Goal: Information Seeking & Learning: Check status

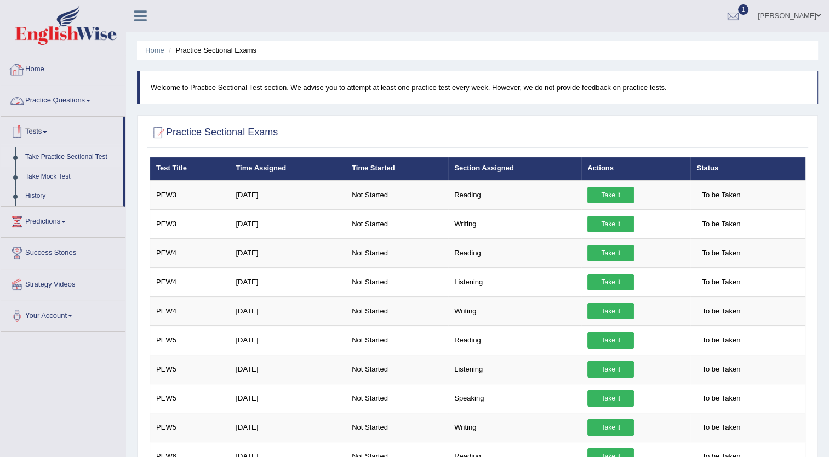
click at [48, 71] on link "Home" at bounding box center [63, 67] width 125 height 27
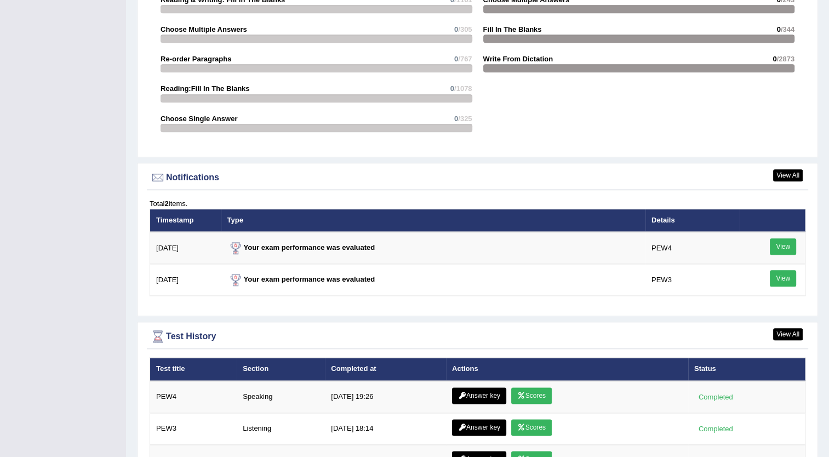
scroll to position [1246, 0]
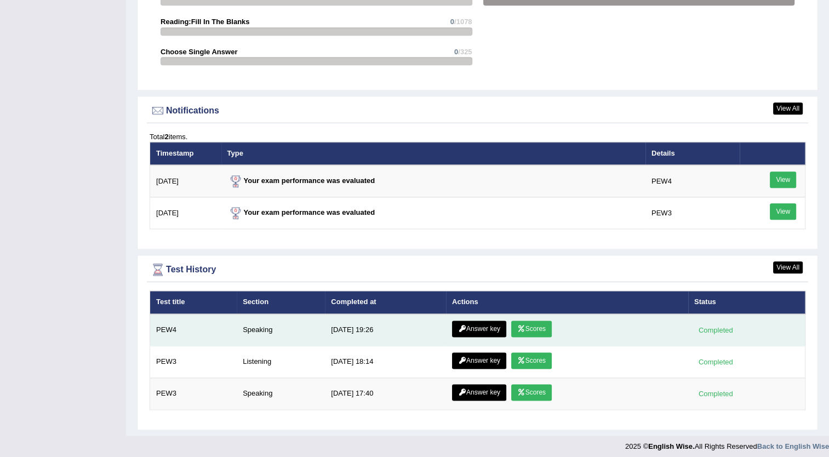
click at [534, 323] on link "Scores" at bounding box center [531, 329] width 41 height 16
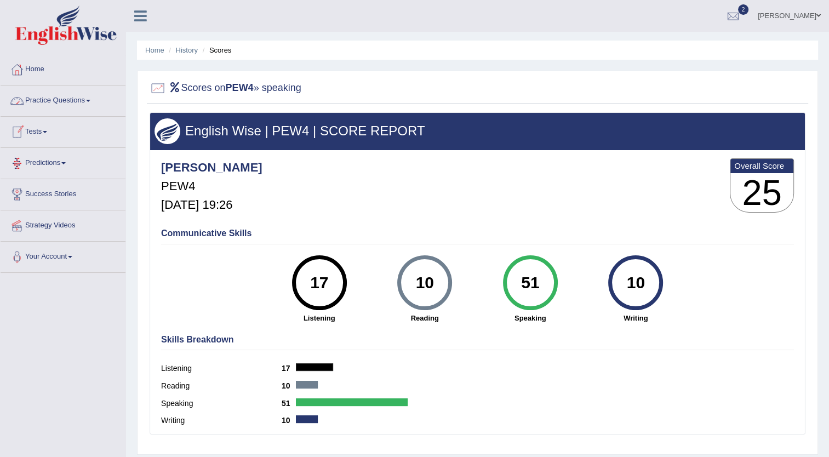
click at [52, 158] on link "Predictions" at bounding box center [63, 161] width 125 height 27
click at [50, 191] on link "Latest Predictions" at bounding box center [71, 189] width 102 height 20
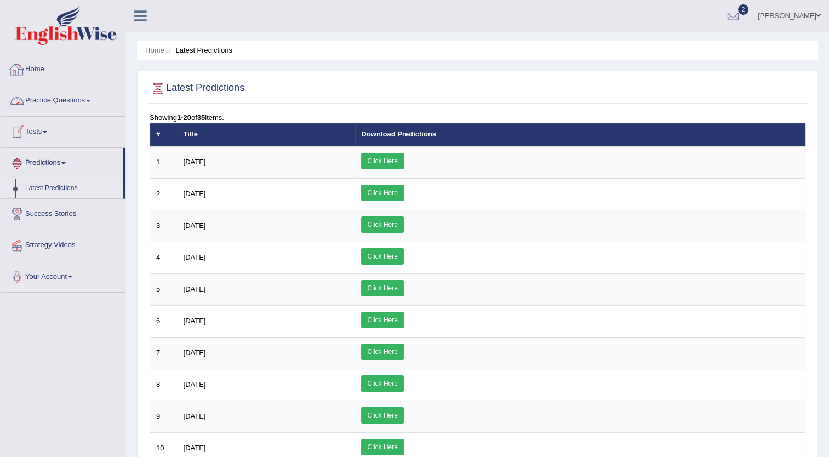
click at [37, 68] on link "Home" at bounding box center [63, 67] width 125 height 27
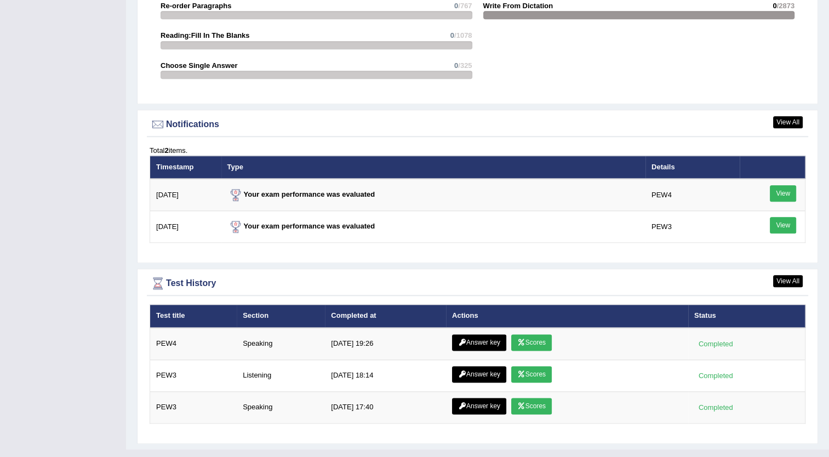
scroll to position [1246, 0]
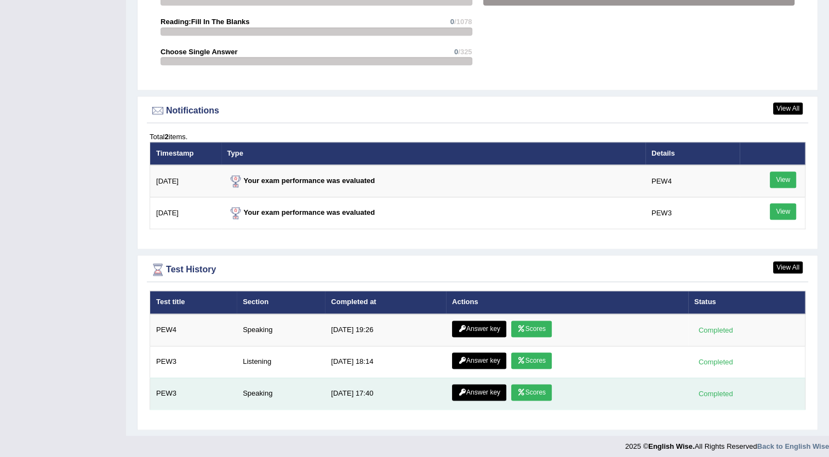
click at [526, 389] on link "Scores" at bounding box center [531, 392] width 41 height 16
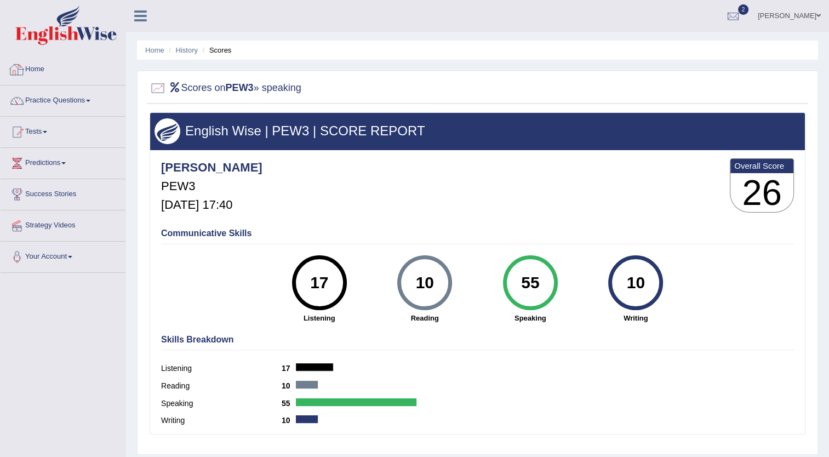
click at [43, 73] on link "Home" at bounding box center [63, 67] width 125 height 27
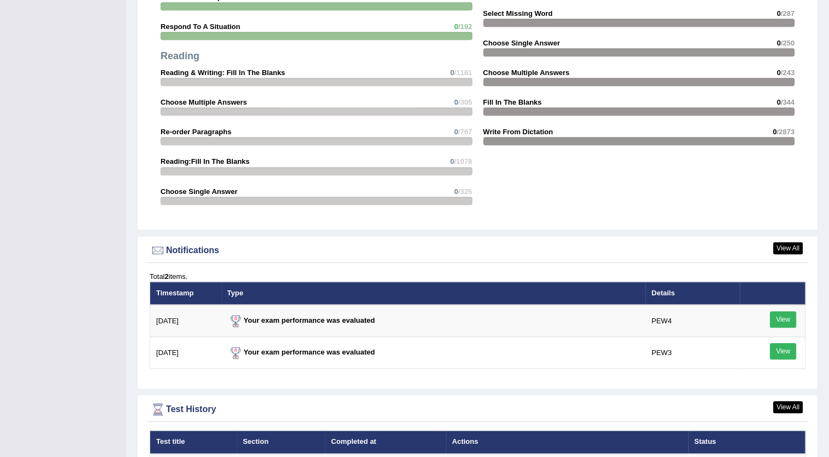
scroll to position [1246, 0]
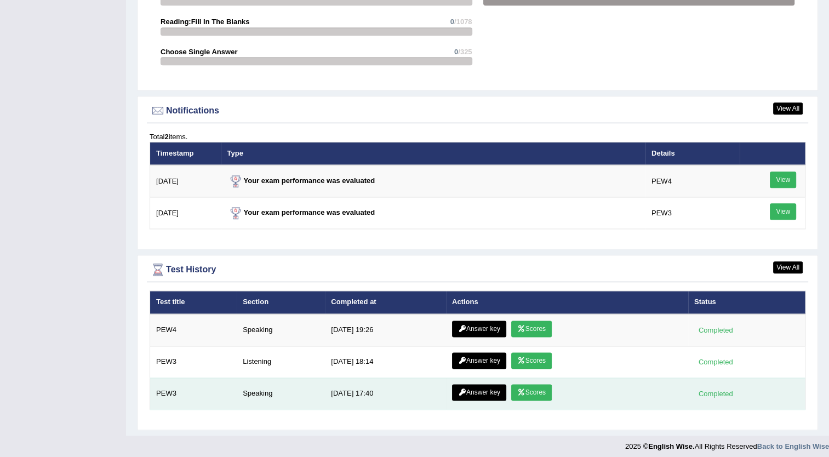
click at [473, 384] on link "Answer key" at bounding box center [479, 392] width 54 height 16
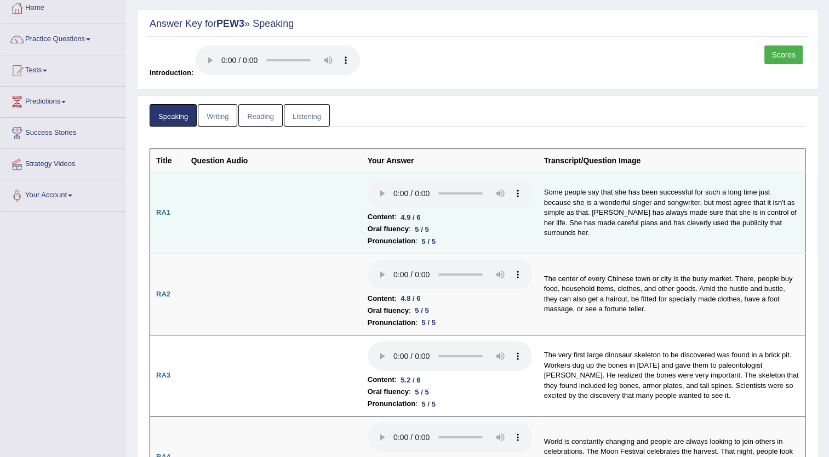
scroll to position [61, 0]
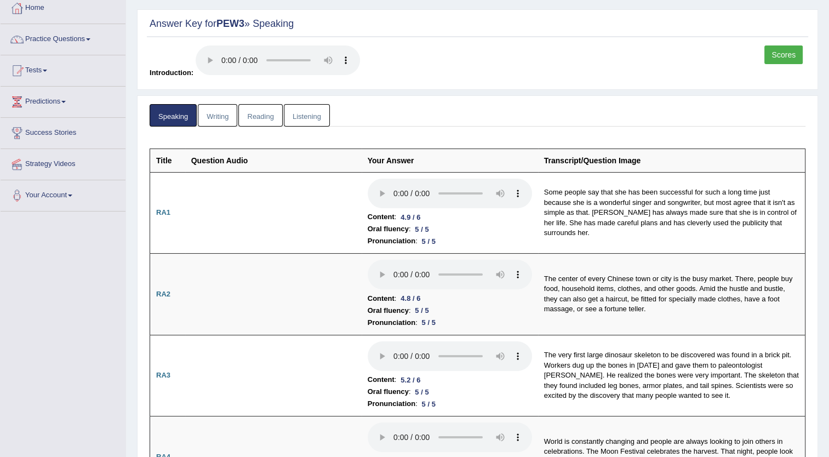
click at [220, 117] on link "Writing" at bounding box center [217, 115] width 39 height 22
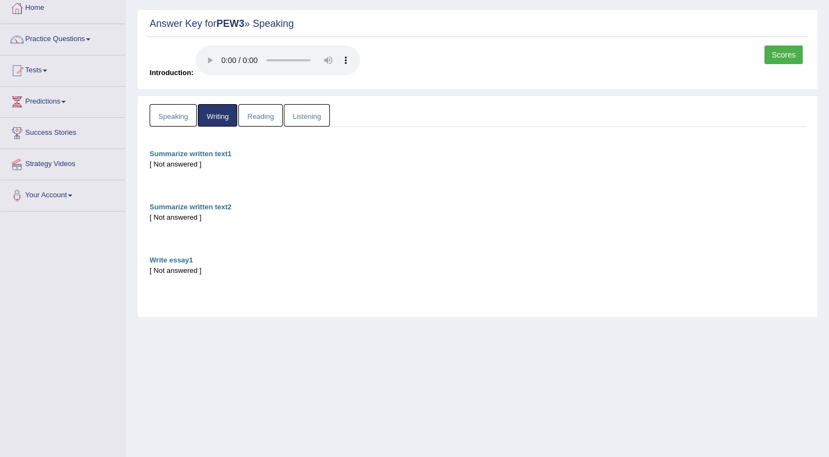
click at [258, 113] on link "Reading" at bounding box center [260, 115] width 44 height 22
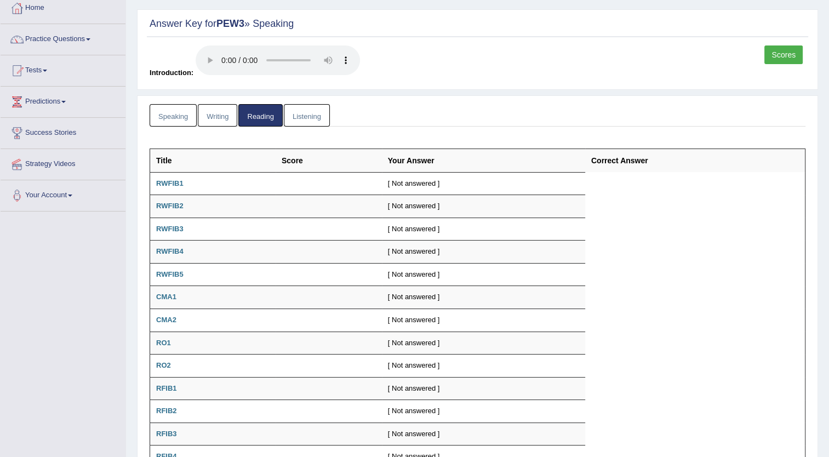
click at [298, 118] on link "Listening" at bounding box center [307, 115] width 46 height 22
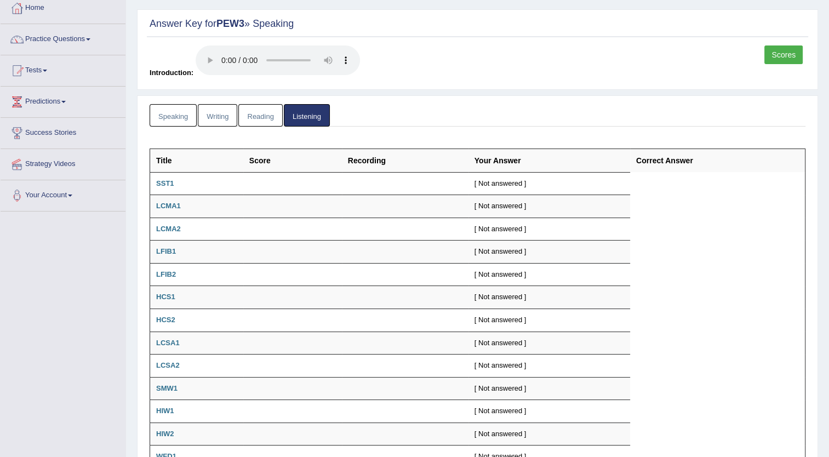
click at [261, 116] on link "Reading" at bounding box center [260, 115] width 44 height 22
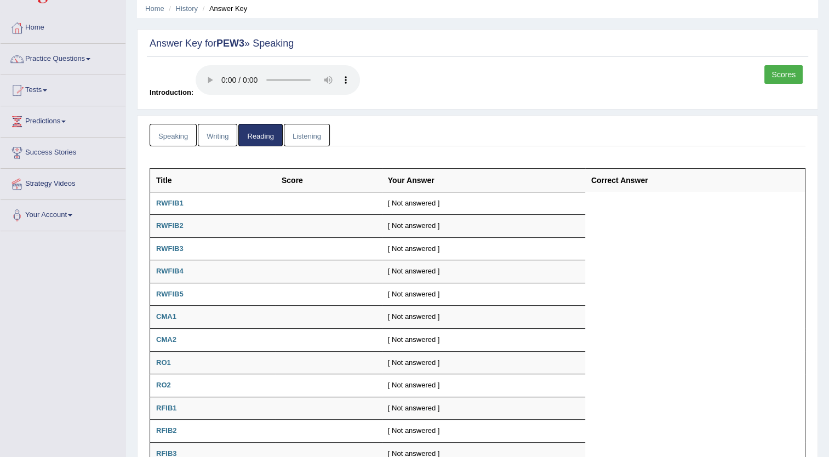
scroll to position [39, 0]
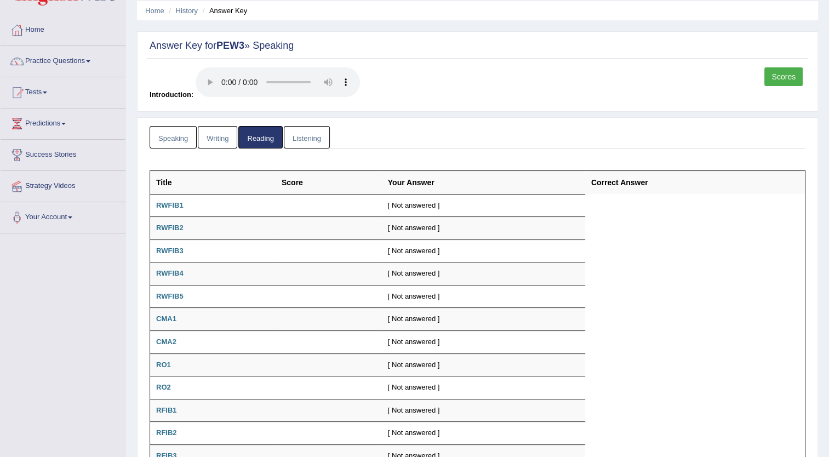
click at [306, 138] on link "Listening" at bounding box center [307, 137] width 46 height 22
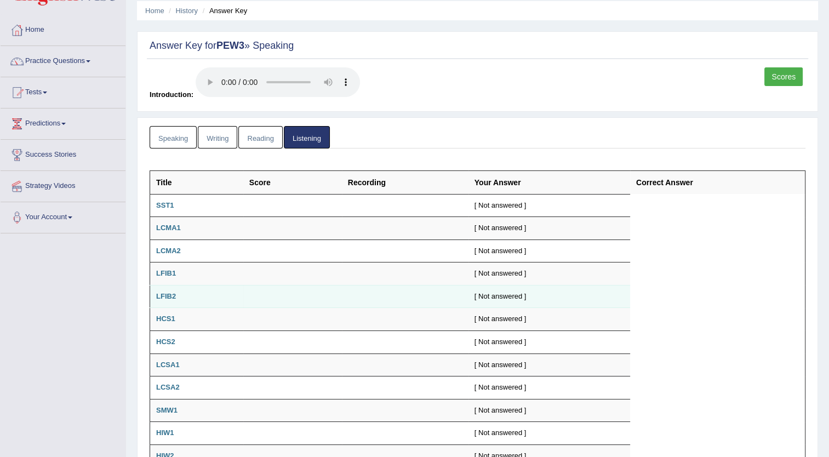
scroll to position [172, 0]
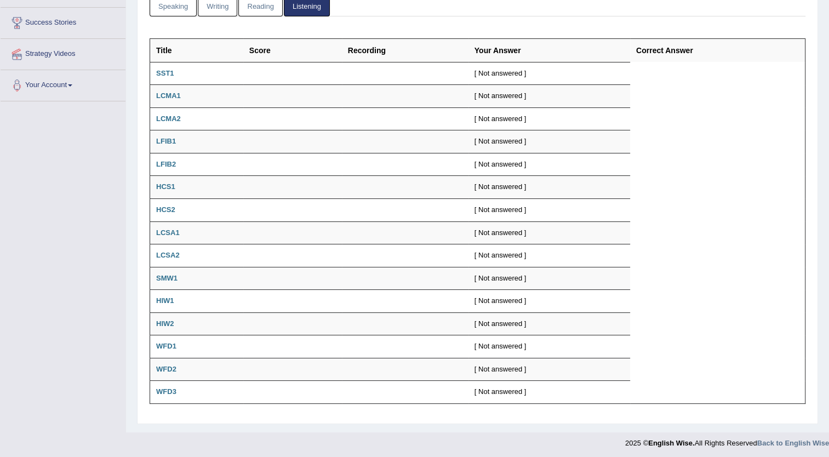
click at [182, 10] on link "Speaking" at bounding box center [173, 5] width 47 height 22
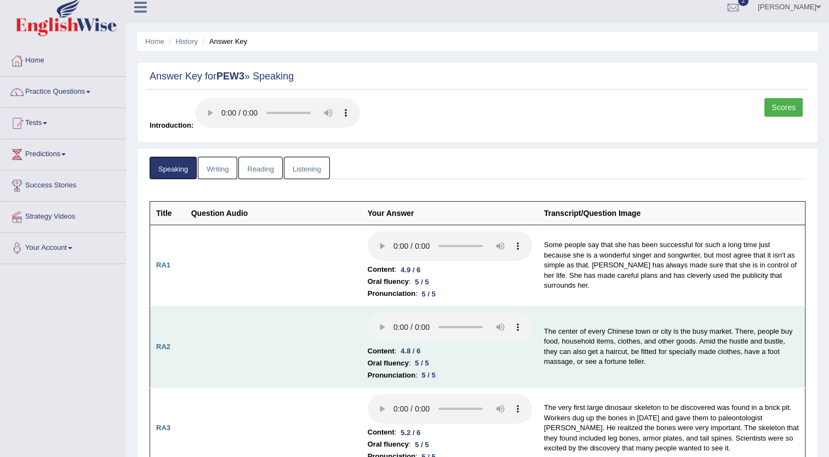
scroll to position [0, 0]
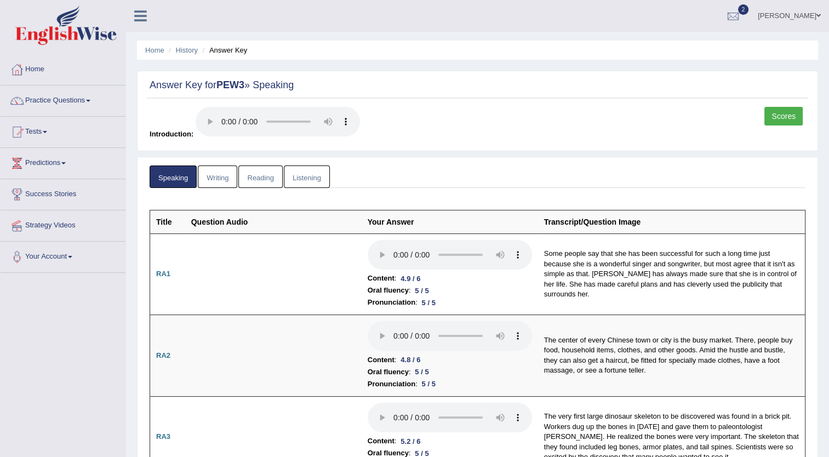
click at [67, 258] on link "Your Account" at bounding box center [63, 255] width 125 height 27
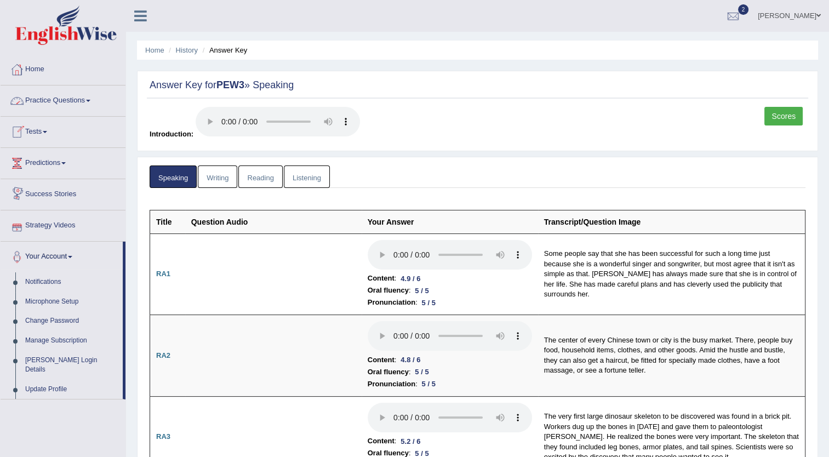
click at [39, 73] on link "Home" at bounding box center [63, 67] width 125 height 27
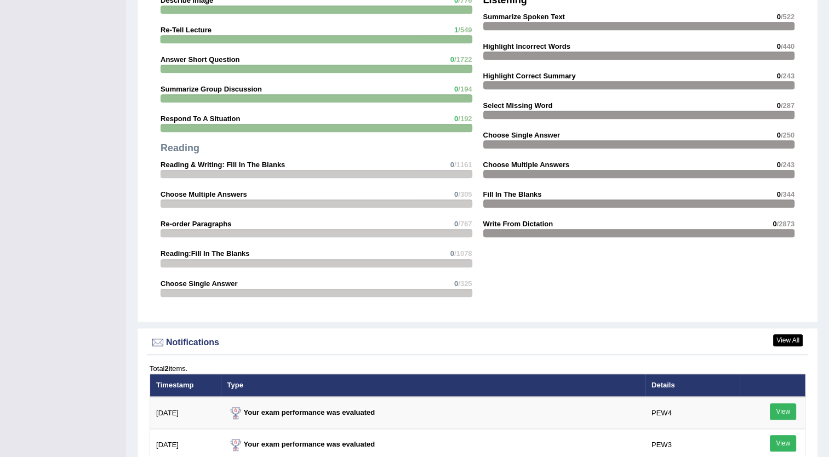
scroll to position [1246, 0]
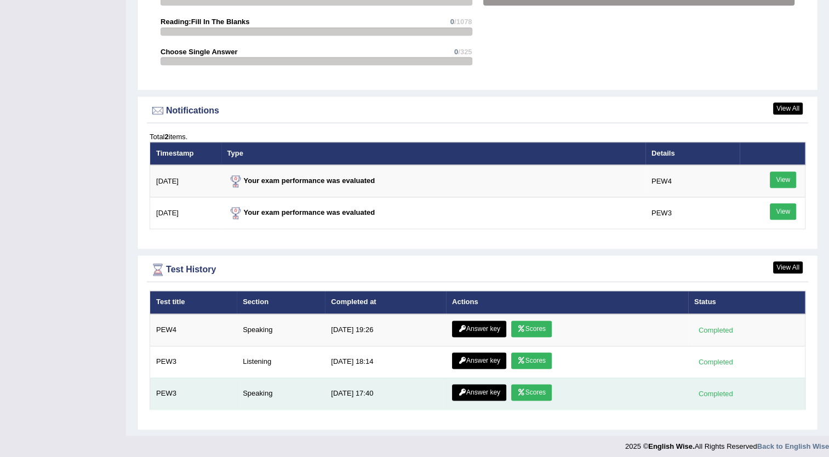
click at [539, 389] on link "Scores" at bounding box center [531, 392] width 41 height 16
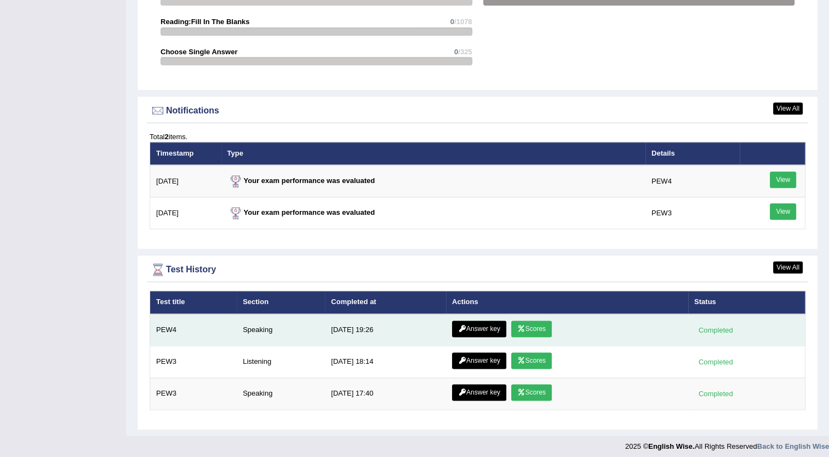
click at [537, 323] on link "Scores" at bounding box center [531, 329] width 41 height 16
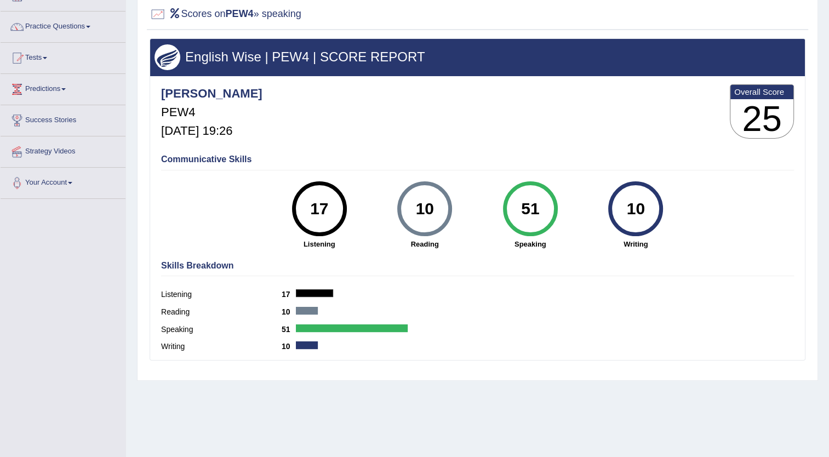
scroll to position [75, 0]
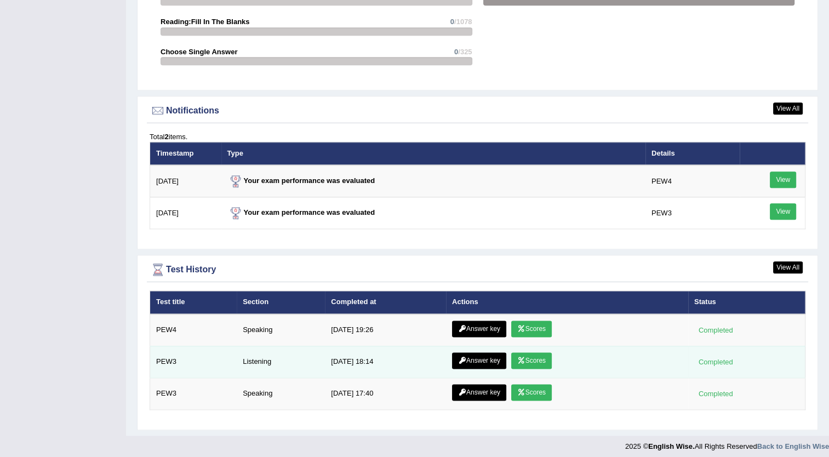
click at [531, 359] on link "Scores" at bounding box center [531, 360] width 41 height 16
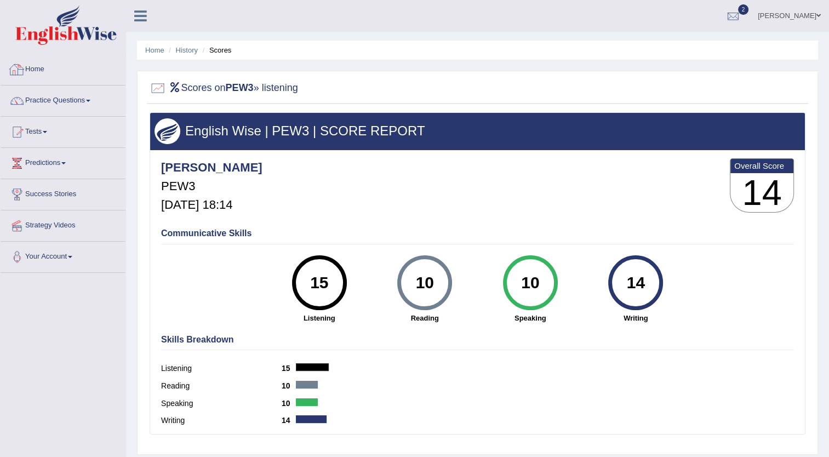
click at [39, 69] on link "Home" at bounding box center [63, 67] width 125 height 27
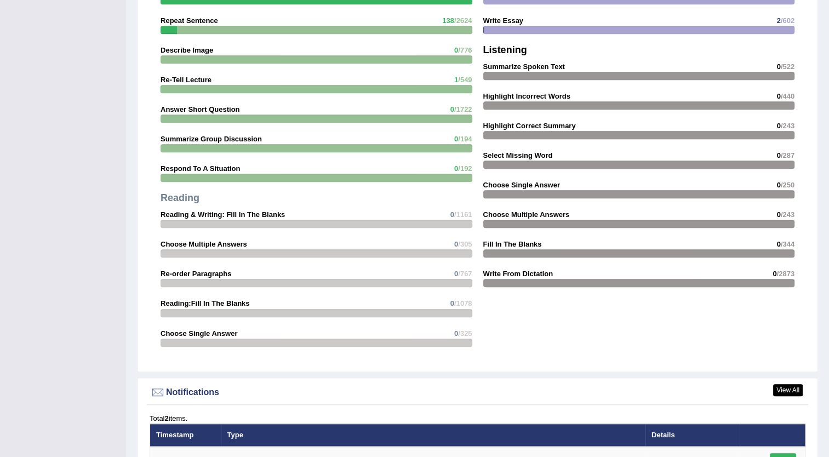
scroll to position [1246, 0]
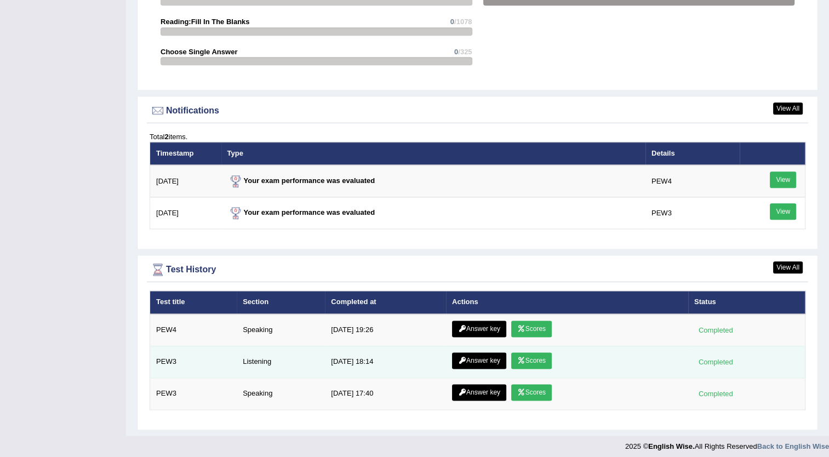
click at [483, 352] on link "Answer key" at bounding box center [479, 360] width 54 height 16
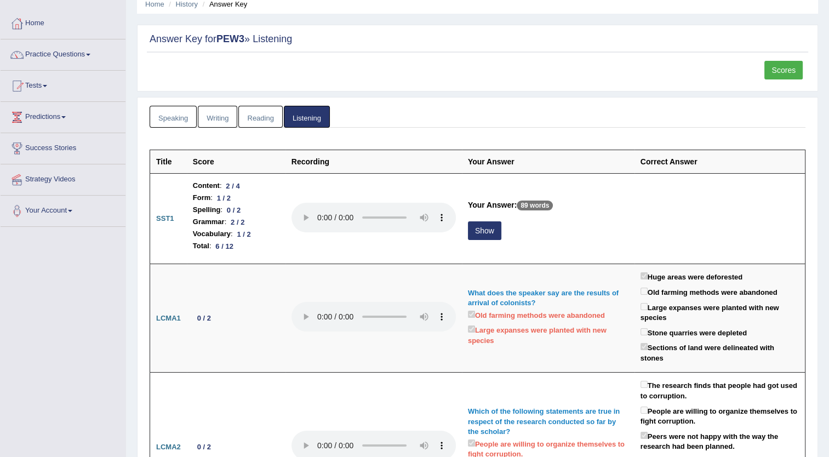
scroll to position [46, 0]
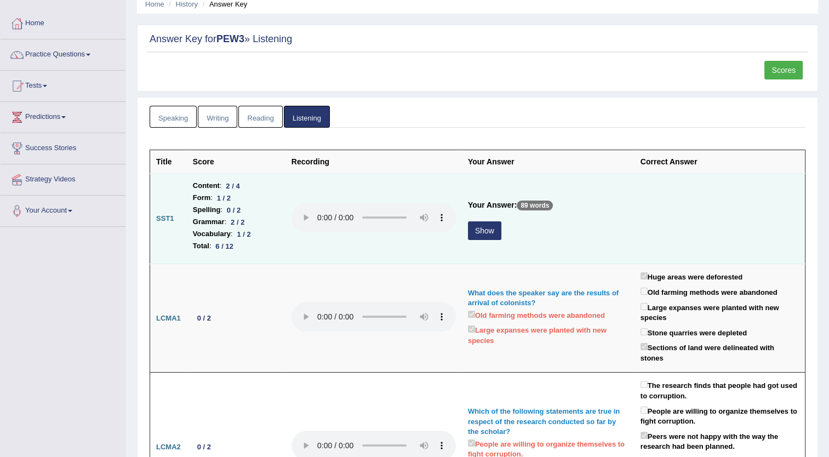
click at [482, 231] on button "Show" at bounding box center [484, 230] width 33 height 19
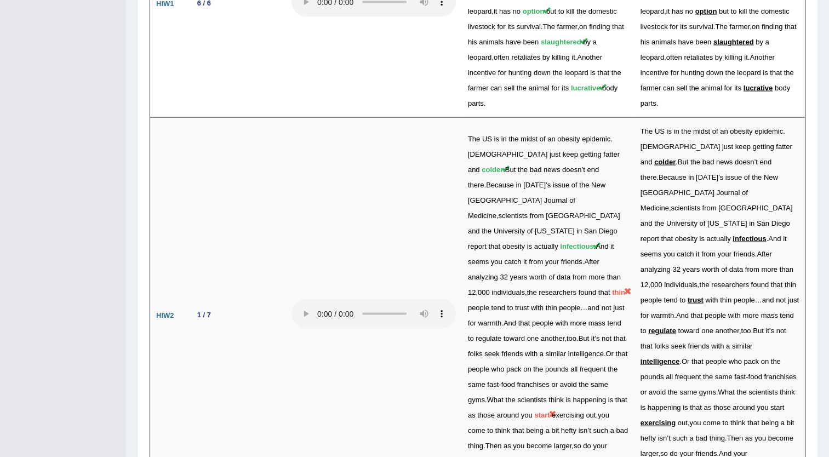
scroll to position [2173, 0]
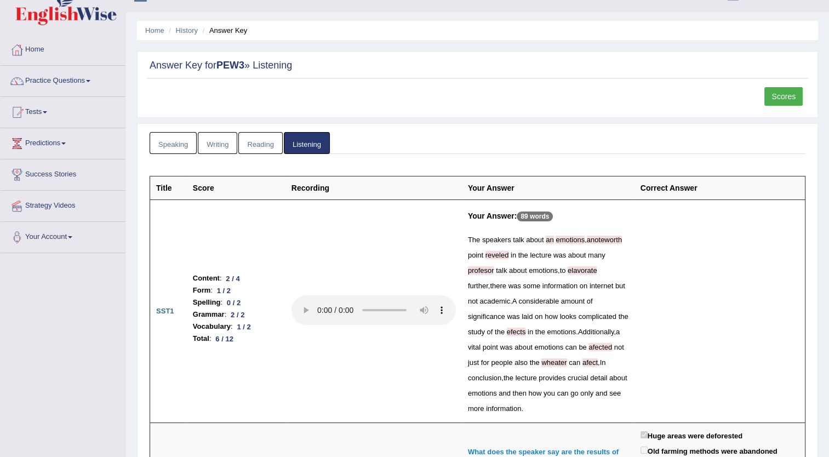
scroll to position [0, 0]
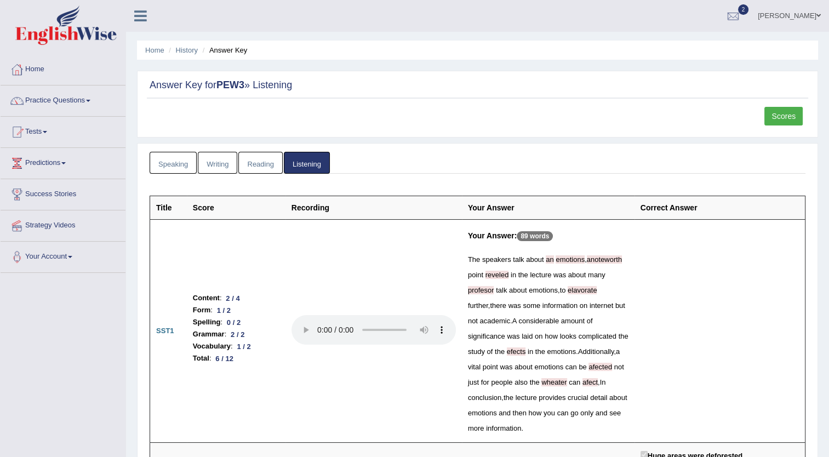
click at [791, 117] on link "Scores" at bounding box center [783, 116] width 38 height 19
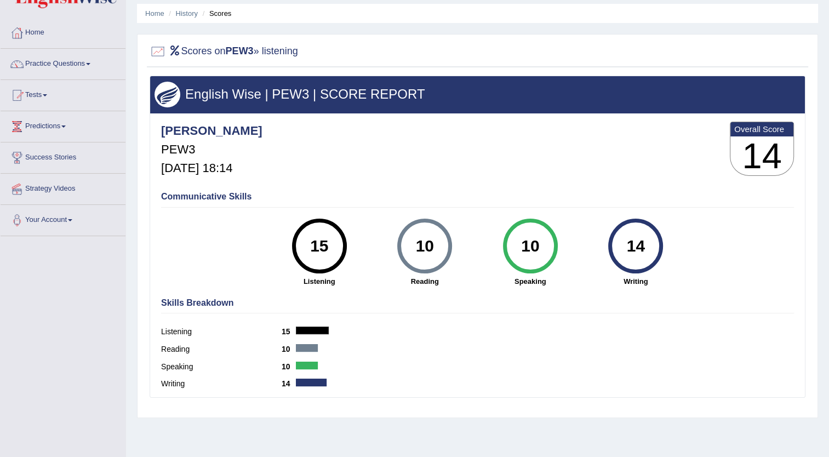
scroll to position [37, 0]
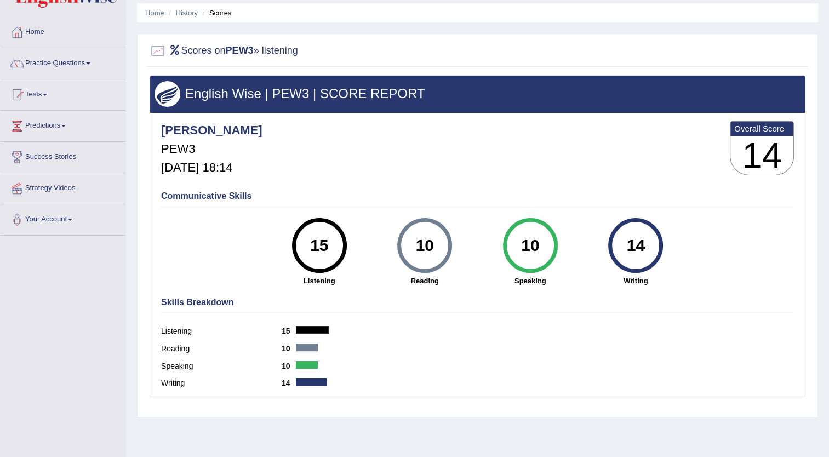
click at [37, 32] on link "Home" at bounding box center [63, 30] width 125 height 27
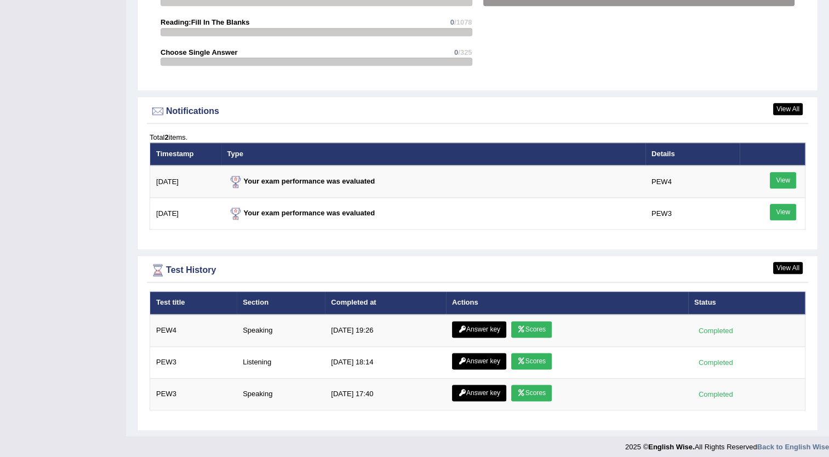
scroll to position [1246, 0]
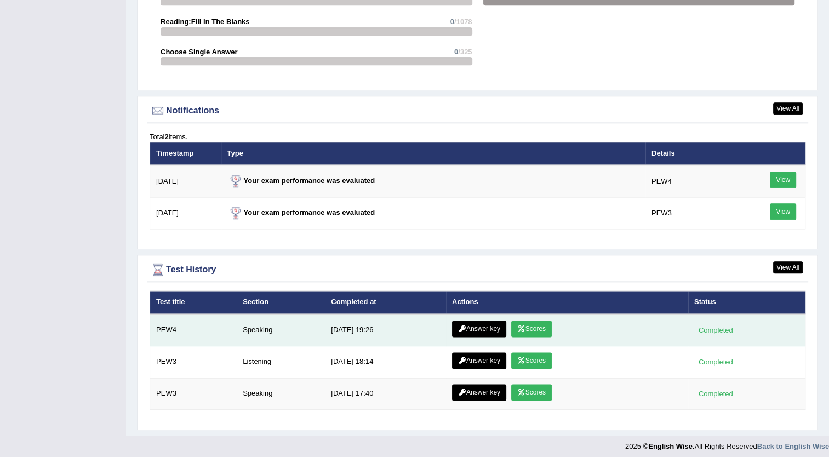
click at [473, 323] on link "Answer key" at bounding box center [479, 329] width 54 height 16
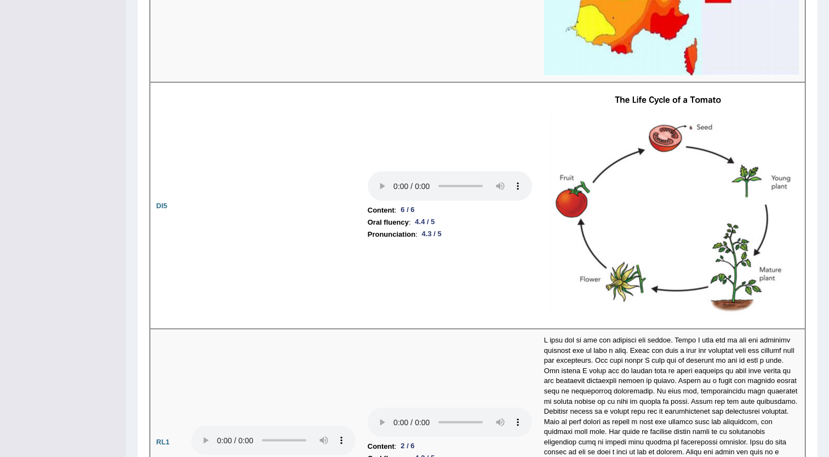
scroll to position [2065, 0]
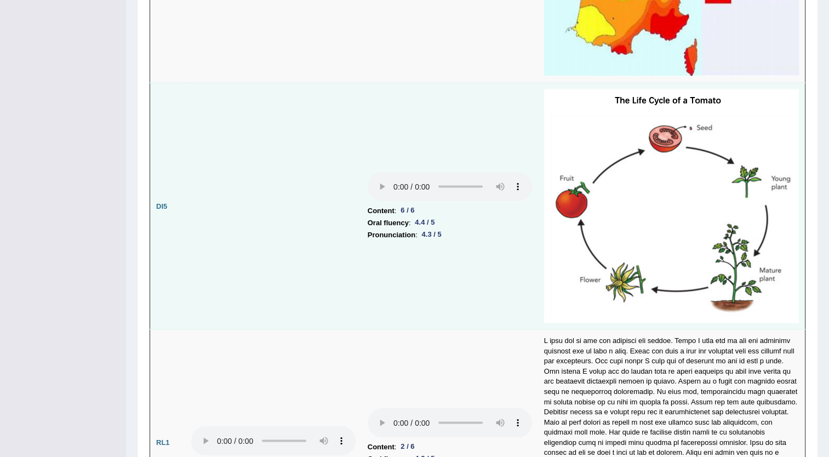
click at [497, 239] on td "Content : 6 / 6 Oral fluency : 4.4 / 5 Pronunciation : 4.3 / 5" at bounding box center [450, 206] width 176 height 247
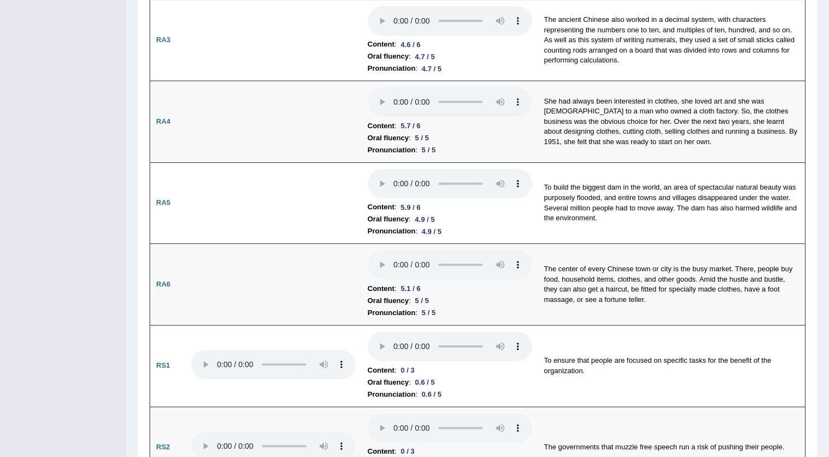
scroll to position [0, 0]
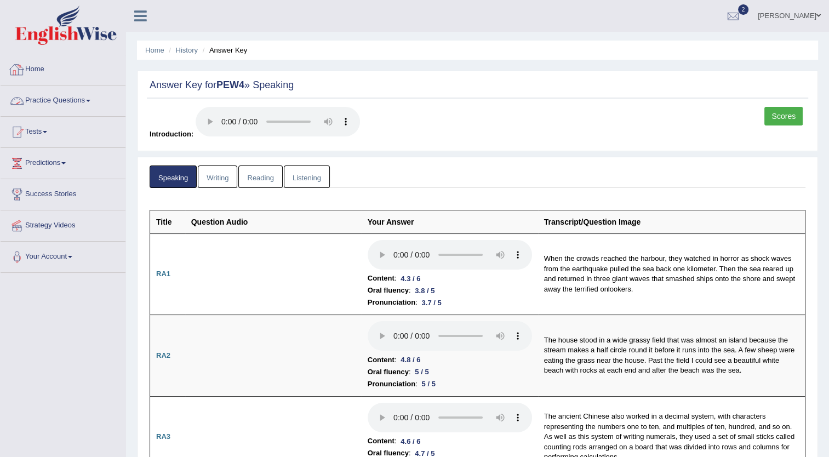
click at [45, 78] on link "Home" at bounding box center [63, 67] width 125 height 27
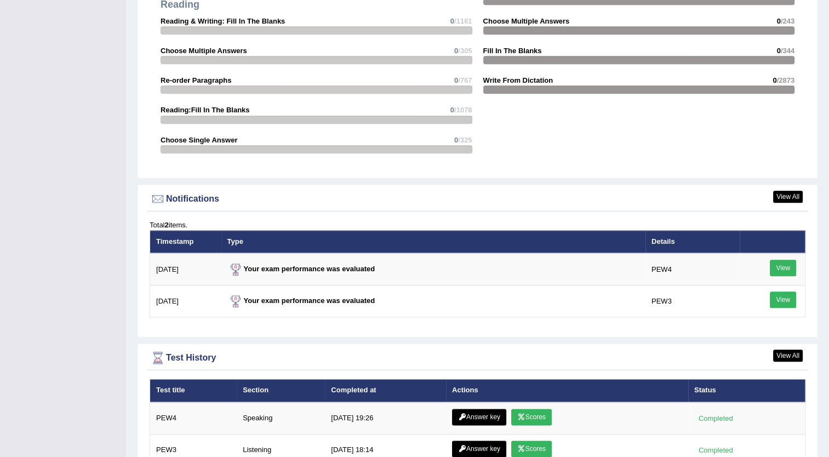
scroll to position [1160, 0]
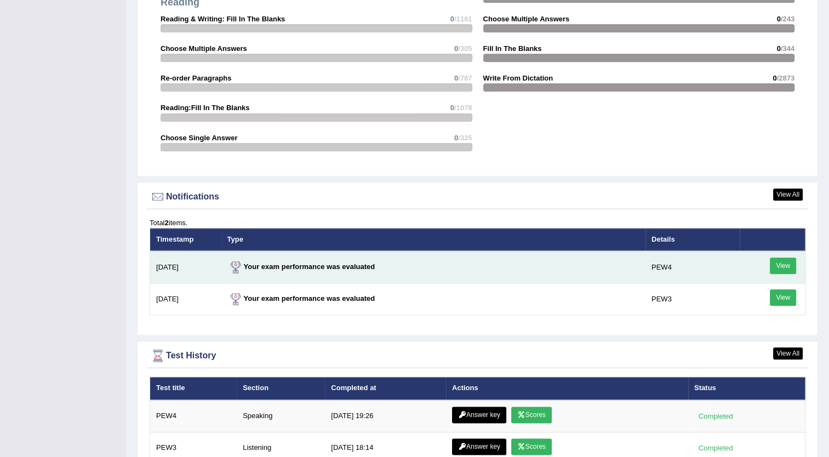
click at [789, 264] on link "View" at bounding box center [783, 266] width 26 height 16
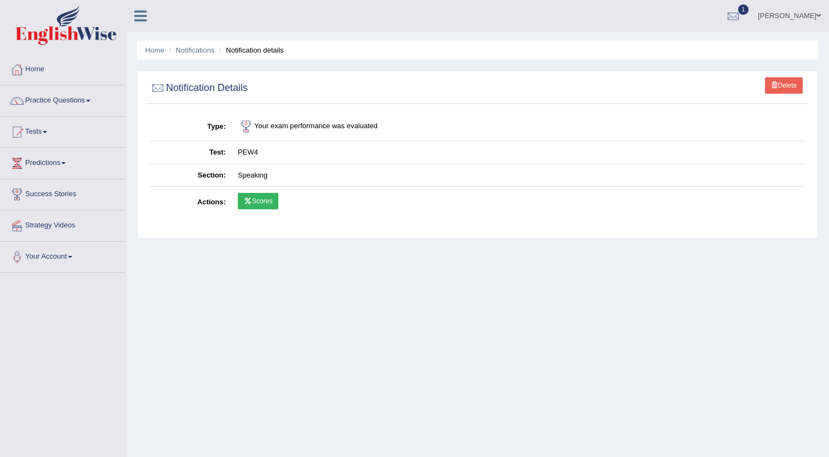
click at [252, 198] on link "Scores" at bounding box center [258, 201] width 41 height 16
click at [40, 73] on link "Home" at bounding box center [63, 67] width 125 height 27
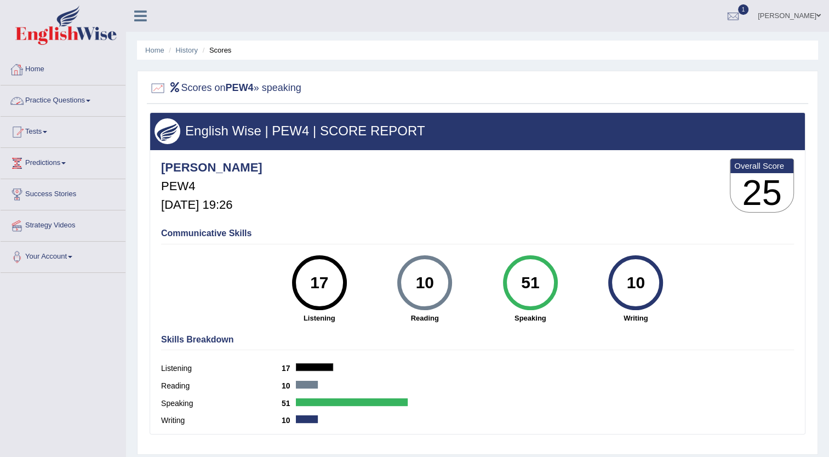
click at [34, 70] on link "Home" at bounding box center [63, 67] width 125 height 27
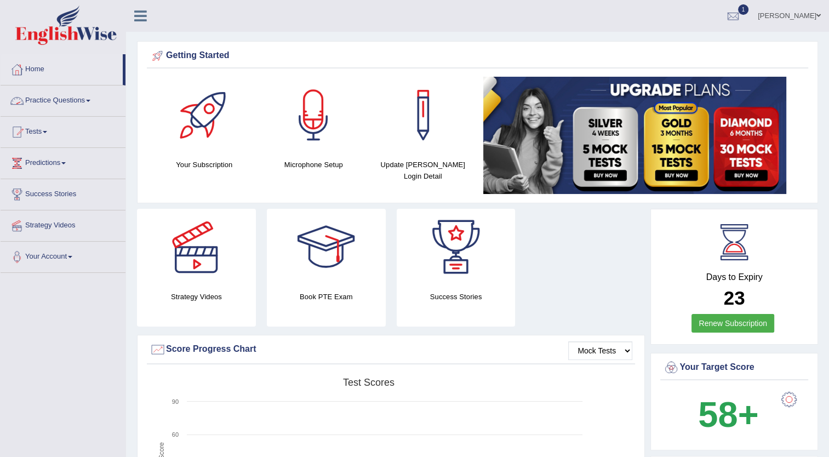
click at [77, 101] on link "Practice Questions" at bounding box center [63, 98] width 125 height 27
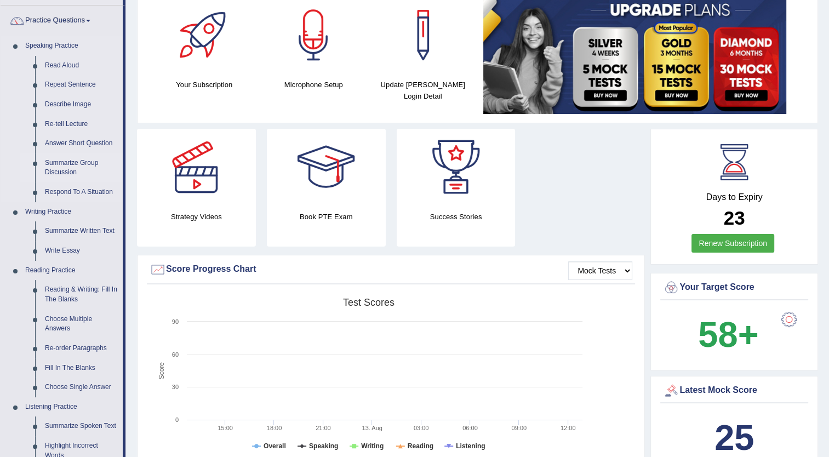
scroll to position [81, 0]
click at [76, 190] on link "Respond To A Situation" at bounding box center [81, 192] width 83 height 20
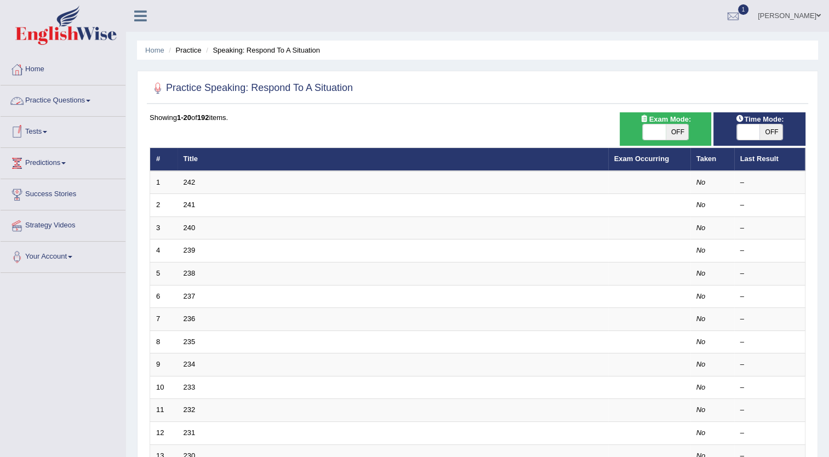
click at [57, 102] on link "Practice Questions" at bounding box center [63, 98] width 125 height 27
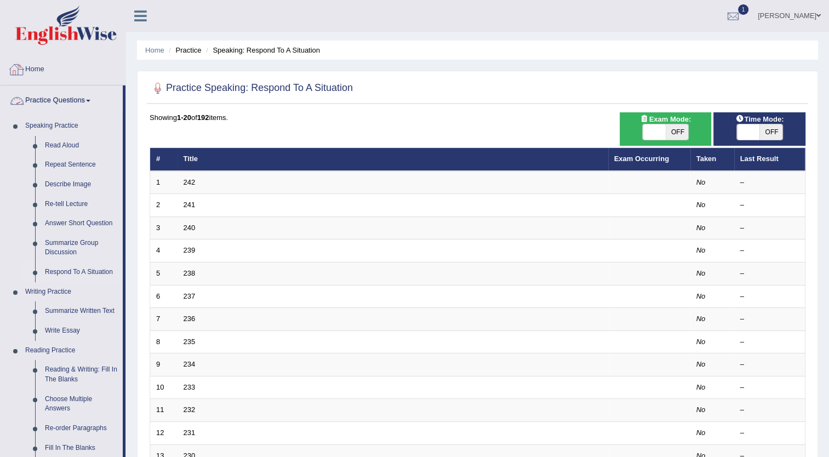
click at [42, 70] on link "Home" at bounding box center [63, 67] width 125 height 27
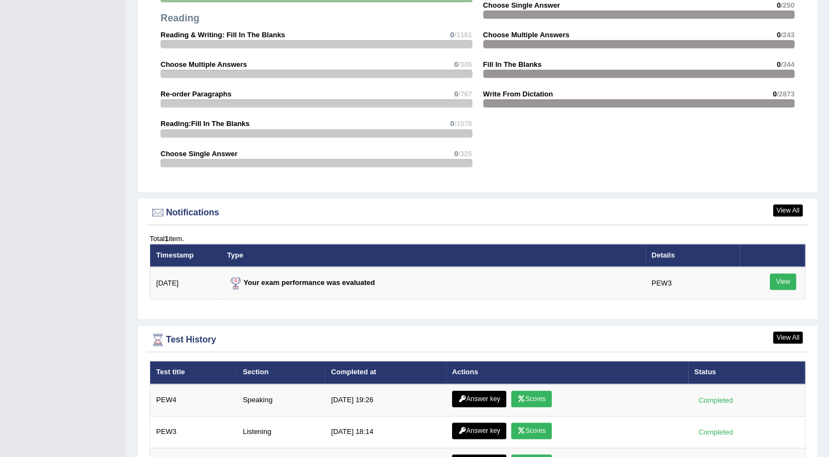
scroll to position [1214, 0]
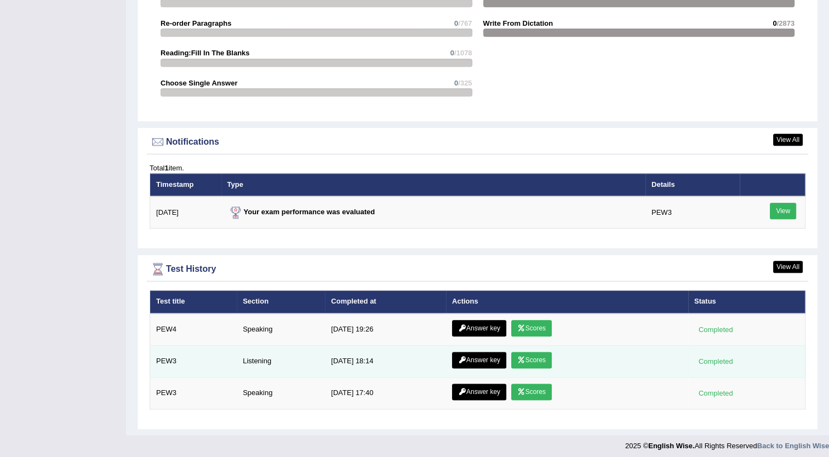
click at [533, 356] on link "Scores" at bounding box center [531, 360] width 41 height 16
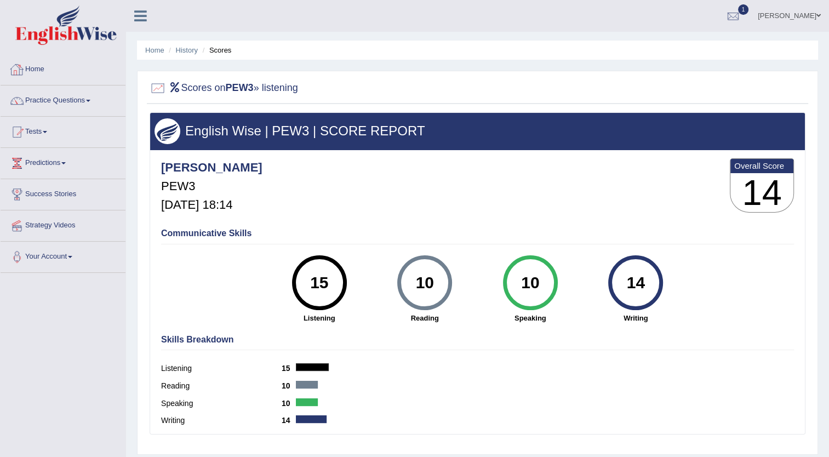
click at [37, 68] on link "Home" at bounding box center [63, 67] width 125 height 27
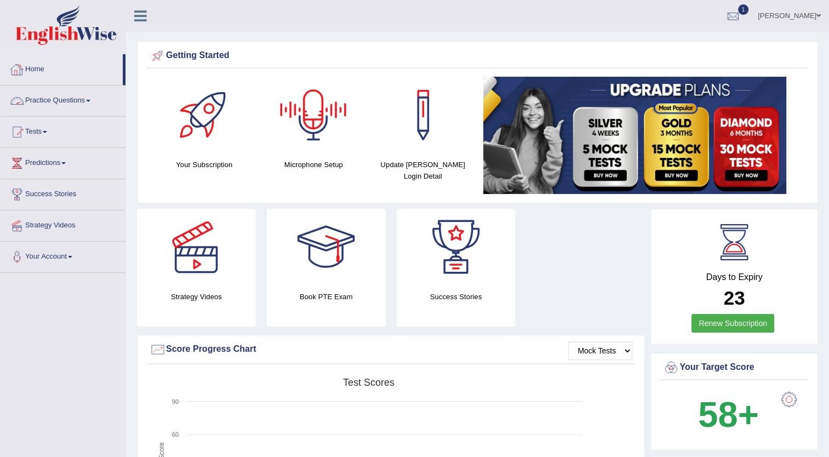
click at [81, 102] on link "Practice Questions" at bounding box center [63, 98] width 125 height 27
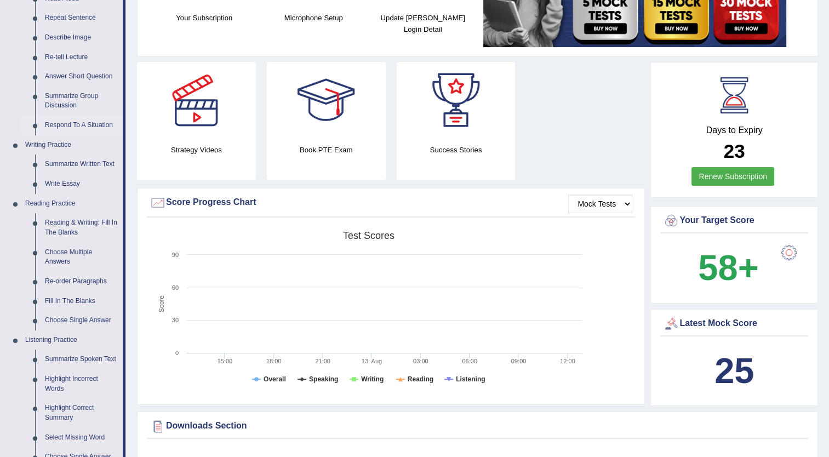
scroll to position [148, 0]
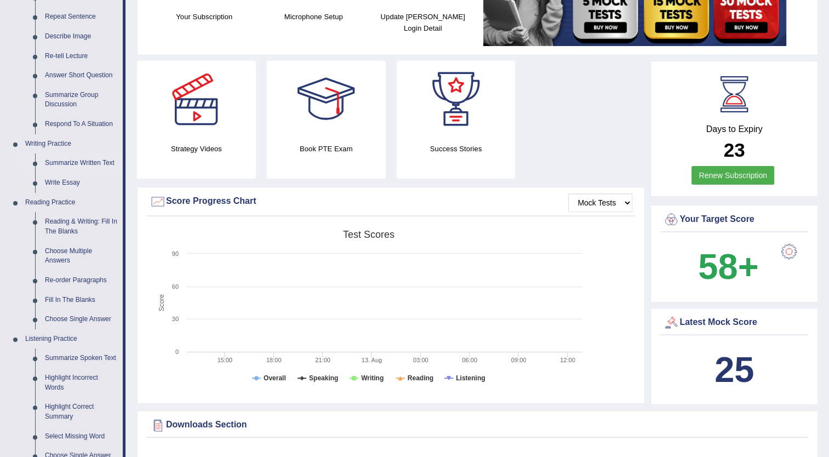
click at [94, 162] on link "Summarize Written Text" at bounding box center [81, 163] width 83 height 20
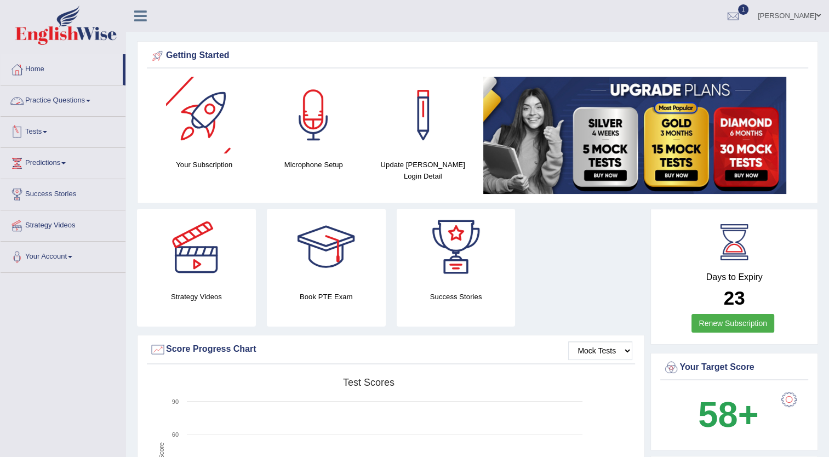
click at [79, 102] on link "Practice Questions" at bounding box center [63, 98] width 125 height 27
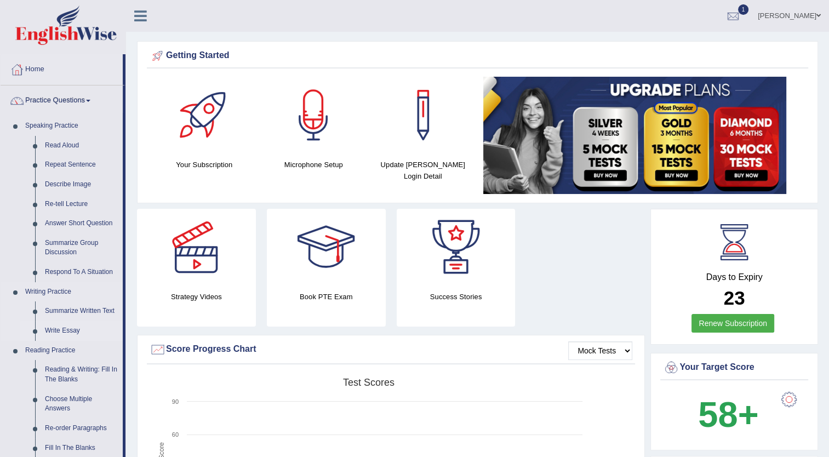
click at [68, 328] on link "Write Essay" at bounding box center [81, 331] width 83 height 20
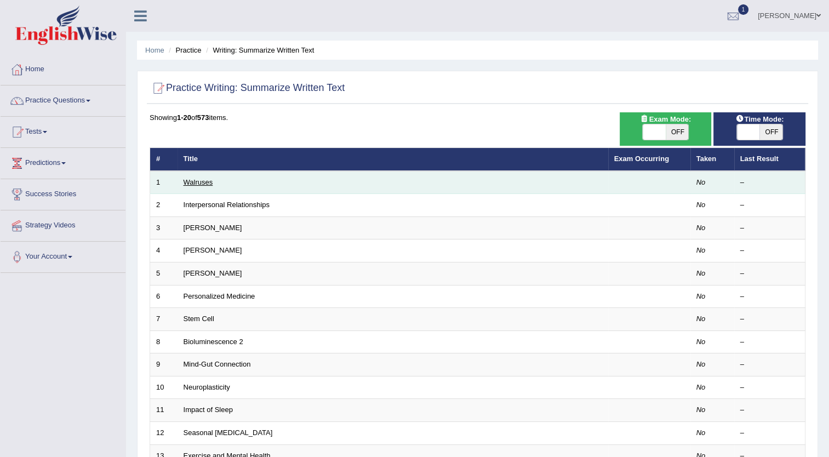
click at [205, 184] on link "Walruses" at bounding box center [199, 182] width 30 height 8
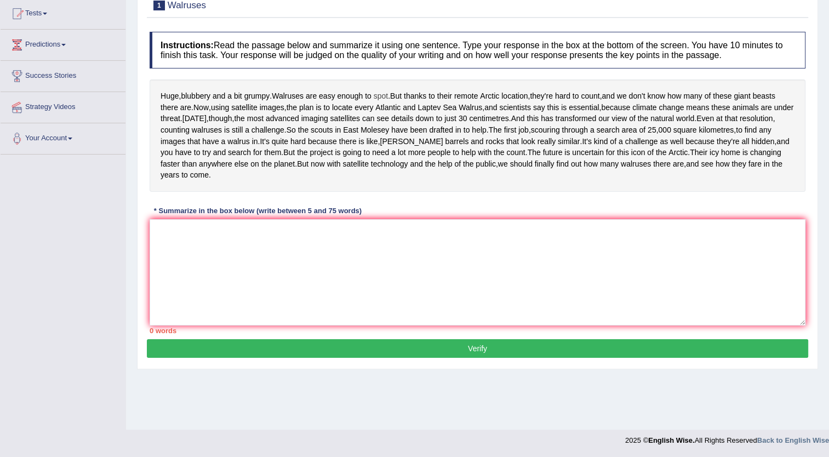
scroll to position [85, 0]
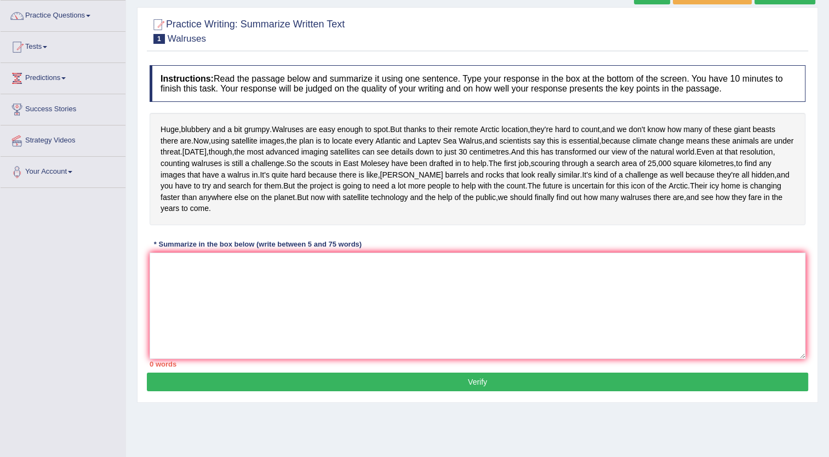
drag, startPoint x: 393, startPoint y: 129, endPoint x: 277, endPoint y: 319, distance: 222.4
click at [277, 319] on div "Instructions: Read the passage below and summarize it using one sentence. Type …" at bounding box center [477, 216] width 661 height 313
click at [277, 319] on textarea at bounding box center [478, 306] width 656 height 106
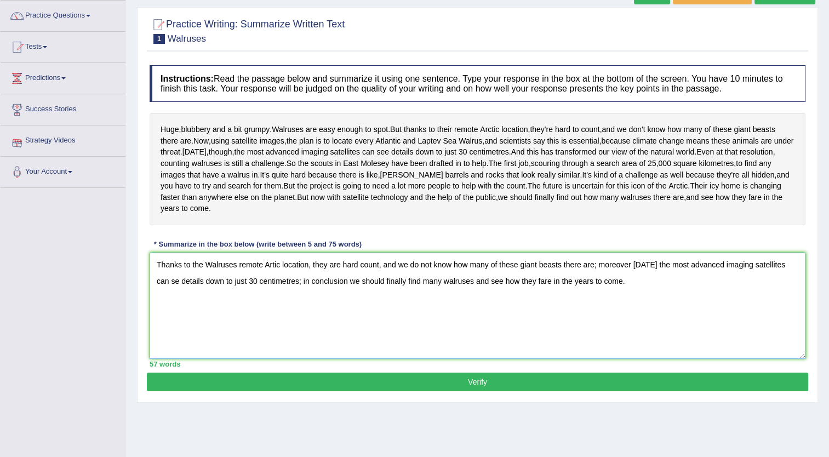
type textarea "Thanks to the Walruses remote Artic location, they are hard count, and we do no…"
click at [477, 391] on button "Verify" at bounding box center [477, 382] width 661 height 19
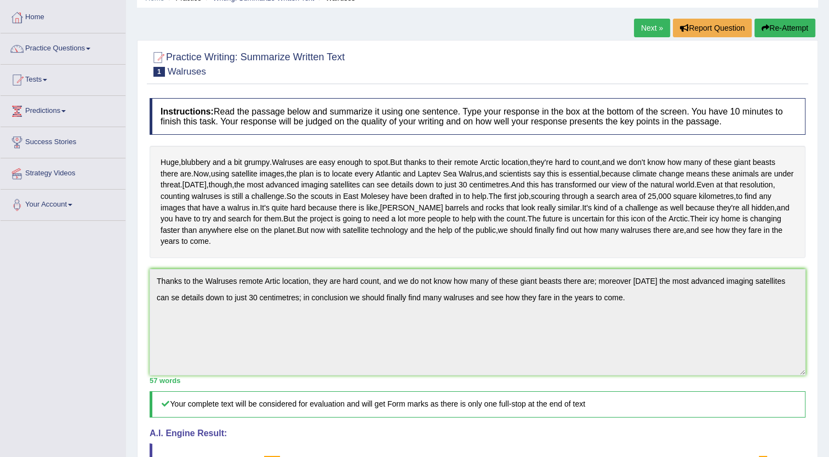
scroll to position [52, 0]
click at [164, 161] on span "Huge" at bounding box center [170, 163] width 18 height 12
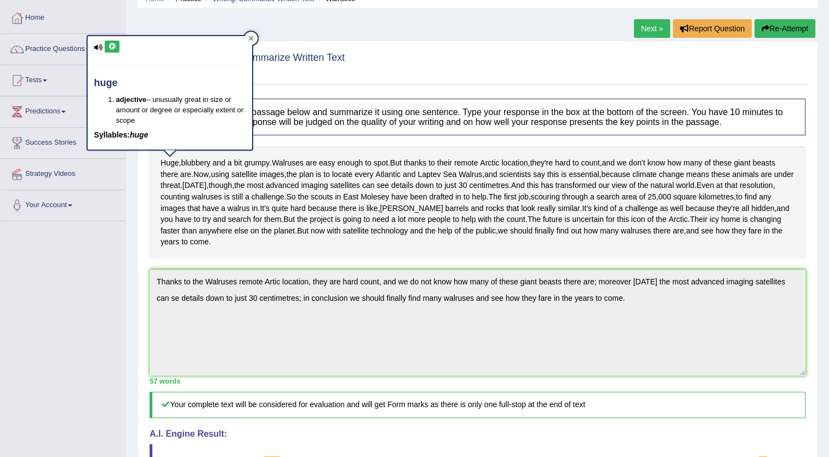
click at [252, 41] on icon at bounding box center [250, 38] width 5 height 5
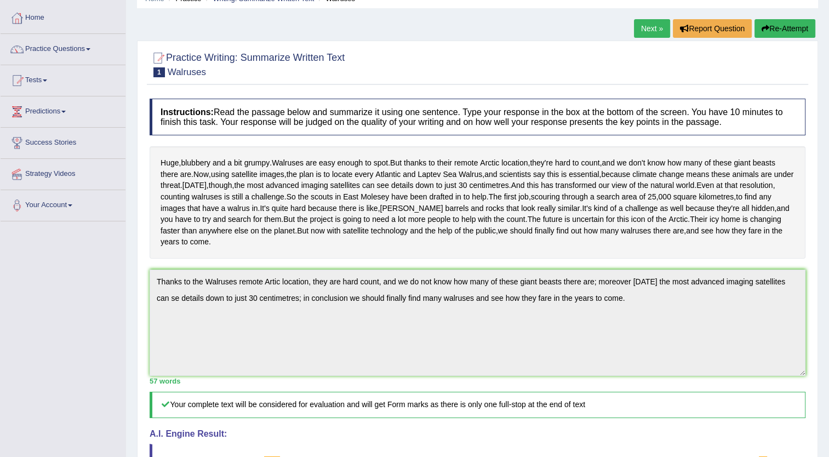
click at [779, 32] on button "Re-Attempt" at bounding box center [785, 28] width 61 height 19
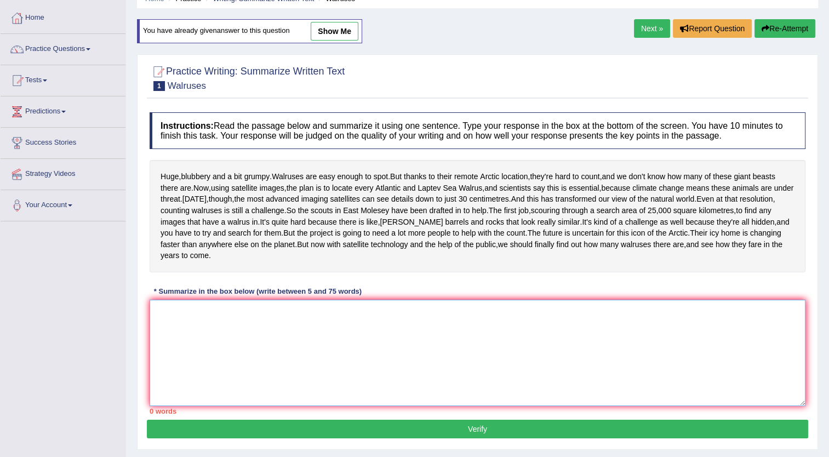
click at [309, 363] on textarea at bounding box center [478, 353] width 656 height 106
paste textarea "Thanks to the Walruses remote Artic location, they are hard count, and we do no…"
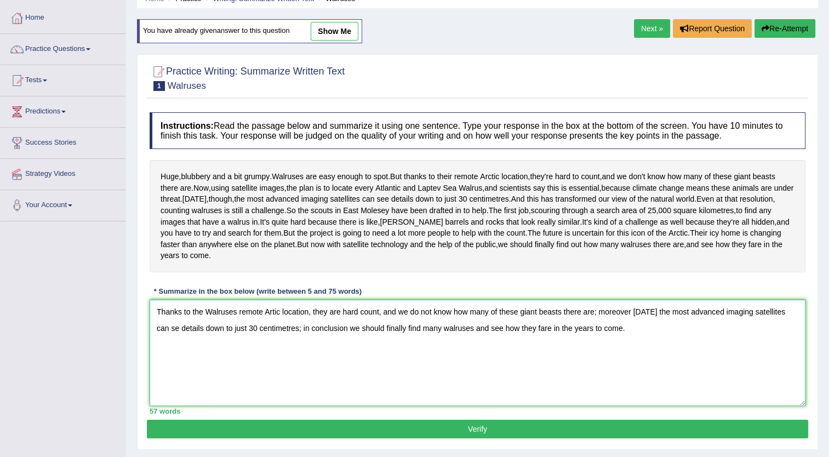
click at [272, 355] on textarea "Thanks to the Walruses remote Artic location, they are hard count, and we do no…" at bounding box center [478, 353] width 656 height 106
type textarea "Thanks to the Walruses remote Arctic location, they are hard count, and we do n…"
drag, startPoint x: 158, startPoint y: 175, endPoint x: 244, endPoint y: 222, distance: 98.8
click at [244, 222] on div "Huge , blubbery and a bit grumpy . Walruses are easy enough to spot . But thank…" at bounding box center [478, 216] width 656 height 112
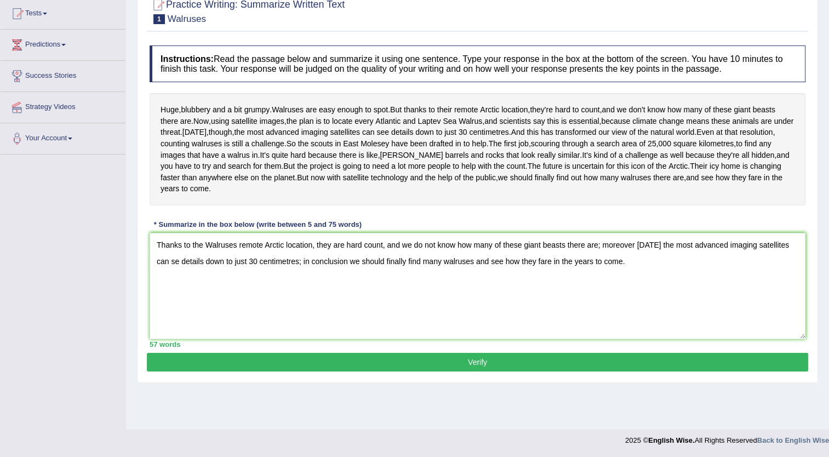
click at [452, 372] on button "Verify" at bounding box center [477, 362] width 661 height 19
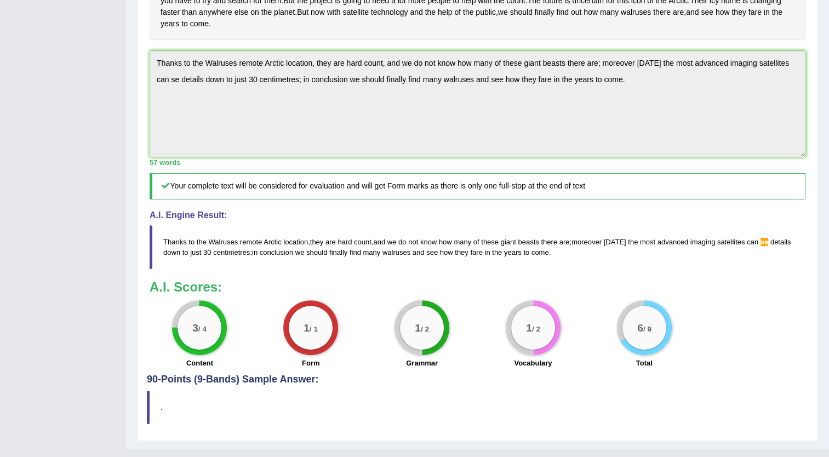
scroll to position [276, 0]
click at [115, 109] on div "Toggle navigation Home Practice Questions Speaking Practice Read Aloud Repeat S…" at bounding box center [414, 97] width 829 height 747
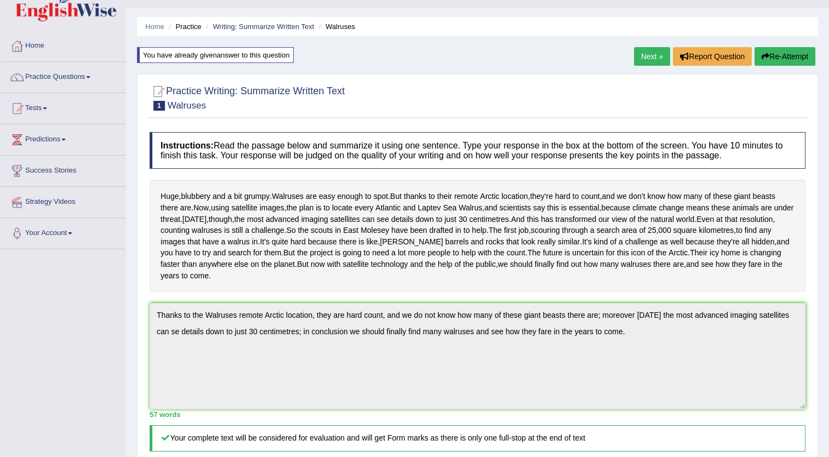
scroll to position [0, 0]
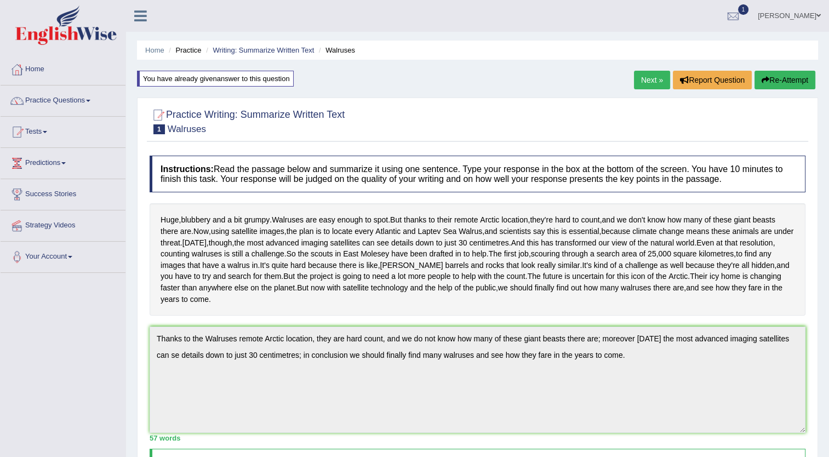
click at [783, 80] on button "Re-Attempt" at bounding box center [785, 80] width 61 height 19
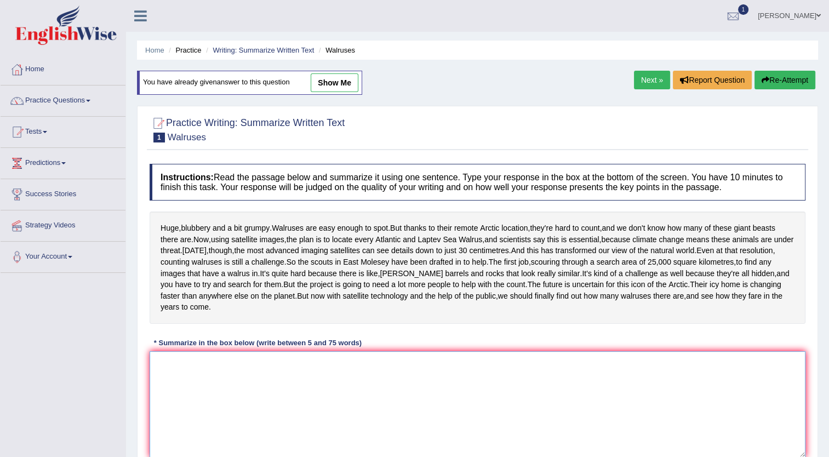
click at [436, 419] on textarea at bounding box center [478, 404] width 656 height 106
paste textarea "Thanks to the Walruses remote Arctic location, they are hard count, and we do n…"
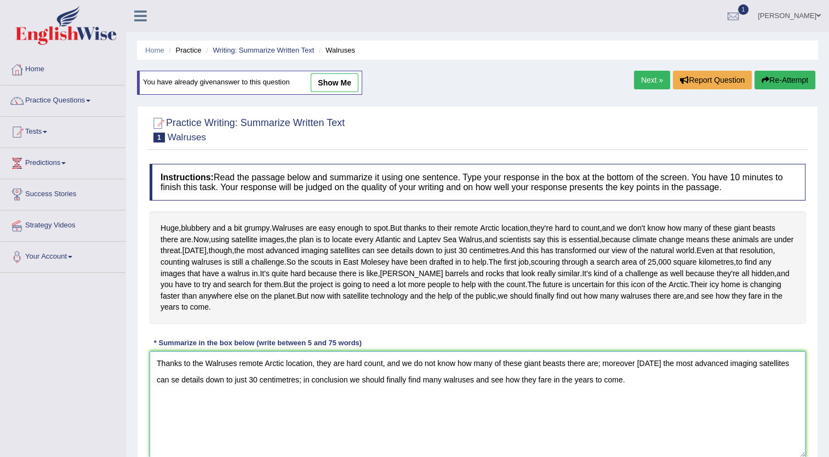
click at [164, 424] on textarea "Thanks to the Walruses remote Arctic location, they are hard count, and we do n…" at bounding box center [478, 404] width 656 height 106
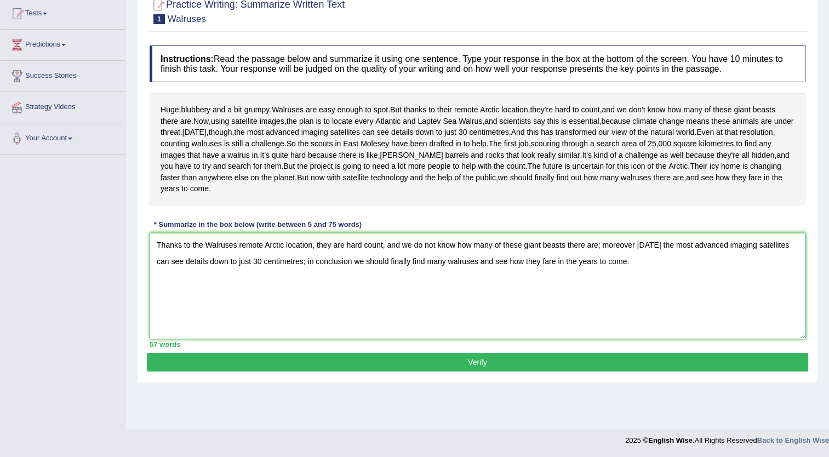
type textarea "Thanks to the Walruses remote Arctic location, they are hard count, and we do n…"
click at [399, 372] on button "Verify" at bounding box center [477, 362] width 661 height 19
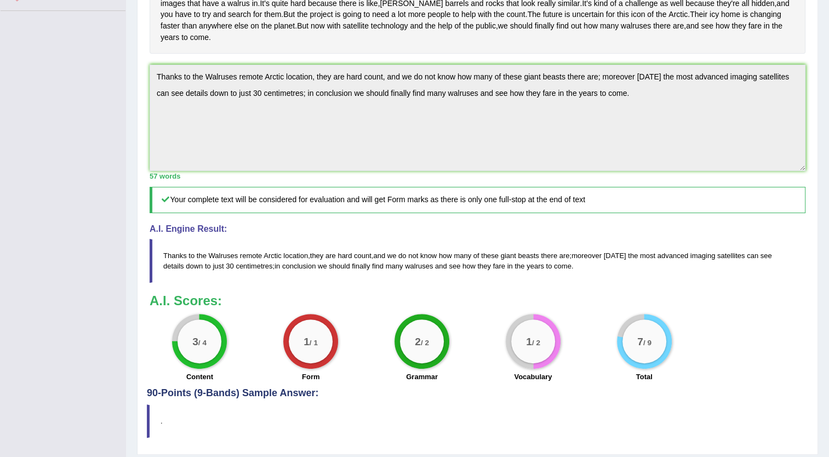
scroll to position [0, 0]
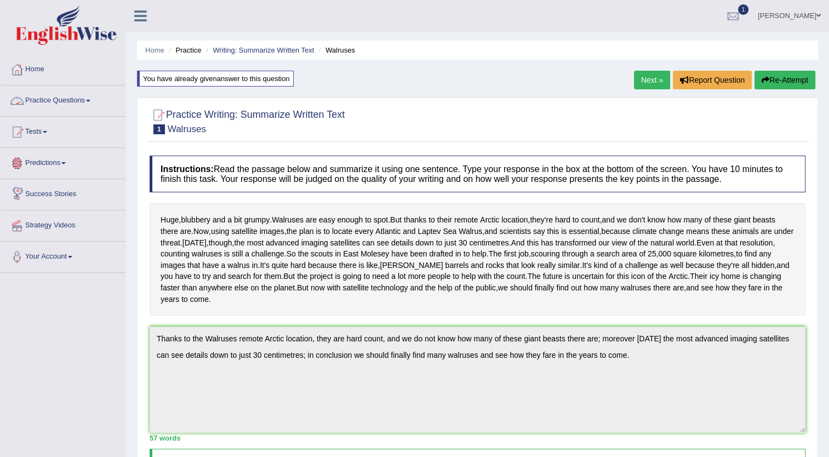
click at [75, 102] on link "Practice Questions" at bounding box center [63, 98] width 125 height 27
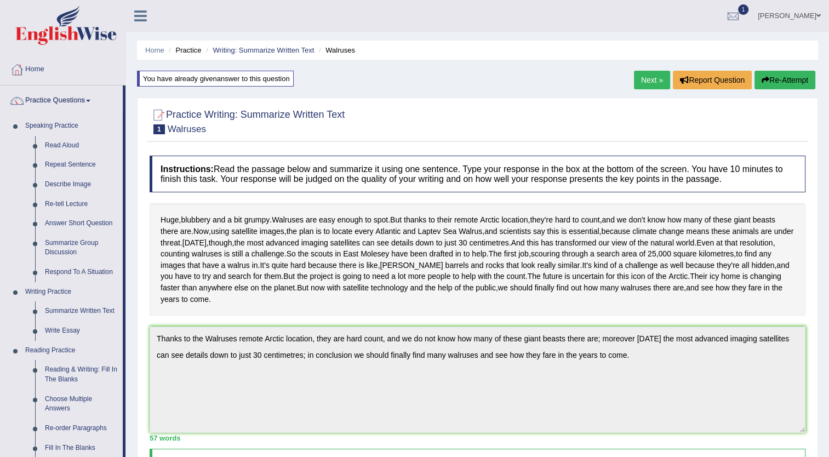
click at [75, 101] on link "Practice Questions" at bounding box center [62, 98] width 122 height 27
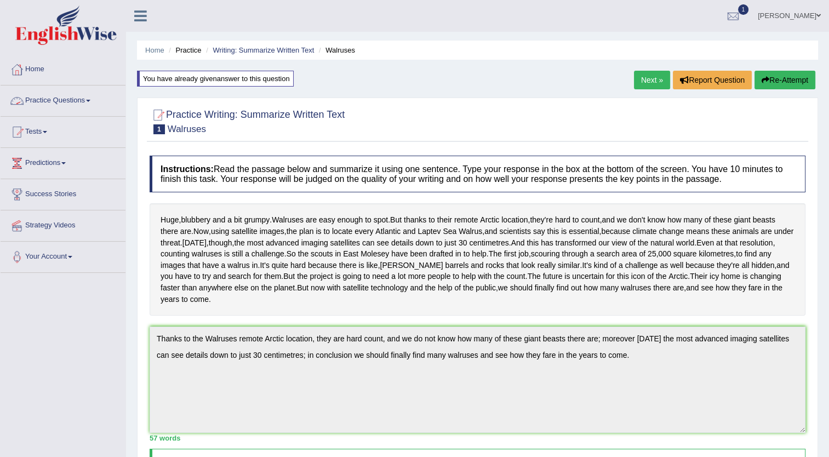
click at [75, 98] on link "Practice Questions" at bounding box center [63, 98] width 125 height 27
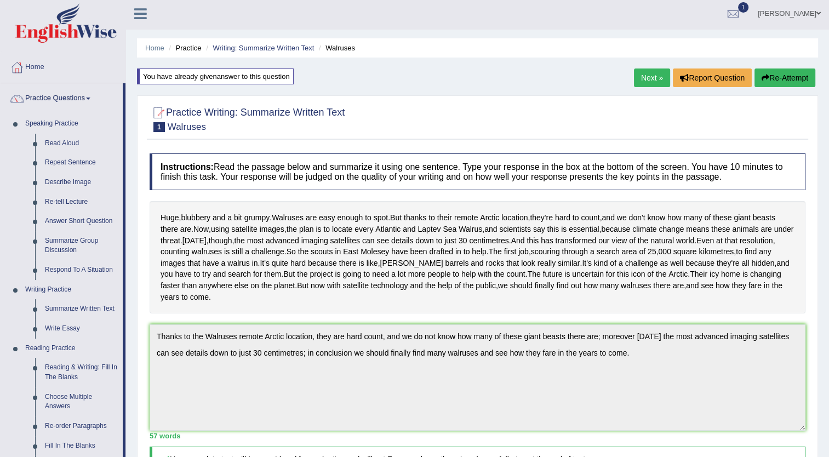
scroll to position [2, 0]
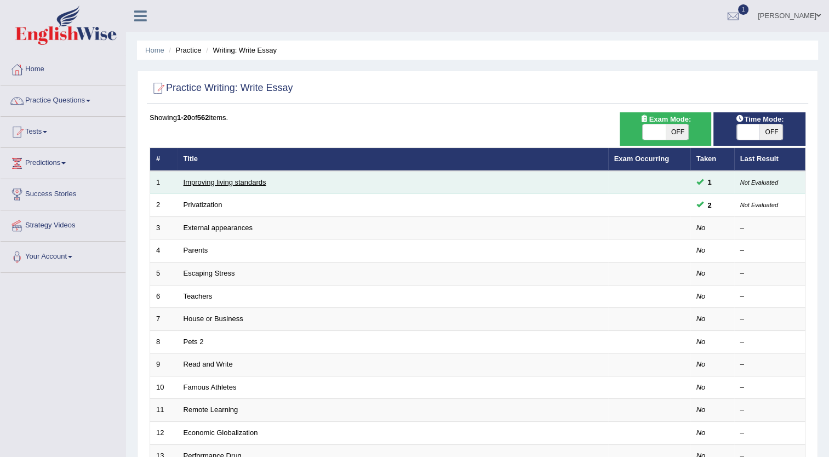
click at [235, 185] on link "Improving living standards" at bounding box center [225, 182] width 83 height 8
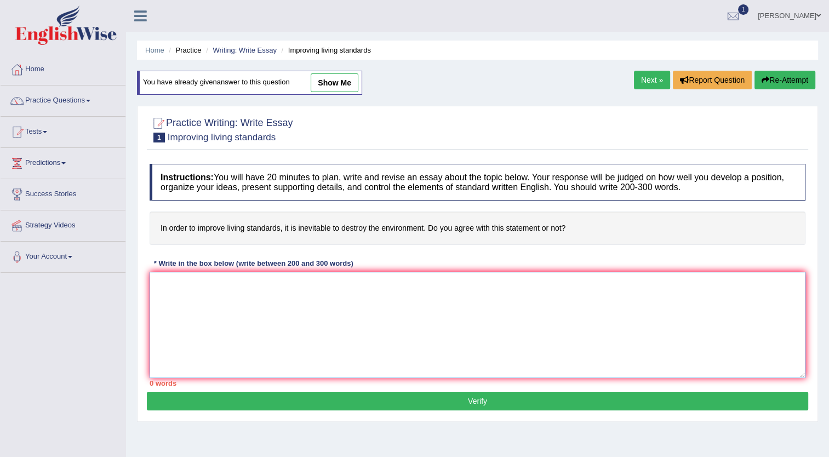
click at [208, 302] on textarea at bounding box center [478, 325] width 656 height 106
paste textarea "The growing importance of digital privacy in the modern era has sparked numerou…"
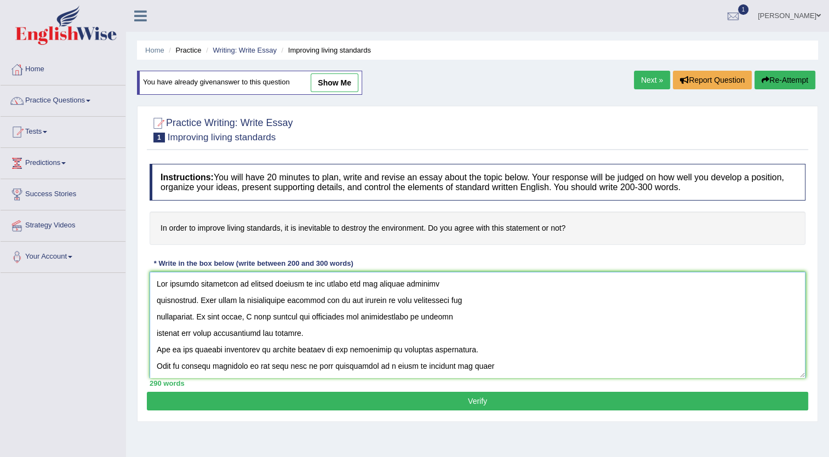
scroll to position [305, 0]
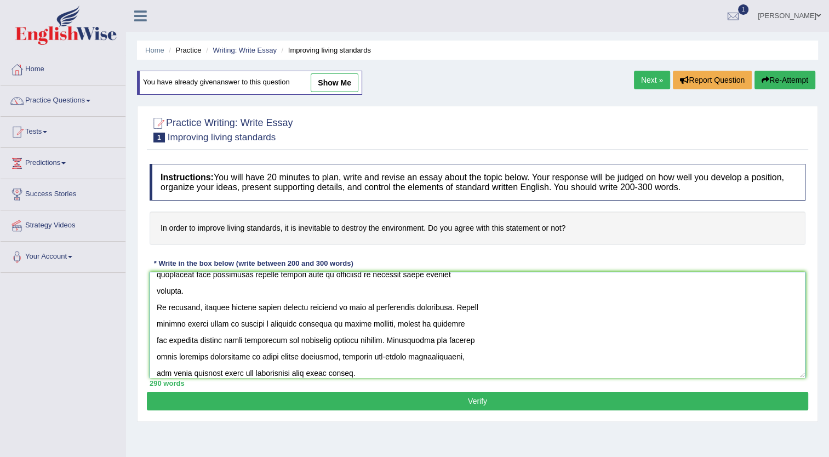
type textarea "The growing importance of digital privacy in the modern era has sparked numerou…"
click at [464, 395] on button "Verify" at bounding box center [477, 401] width 661 height 19
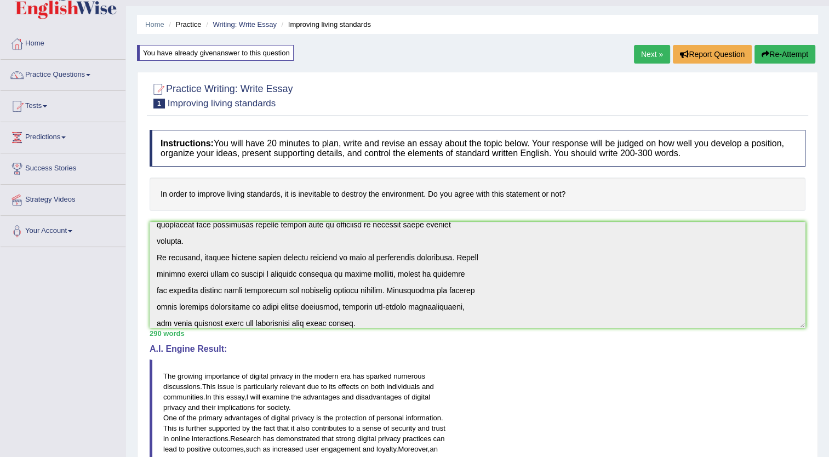
scroll to position [0, 0]
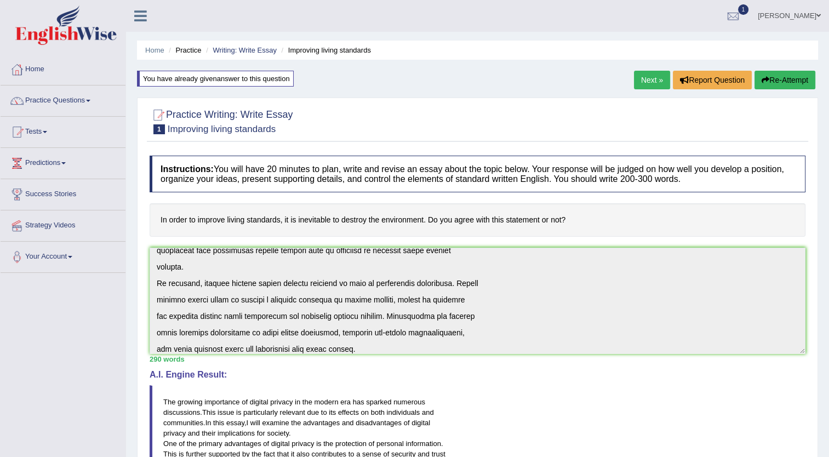
click at [774, 79] on button "Re-Attempt" at bounding box center [785, 80] width 61 height 19
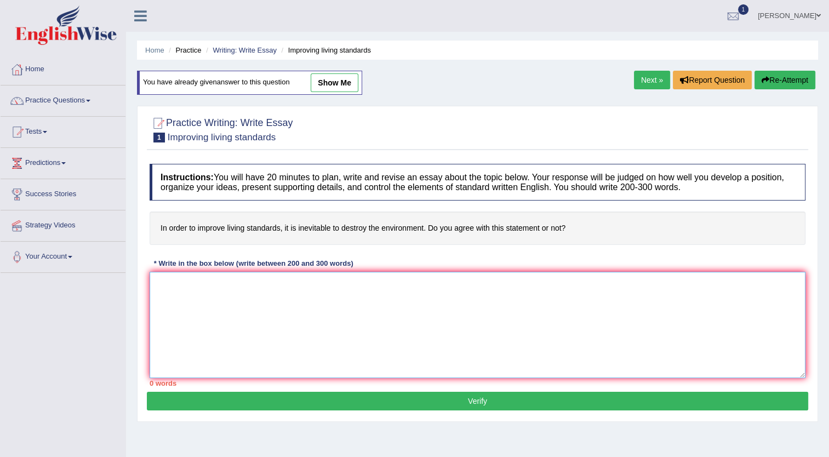
click at [201, 295] on textarea at bounding box center [478, 325] width 656 height 106
paste textarea "The increasing influence of [essay topic] on our lives has ignited numerous dis…"
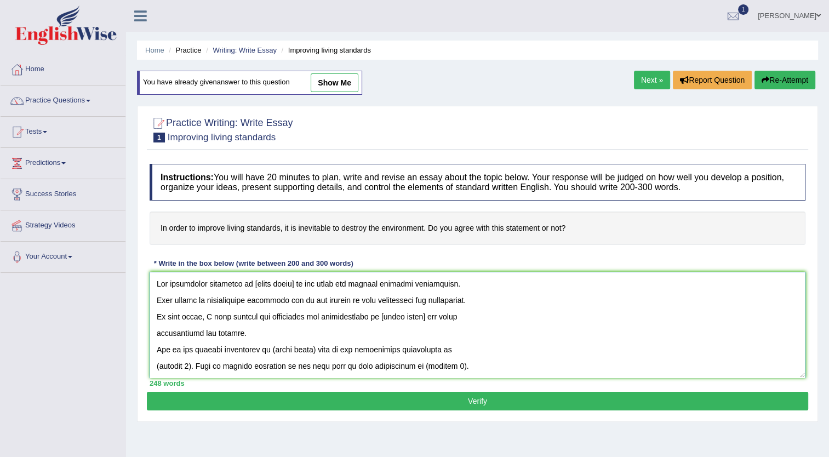
drag, startPoint x: 250, startPoint y: 283, endPoint x: 293, endPoint y: 284, distance: 42.7
click at [293, 284] on textarea at bounding box center [478, 325] width 656 height 106
drag, startPoint x: 421, startPoint y: 315, endPoint x: 379, endPoint y: 312, distance: 42.8
click at [379, 312] on textarea at bounding box center [478, 325] width 656 height 106
click at [381, 317] on textarea at bounding box center [478, 325] width 656 height 106
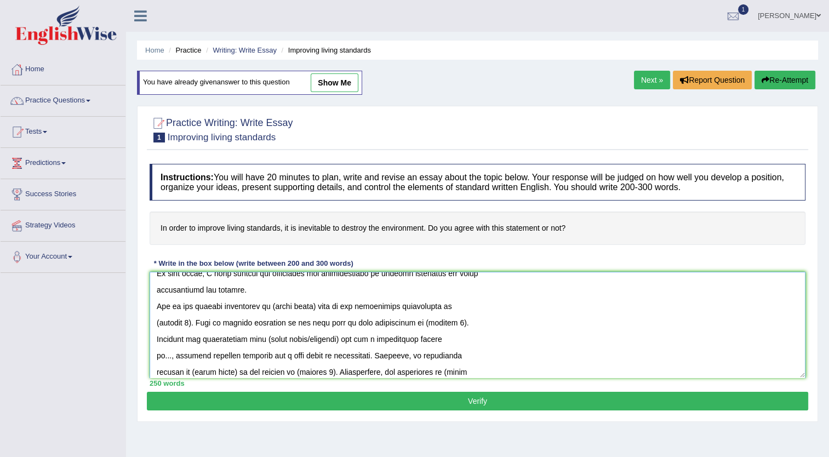
scroll to position [43, 0]
drag, startPoint x: 316, startPoint y: 306, endPoint x: 272, endPoint y: 310, distance: 44.1
click at [272, 310] on textarea at bounding box center [478, 325] width 656 height 106
click at [192, 321] on textarea at bounding box center [478, 325] width 656 height 106
click at [463, 322] on textarea at bounding box center [478, 325] width 656 height 106
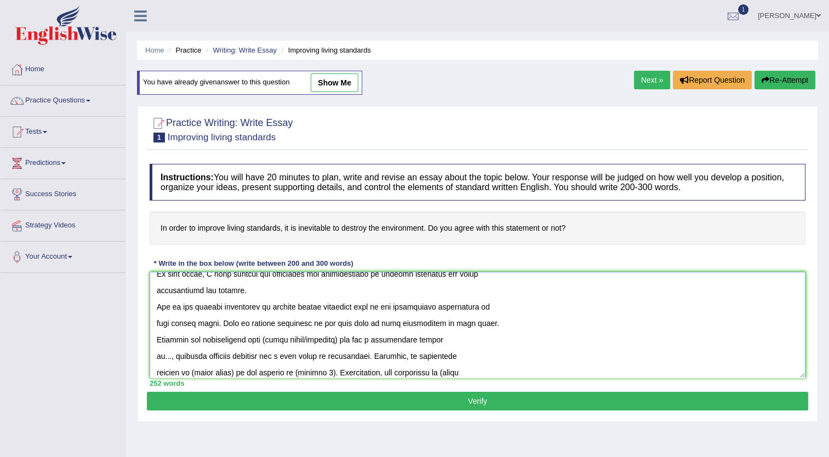
click at [350, 339] on textarea at bounding box center [478, 325] width 656 height 106
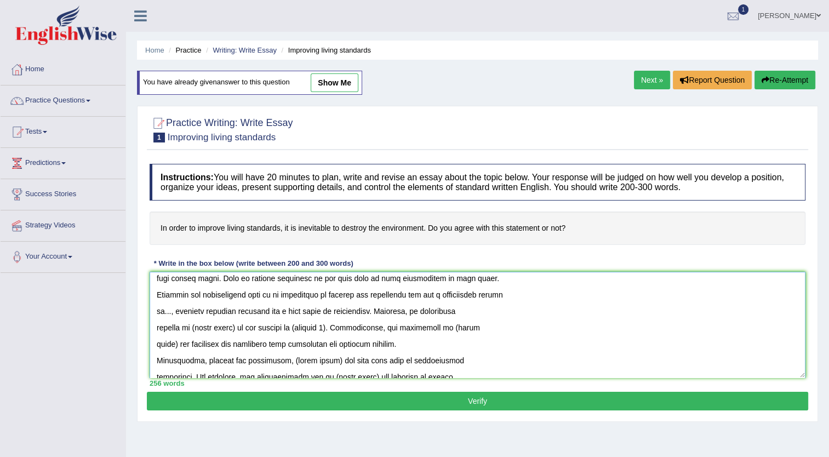
scroll to position [88, 0]
drag, startPoint x: 234, startPoint y: 329, endPoint x: 190, endPoint y: 330, distance: 43.8
click at [190, 330] on textarea at bounding box center [478, 325] width 656 height 106
click at [360, 326] on textarea at bounding box center [478, 325] width 656 height 106
drag, startPoint x: 509, startPoint y: 326, endPoint x: 175, endPoint y: 343, distance: 334.2
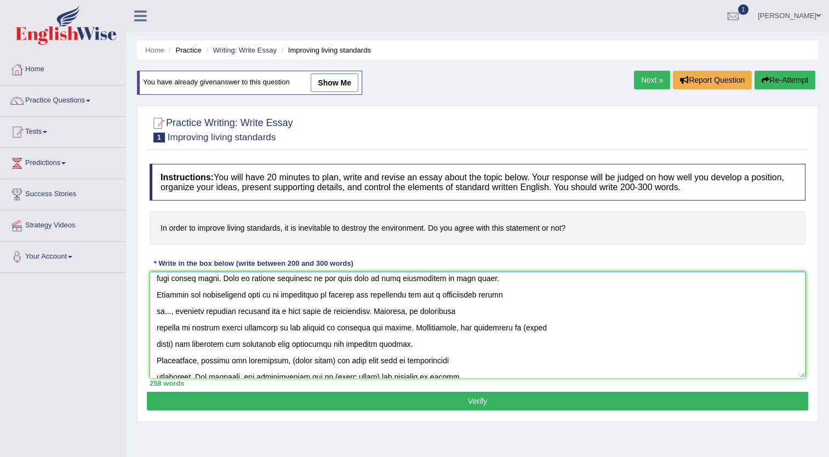
click at [175, 343] on textarea at bounding box center [478, 325] width 656 height 106
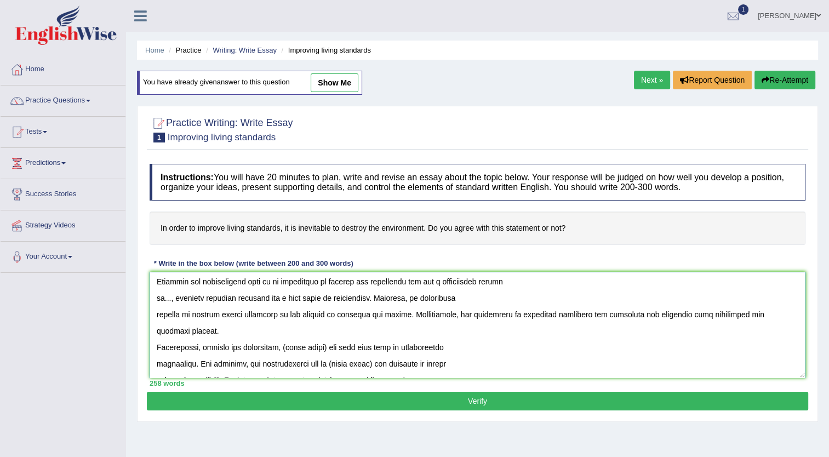
scroll to position [115, 0]
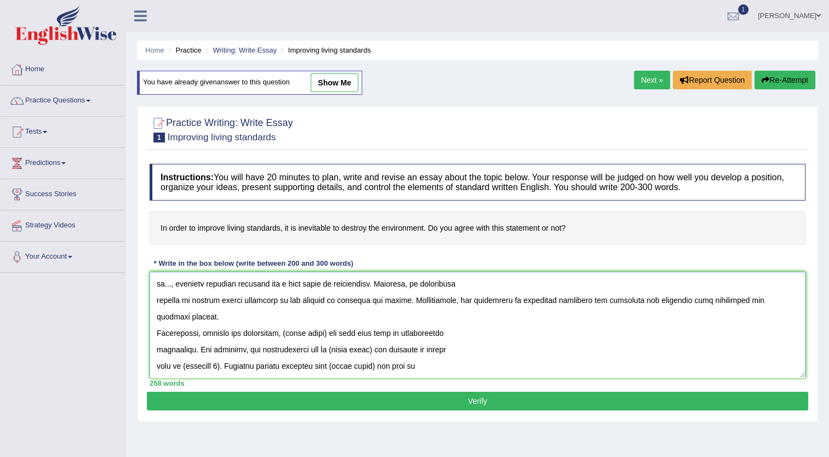
click at [327, 332] on textarea at bounding box center [478, 325] width 656 height 106
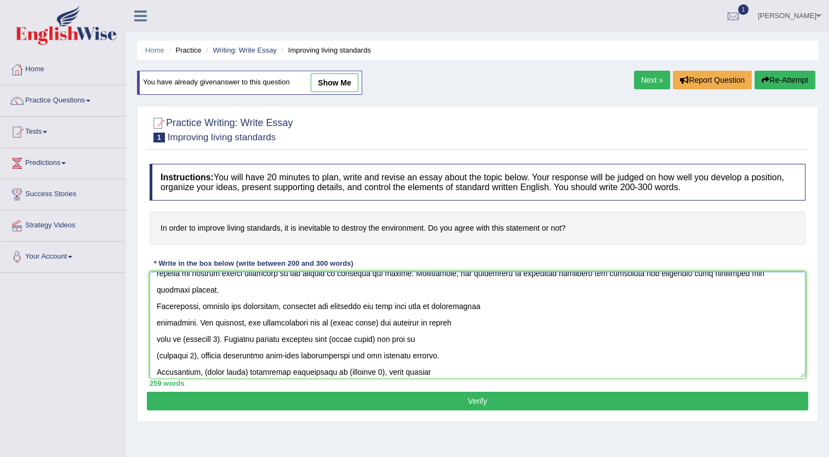
scroll to position [147, 0]
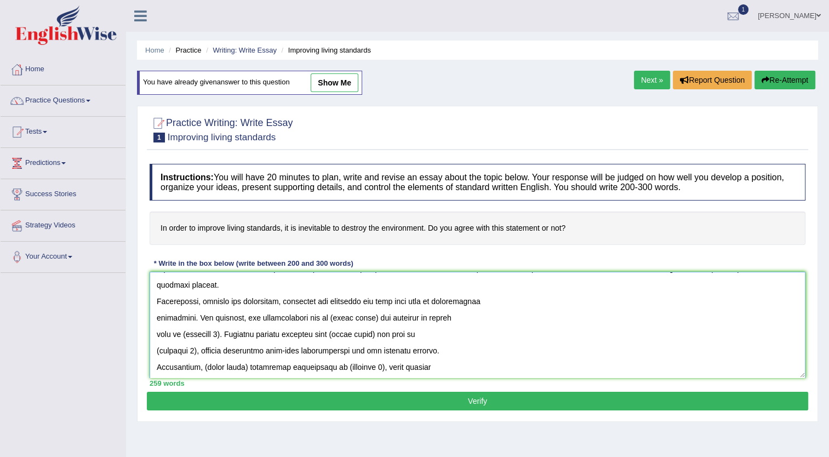
click at [227, 332] on textarea at bounding box center [478, 325] width 656 height 106
click at [244, 329] on textarea at bounding box center [478, 325] width 656 height 106
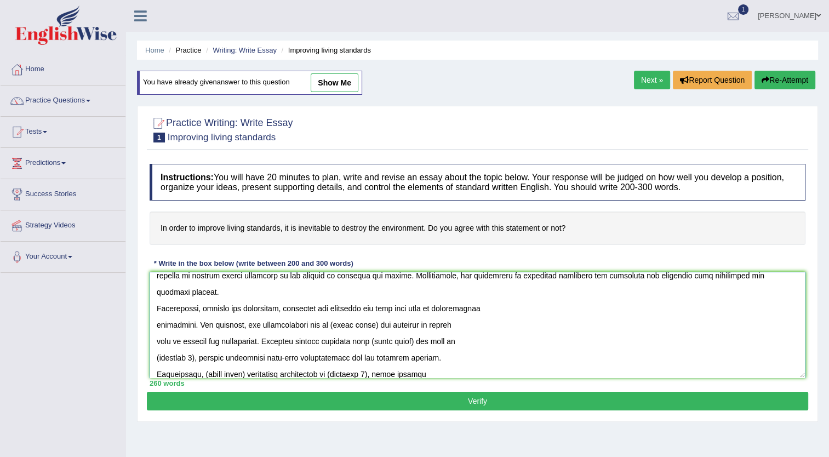
scroll to position [140, 0]
click at [369, 323] on textarea at bounding box center [478, 325] width 656 height 106
click at [424, 340] on textarea at bounding box center [478, 325] width 656 height 106
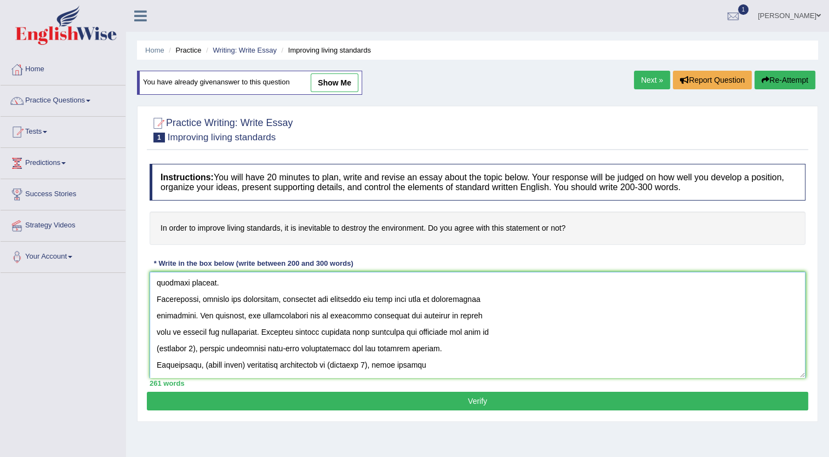
scroll to position [153, 0]
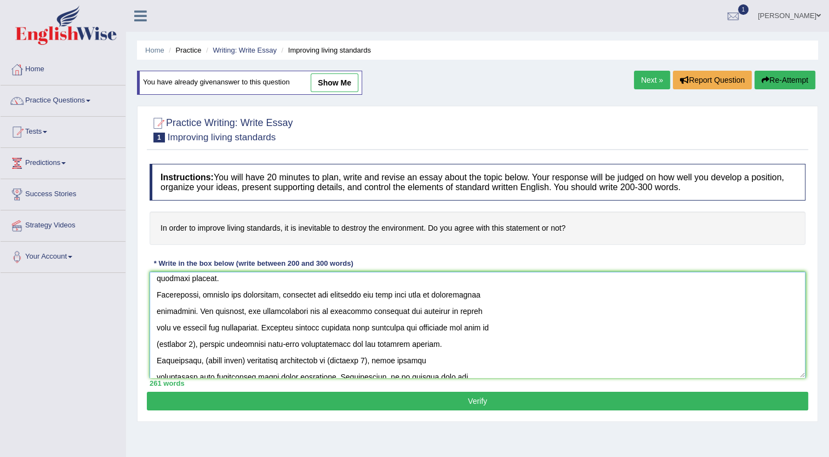
click at [201, 341] on textarea at bounding box center [478, 325] width 656 height 106
click at [241, 344] on textarea at bounding box center [478, 325] width 656 height 106
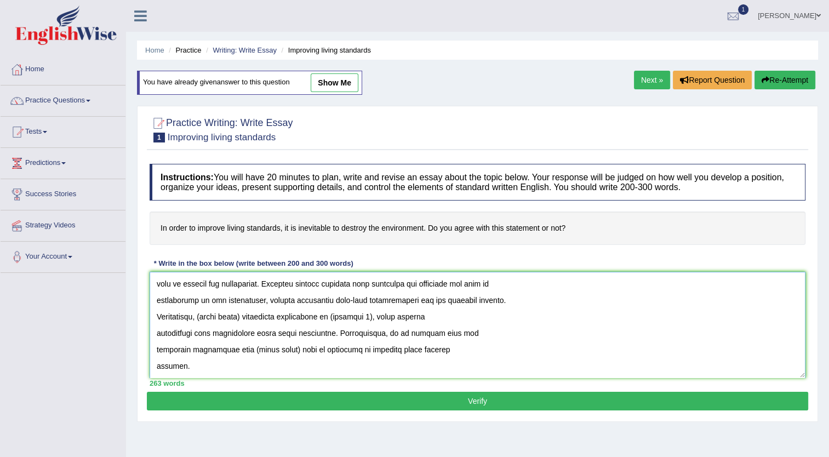
scroll to position [197, 0]
drag, startPoint x: 246, startPoint y: 315, endPoint x: 201, endPoint y: 317, distance: 45.0
click at [201, 317] on textarea at bounding box center [478, 325] width 656 height 106
click at [251, 316] on textarea at bounding box center [478, 325] width 656 height 106
click at [416, 316] on textarea at bounding box center [478, 325] width 656 height 106
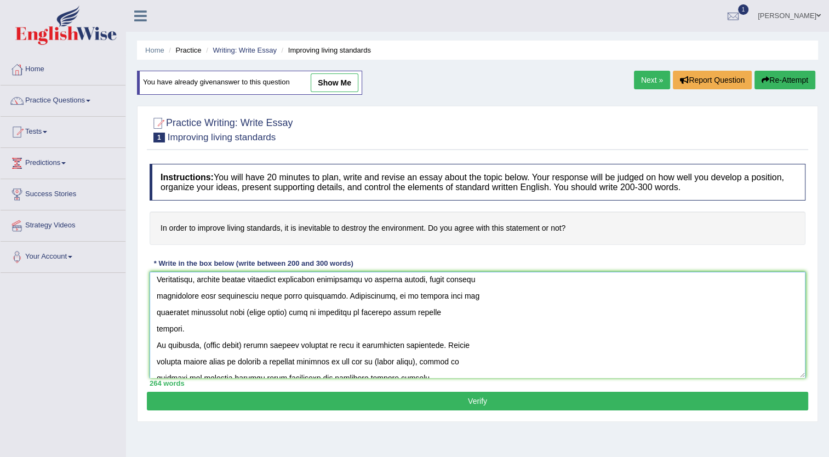
scroll to position [235, 0]
drag, startPoint x: 329, startPoint y: 293, endPoint x: 349, endPoint y: 330, distance: 42.4
click at [349, 330] on textarea at bounding box center [478, 325] width 656 height 106
click at [285, 323] on textarea at bounding box center [478, 325] width 656 height 106
click at [295, 315] on textarea at bounding box center [478, 325] width 656 height 106
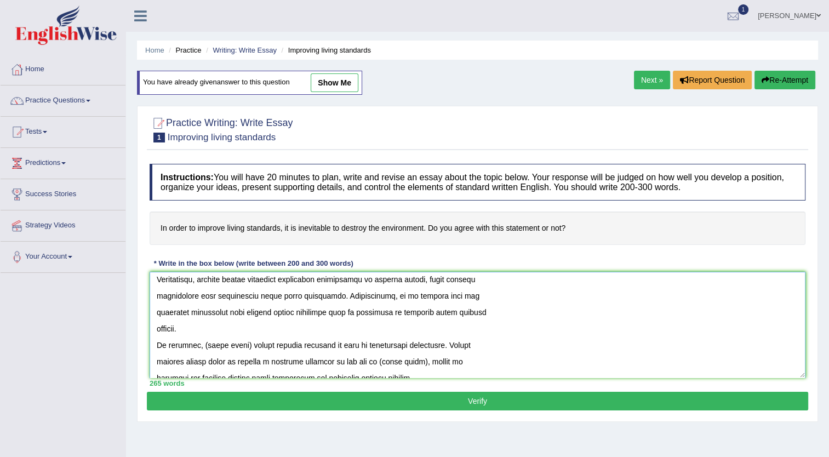
scroll to position [246, 0]
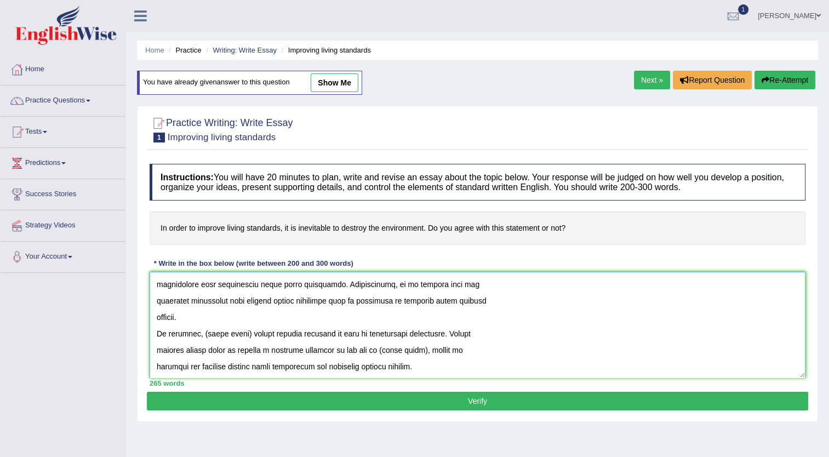
click at [243, 330] on textarea at bounding box center [478, 325] width 656 height 106
click at [425, 351] on textarea at bounding box center [478, 325] width 656 height 106
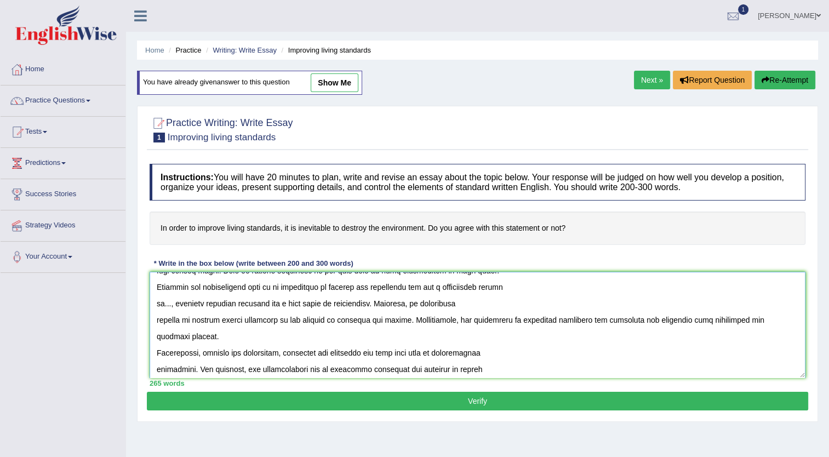
scroll to position [95, 0]
type textarea "The increasing influence of the improve living standards on our lives has ignit…"
click at [473, 398] on button "Verify" at bounding box center [477, 401] width 661 height 19
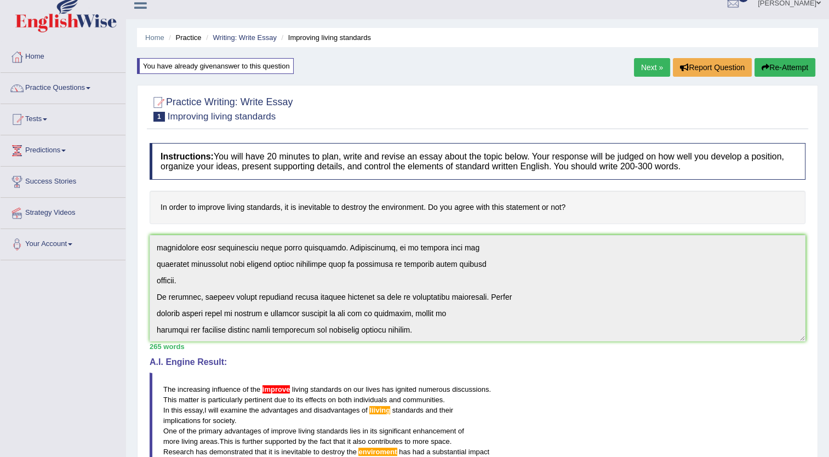
scroll to position [9, 0]
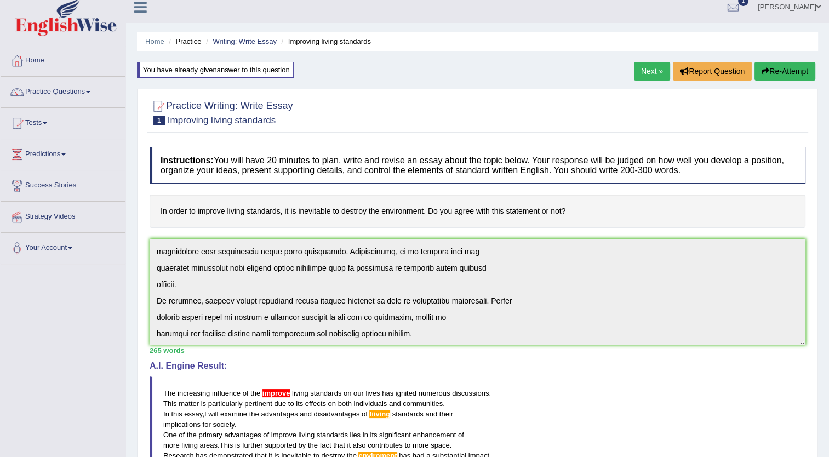
click at [790, 68] on button "Re-Attempt" at bounding box center [785, 71] width 61 height 19
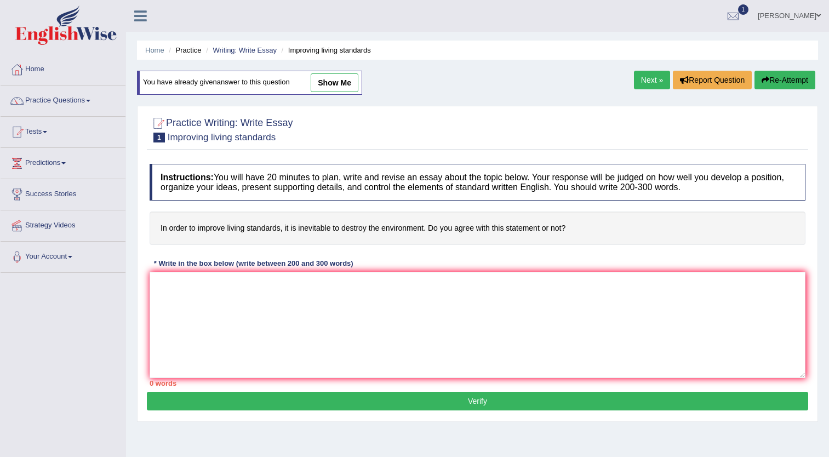
scroll to position [9, 0]
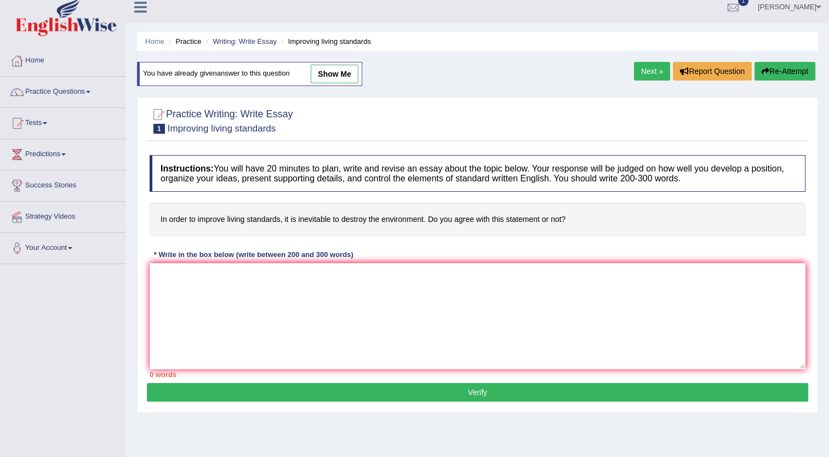
click at [292, 336] on textarea at bounding box center [478, 316] width 656 height 106
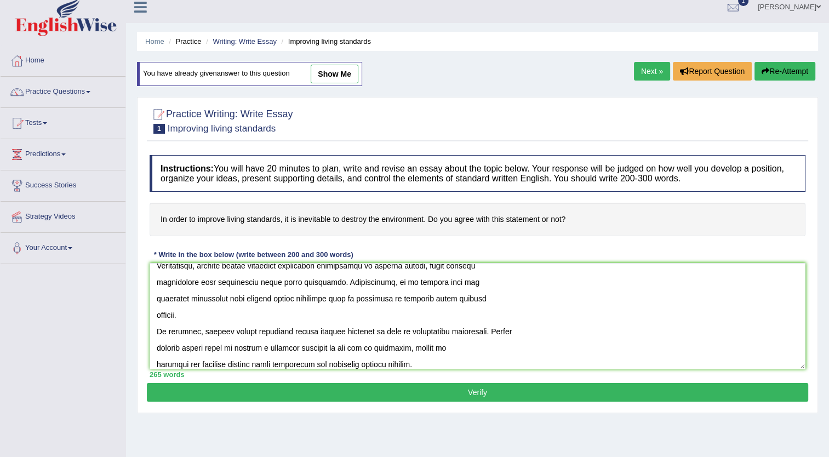
scroll to position [0, 0]
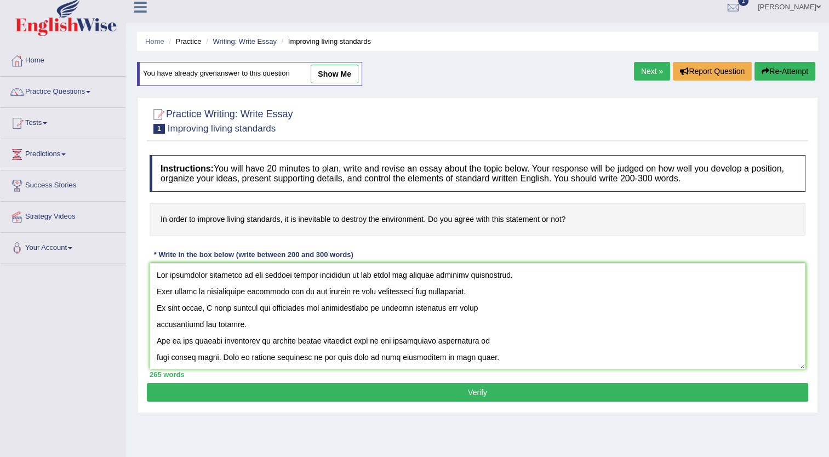
click at [262, 270] on textarea at bounding box center [478, 316] width 656 height 106
click at [383, 305] on textarea at bounding box center [478, 316] width 656 height 106
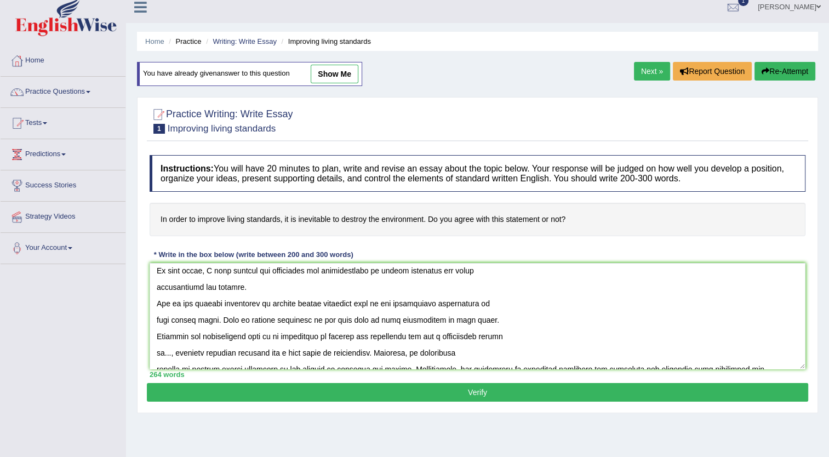
scroll to position [37, 0]
click at [387, 332] on textarea at bounding box center [478, 316] width 656 height 106
type textarea "The increasing influence of improve living standards on our lives has ignited n…"
click at [482, 388] on button "Verify" at bounding box center [477, 392] width 661 height 19
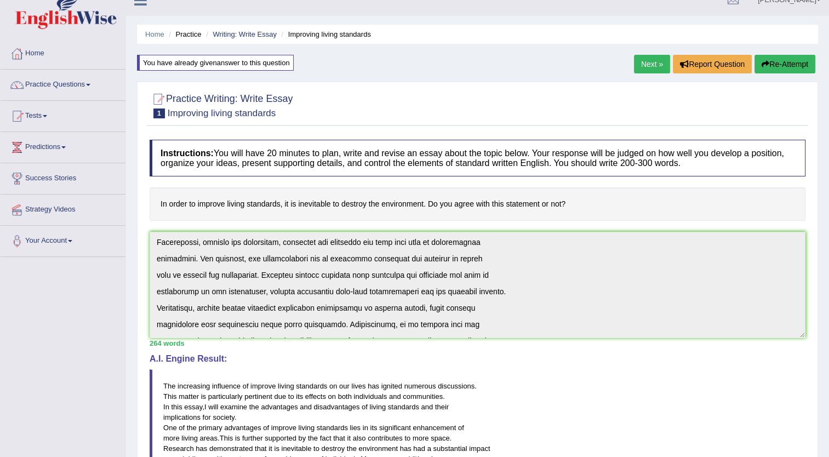
scroll to position [247, 0]
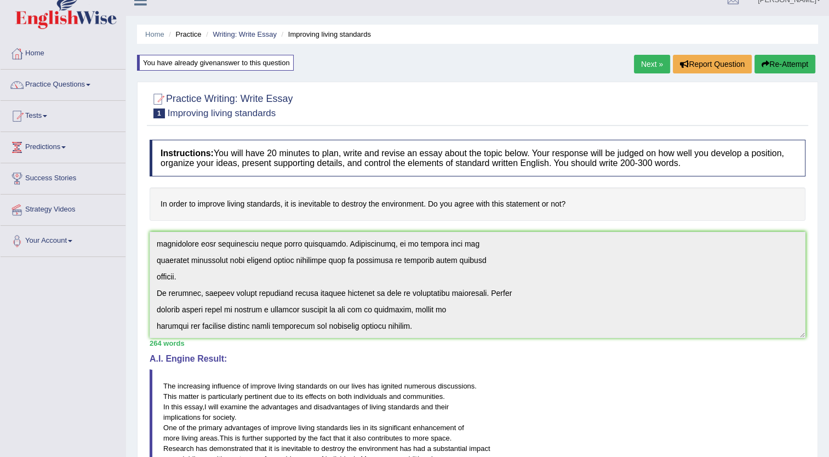
click at [781, 62] on button "Re-Attempt" at bounding box center [785, 64] width 61 height 19
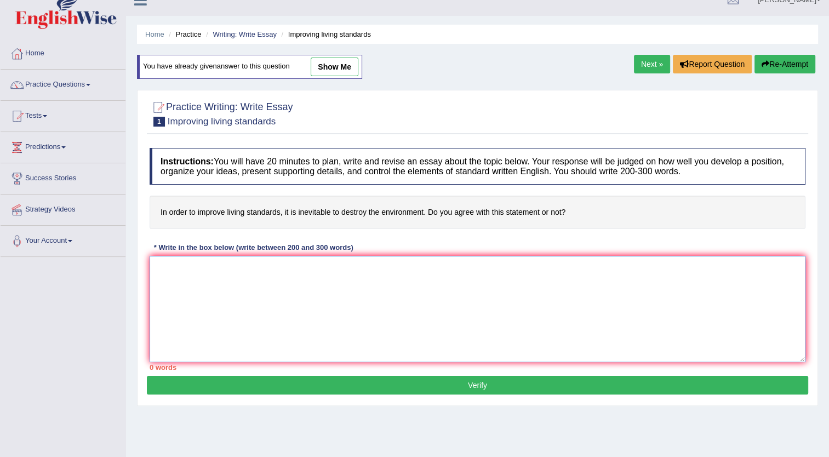
click at [347, 296] on textarea at bounding box center [478, 309] width 656 height 106
paste textarea "The increasing influence of improve living standards on our lives has ignited n…"
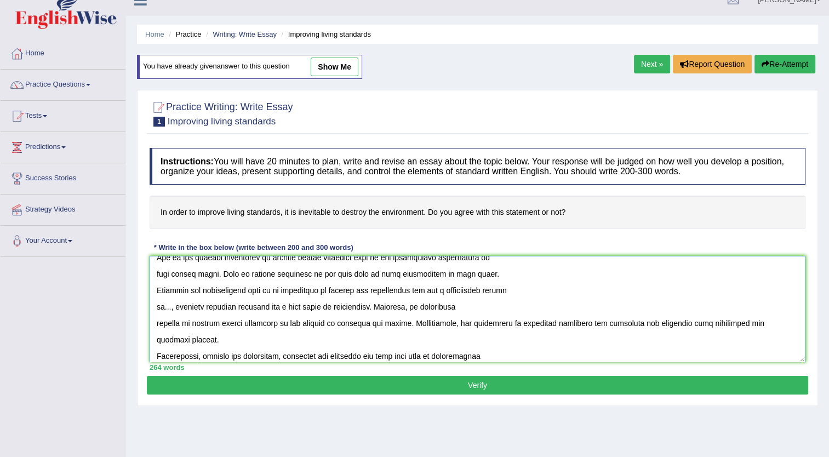
scroll to position [72, 0]
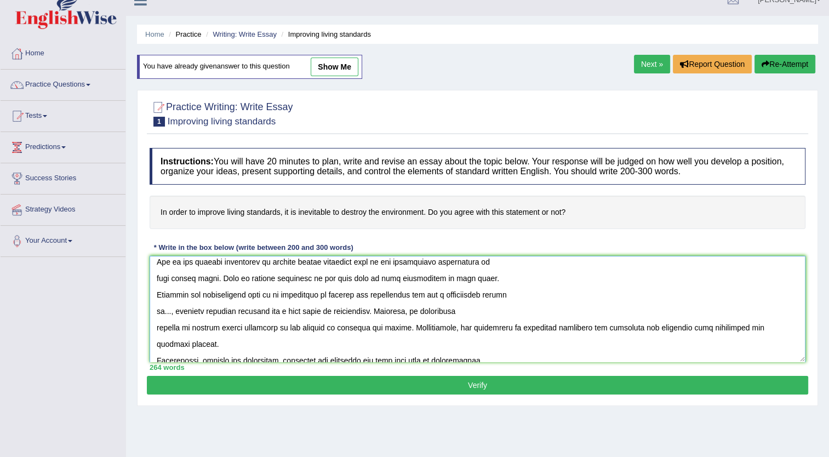
click at [217, 275] on textarea at bounding box center [478, 309] width 656 height 106
drag, startPoint x: 158, startPoint y: 291, endPoint x: 250, endPoint y: 349, distance: 108.1
click at [250, 349] on textarea at bounding box center [478, 309] width 656 height 106
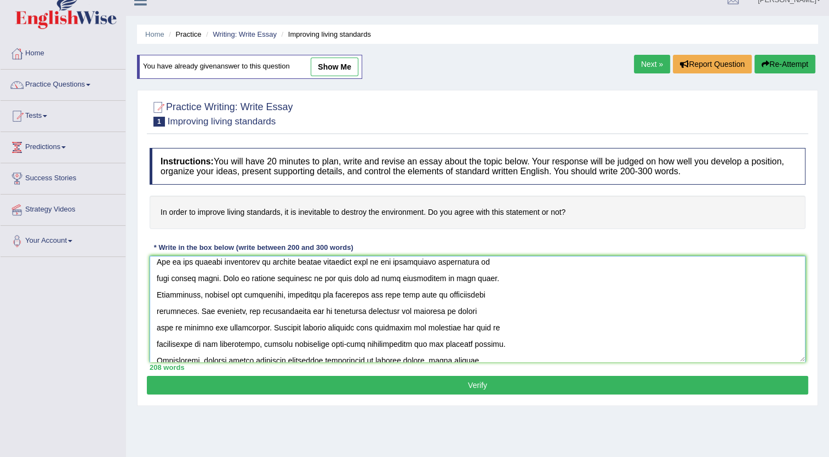
type textarea "The increasing influence of improve living standards on our lives has ignited n…"
click at [480, 383] on button "Verify" at bounding box center [477, 385] width 661 height 19
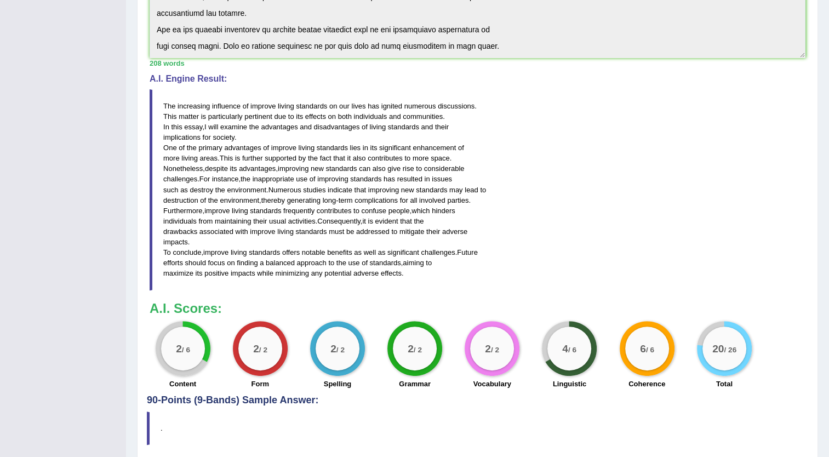
scroll to position [0, 0]
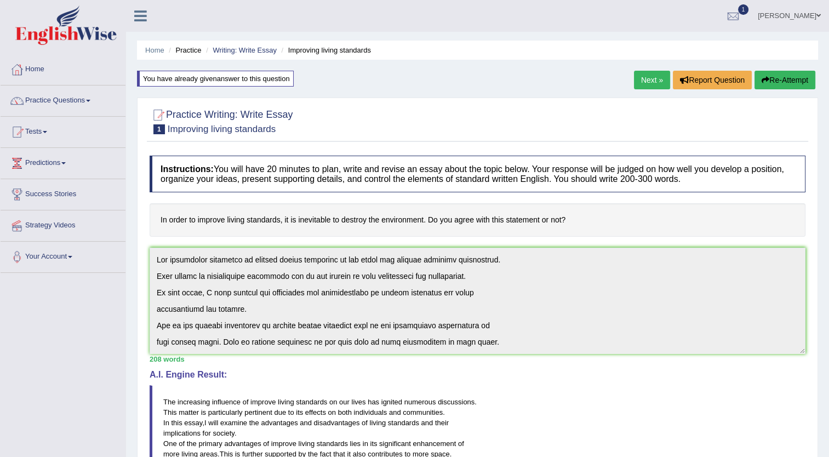
click at [779, 81] on button "Re-Attempt" at bounding box center [785, 80] width 61 height 19
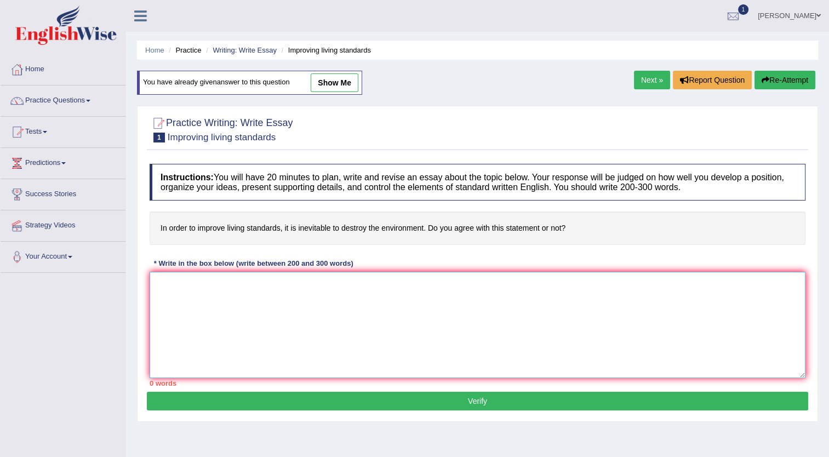
click at [335, 312] on textarea at bounding box center [478, 325] width 656 height 106
paste textarea "The increasing influence of improve living standards on our lives has ignited n…"
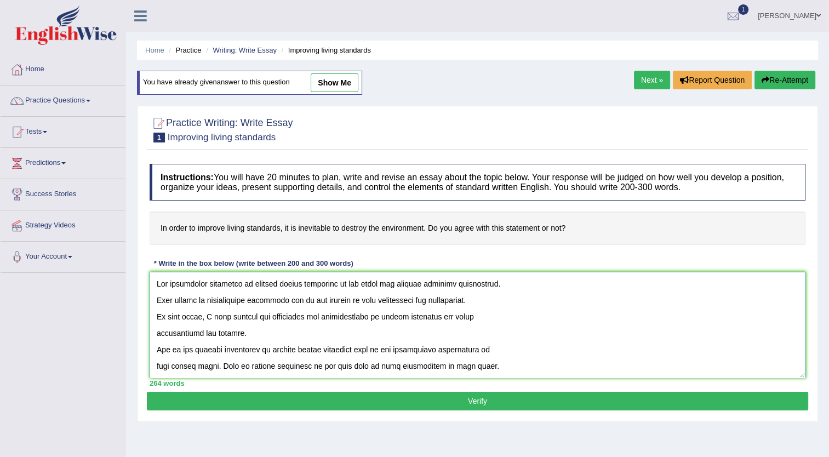
scroll to position [239, 0]
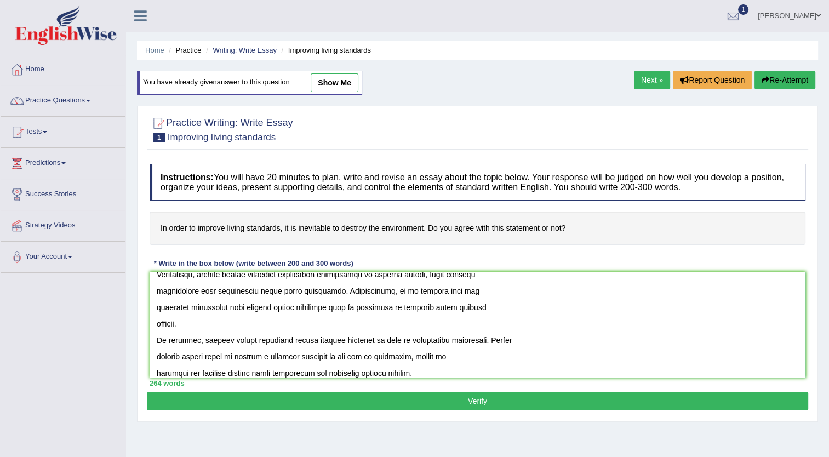
type textarea "The increasing influence of improve living standards on our lives has ignited n…"
click at [483, 404] on button "Verify" at bounding box center [477, 401] width 661 height 19
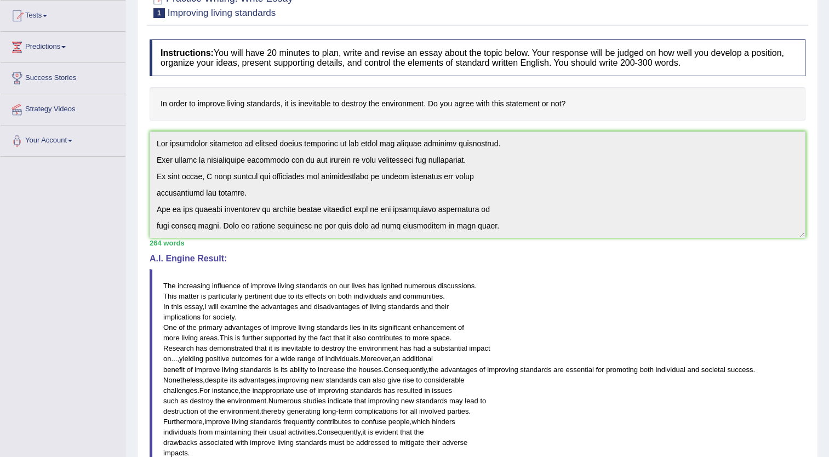
scroll to position [0, 0]
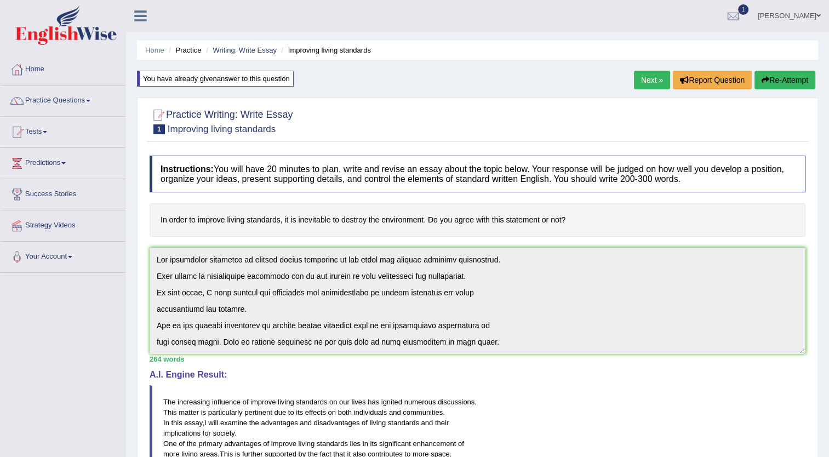
click at [791, 81] on button "Re-Attempt" at bounding box center [785, 80] width 61 height 19
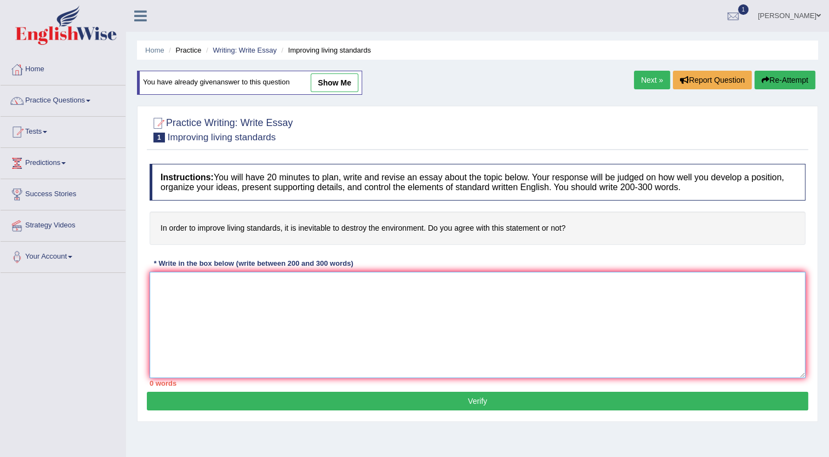
click at [356, 283] on textarea at bounding box center [478, 325] width 656 height 106
paste textarea "The increasing influence of improve living standards on our lives has ignited n…"
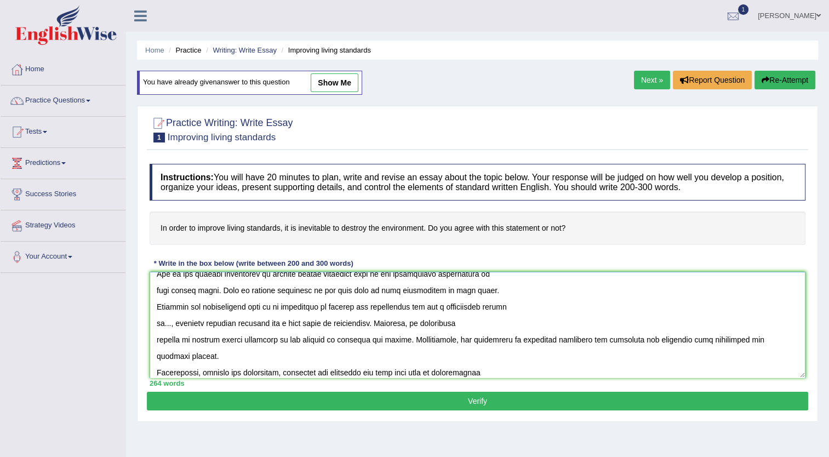
scroll to position [75, 0]
drag, startPoint x: 155, startPoint y: 323, endPoint x: 370, endPoint y: 320, distance: 214.8
click at [370, 320] on textarea at bounding box center [478, 325] width 656 height 106
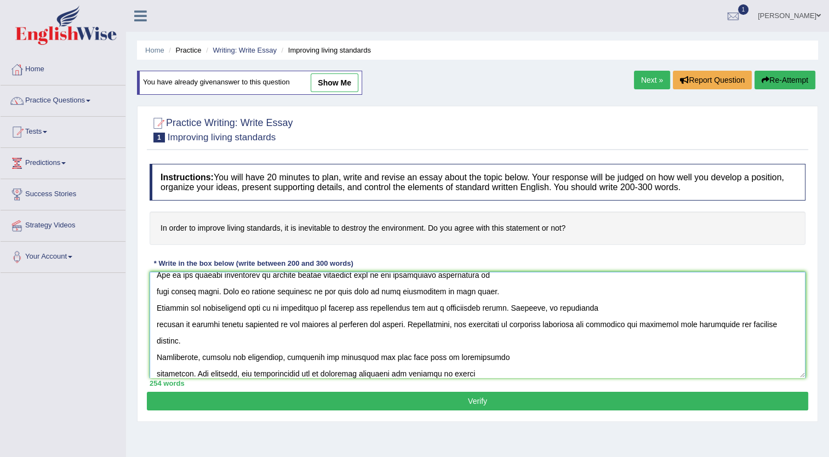
type textarea "The increasing influence of improve living standards on our lives has ignited n…"
click at [785, 73] on button "Re-Attempt" at bounding box center [785, 80] width 61 height 19
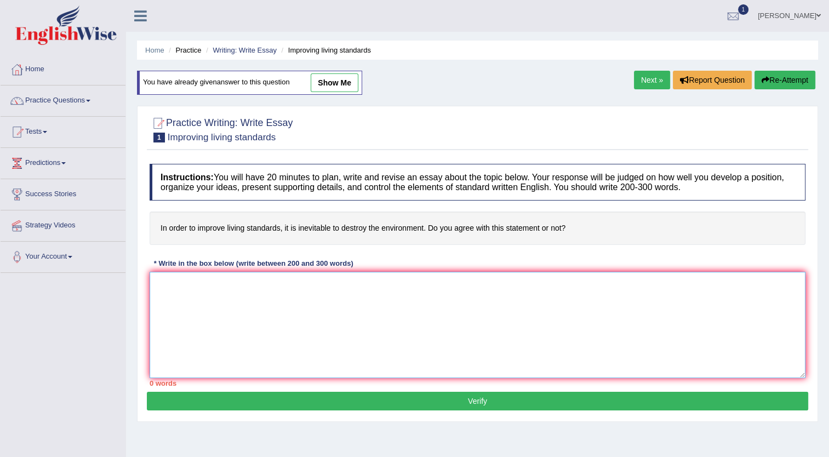
click at [482, 308] on textarea at bounding box center [478, 325] width 656 height 106
paste textarea "The increasing influence of improve living standards on our lives has ignited n…"
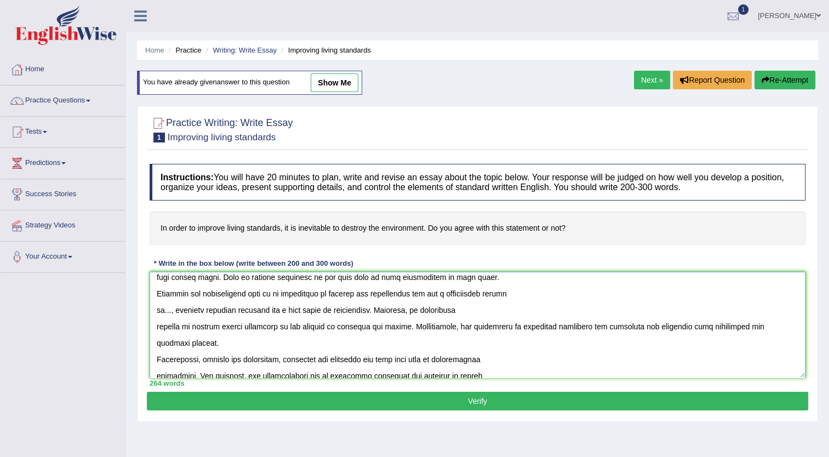
scroll to position [81, 0]
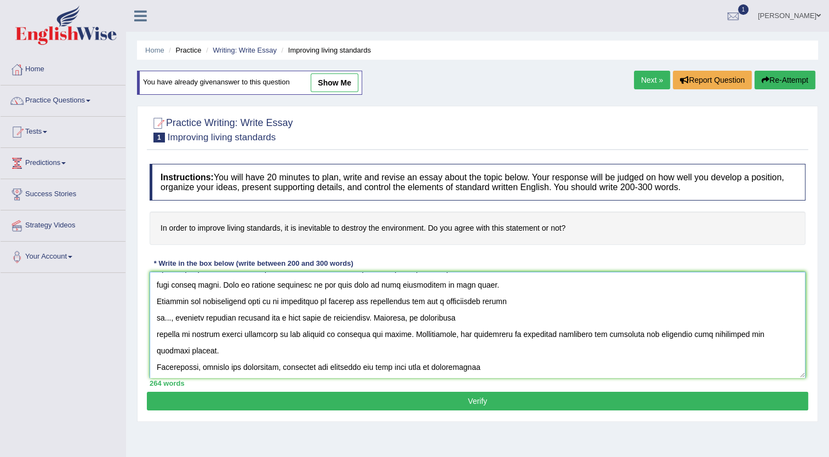
drag, startPoint x: 157, startPoint y: 318, endPoint x: 368, endPoint y: 316, distance: 211.5
click at [368, 316] on textarea at bounding box center [478, 325] width 656 height 106
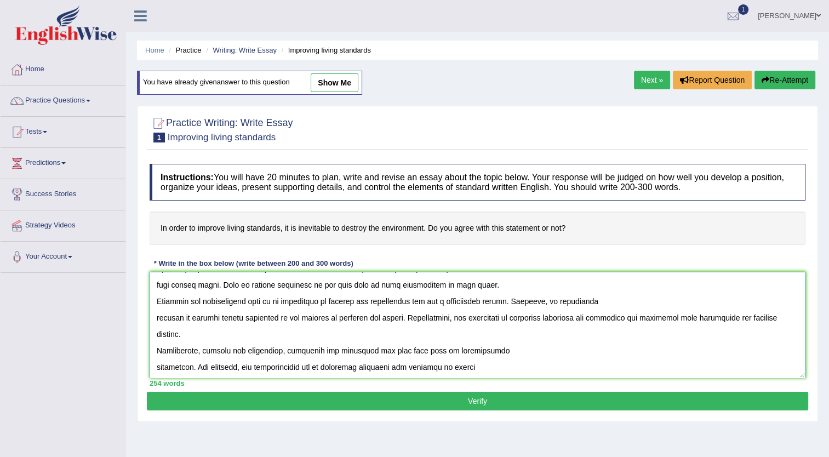
type textarea "The increasing influence of improve living standards on our lives has ignited n…"
click at [482, 397] on button "Verify" at bounding box center [477, 401] width 661 height 19
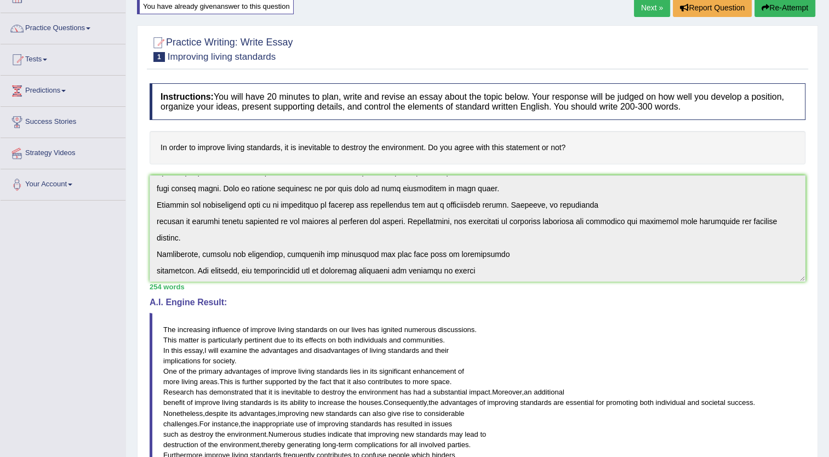
scroll to position [0, 0]
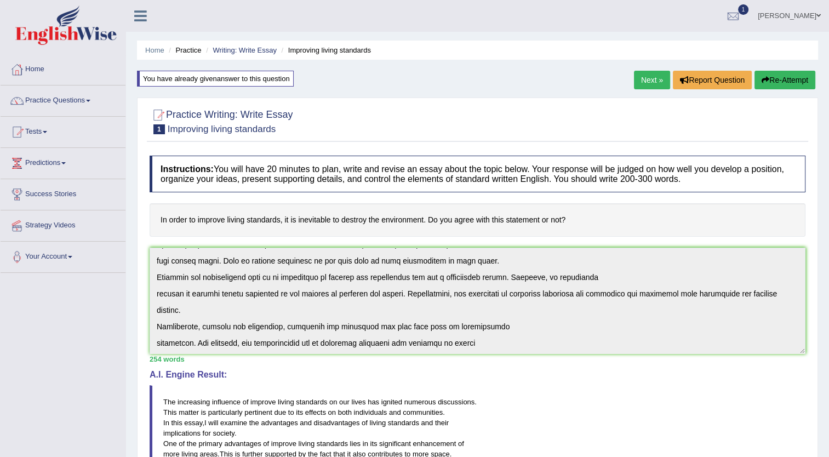
click at [775, 82] on button "Re-Attempt" at bounding box center [785, 80] width 61 height 19
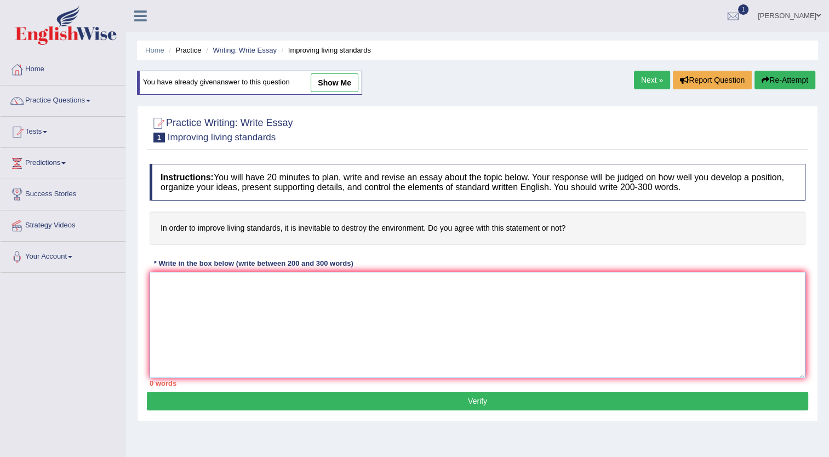
click at [295, 340] on textarea at bounding box center [478, 325] width 656 height 106
paste textarea "The increasing influence of improve living standards on our lives has ignited n…"
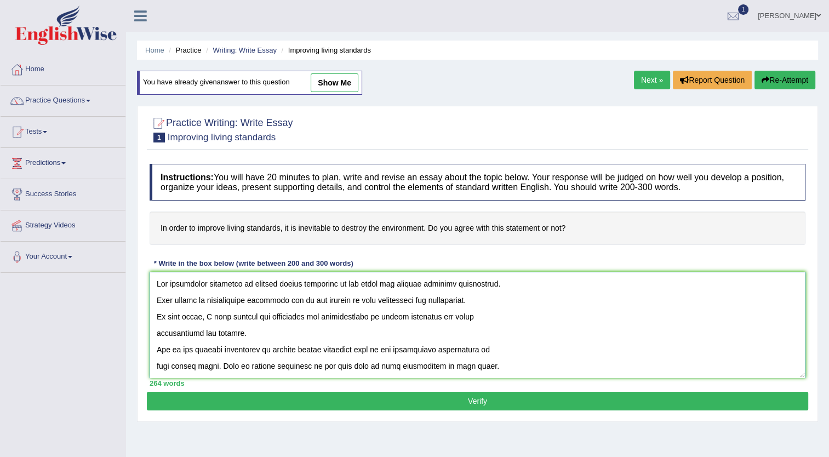
scroll to position [239, 0]
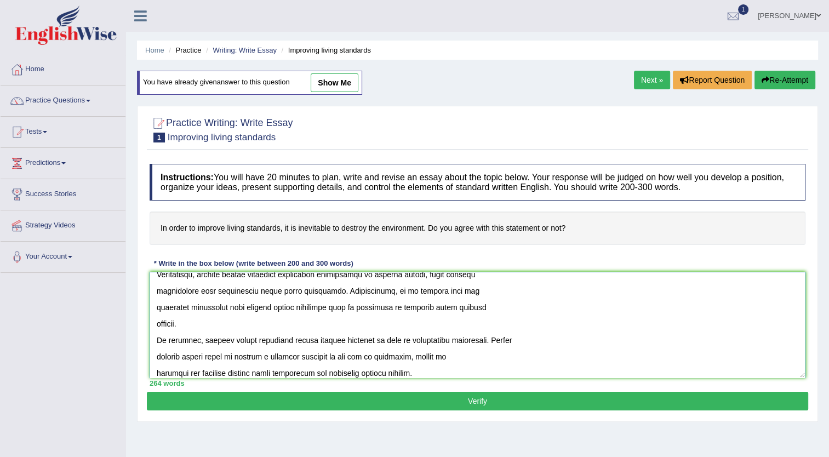
type textarea "The increasing influence of improve living standards on our lives has ignited n…"
click at [473, 392] on button "Verify" at bounding box center [477, 401] width 661 height 19
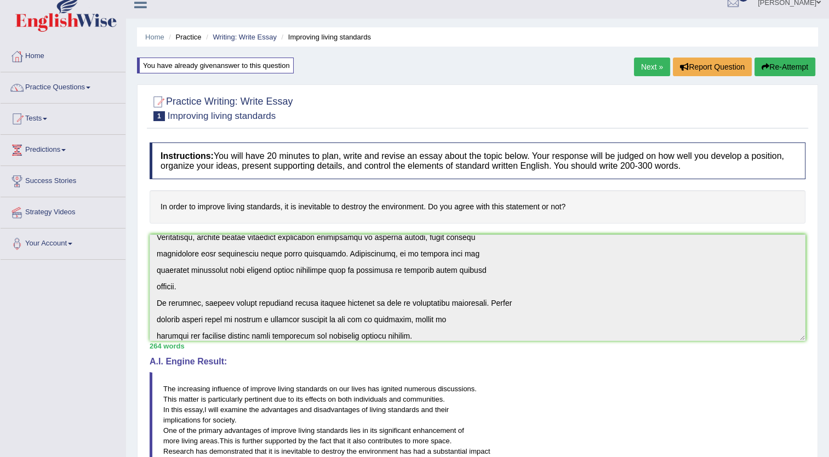
scroll to position [0, 0]
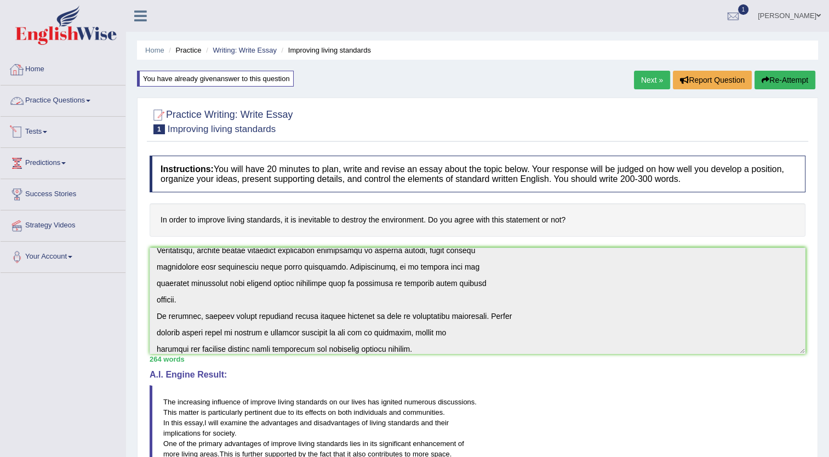
click at [50, 136] on link "Tests" at bounding box center [63, 130] width 125 height 27
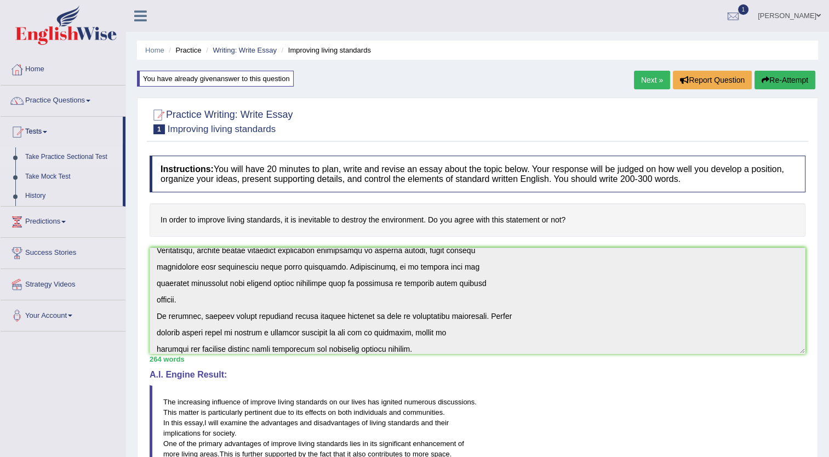
click at [78, 157] on link "Take Practice Sectional Test" at bounding box center [71, 157] width 102 height 20
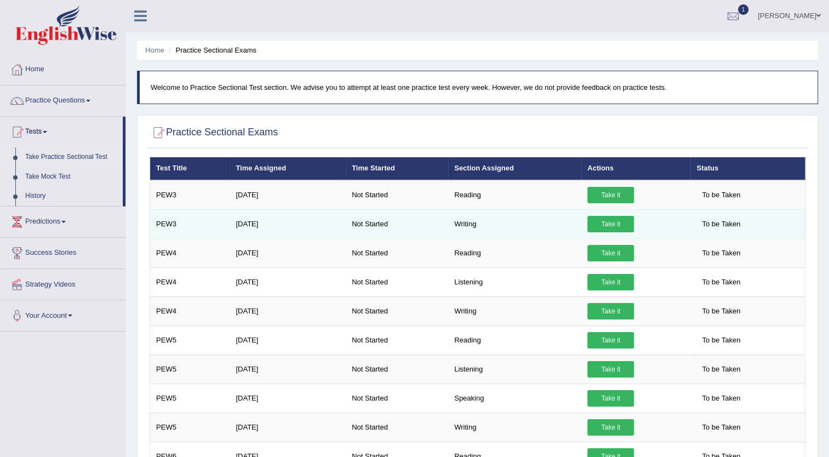
click at [616, 225] on link "Take it" at bounding box center [610, 224] width 47 height 16
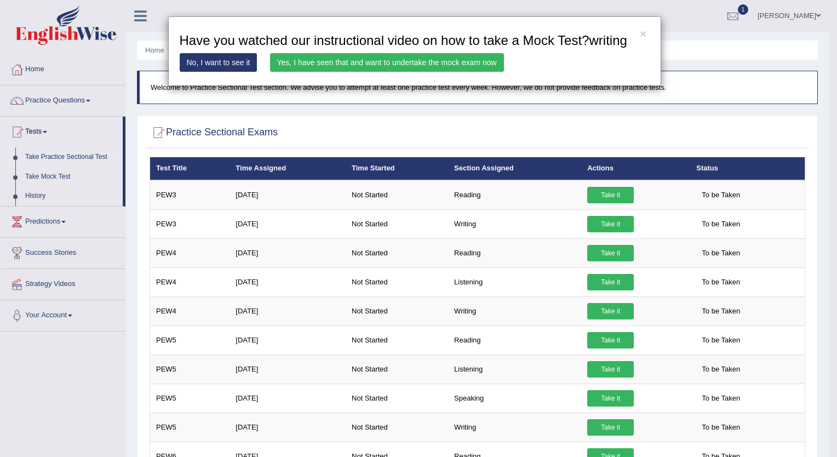
click at [400, 65] on link "Yes, I have seen that and want to undertake the mock exam now" at bounding box center [387, 62] width 234 height 19
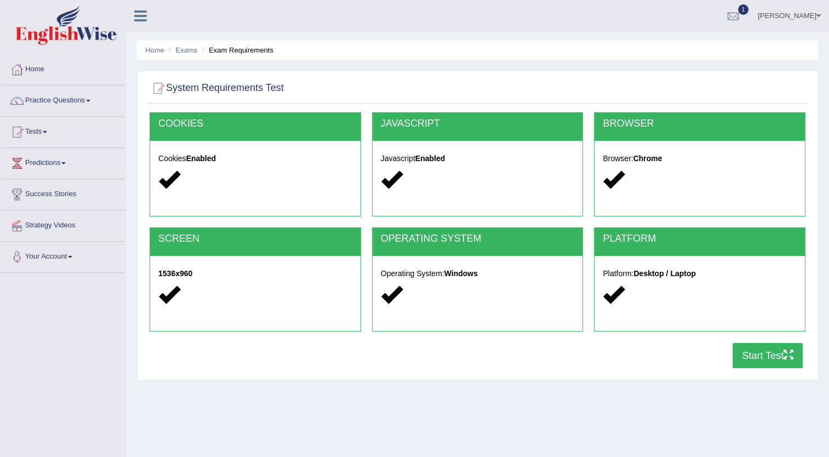
click at [760, 350] on button "Start Test" at bounding box center [768, 355] width 70 height 25
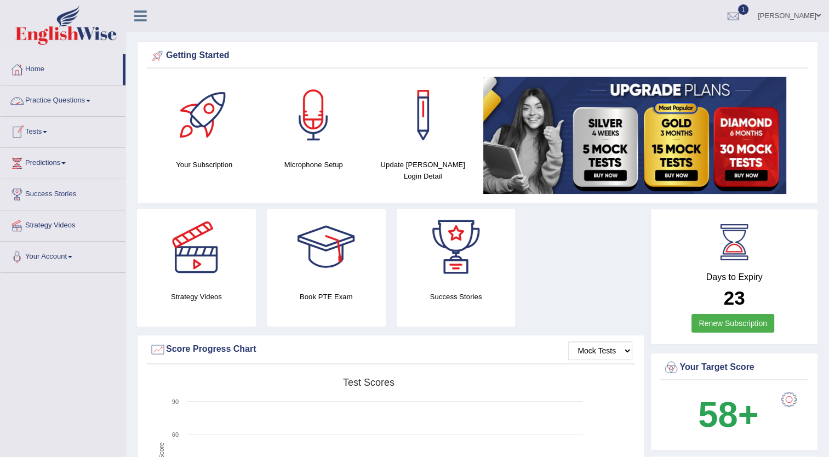
click at [76, 106] on link "Practice Questions" at bounding box center [63, 98] width 125 height 27
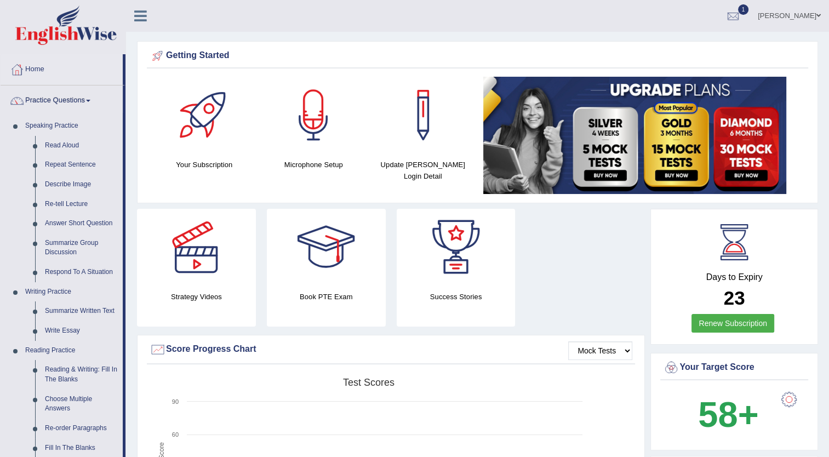
click at [76, 106] on link "Practice Questions" at bounding box center [62, 98] width 122 height 27
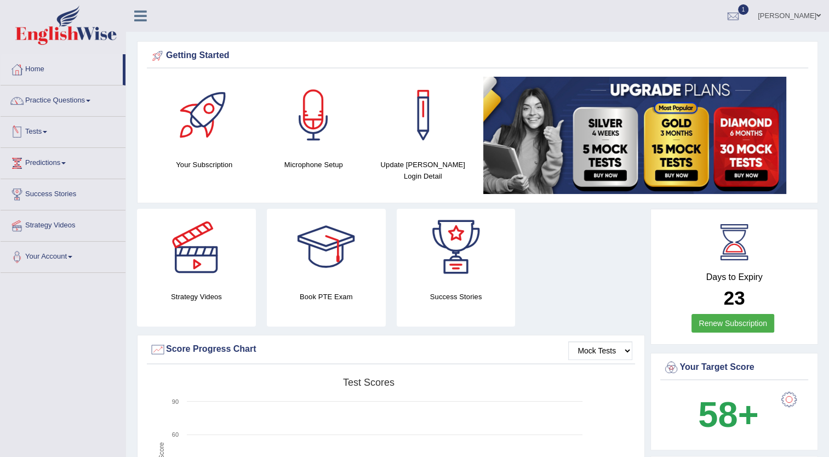
click at [43, 129] on link "Tests" at bounding box center [63, 130] width 125 height 27
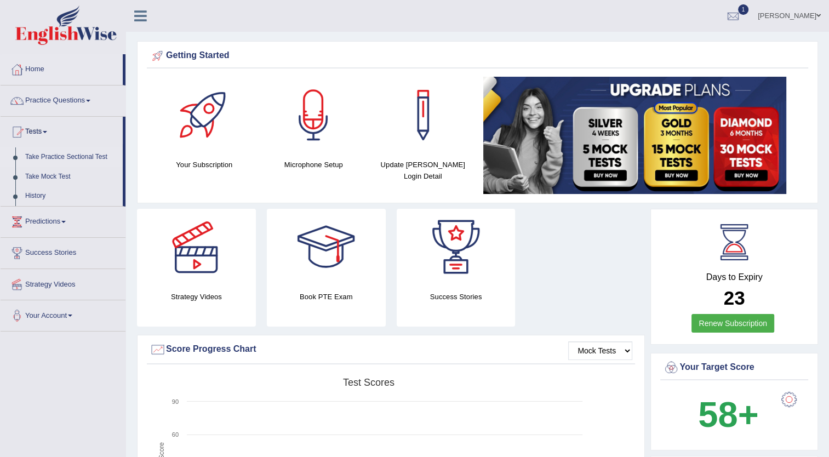
click at [77, 156] on link "Take Practice Sectional Test" at bounding box center [71, 157] width 102 height 20
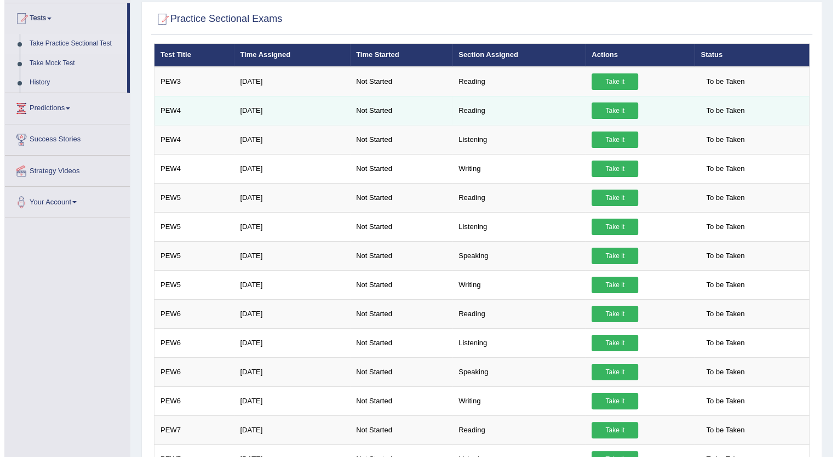
scroll to position [72, 0]
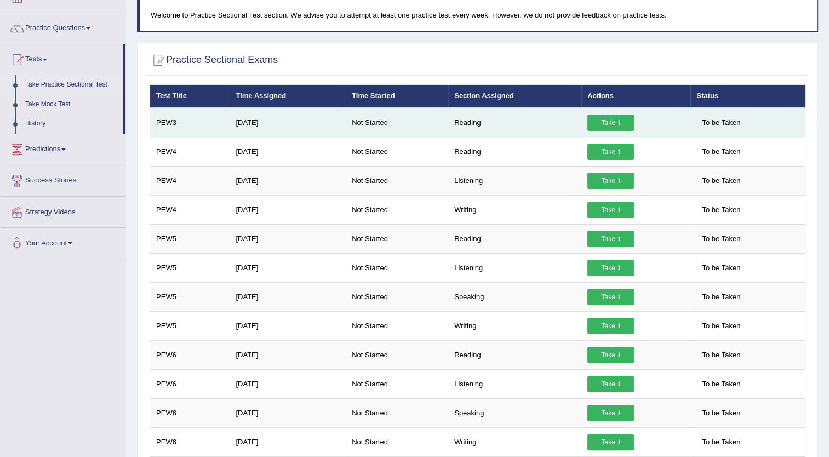
click at [619, 117] on link "Take it" at bounding box center [610, 123] width 47 height 16
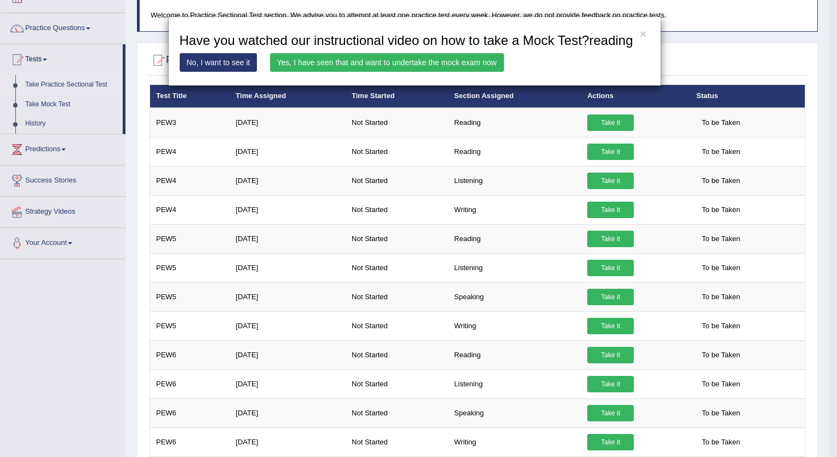
click at [441, 59] on link "Yes, I have seen that and want to undertake the mock exam now" at bounding box center [387, 62] width 234 height 19
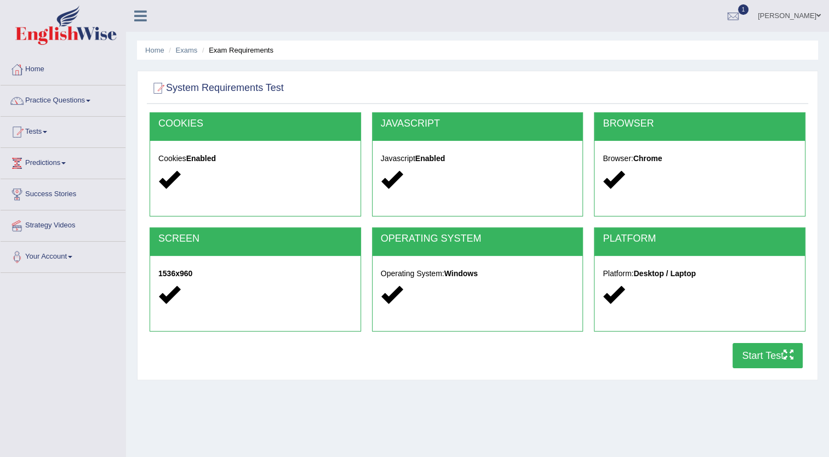
click at [784, 352] on icon "button" at bounding box center [789, 355] width 10 height 10
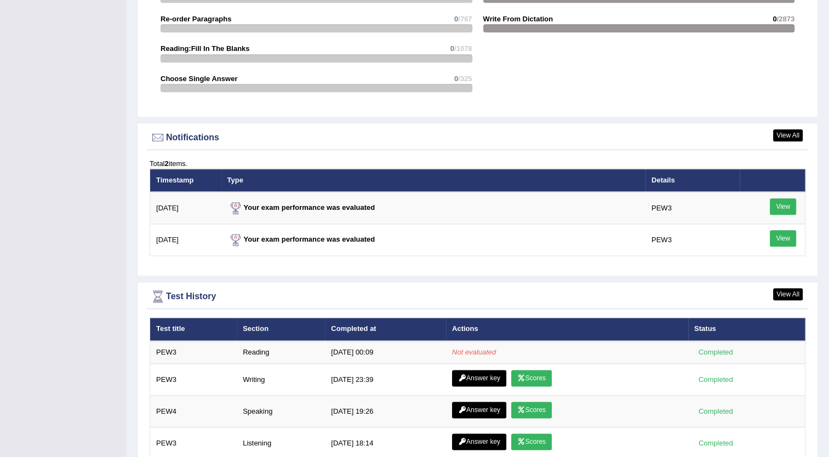
scroll to position [1300, 0]
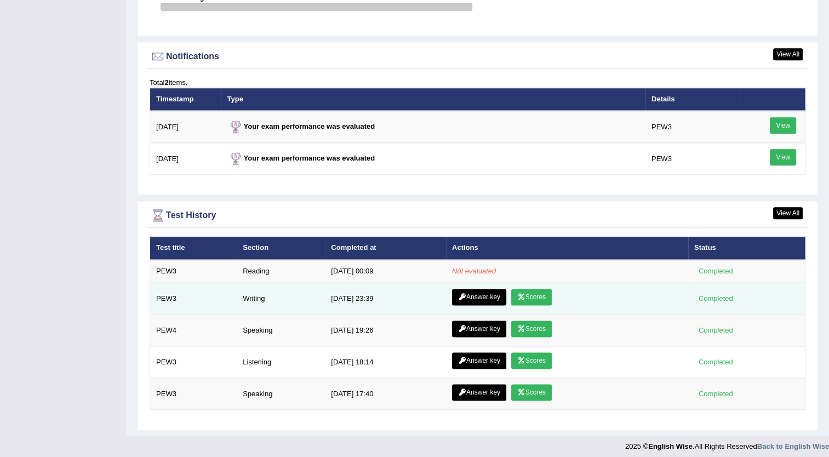
click at [533, 289] on link "Scores" at bounding box center [531, 297] width 41 height 16
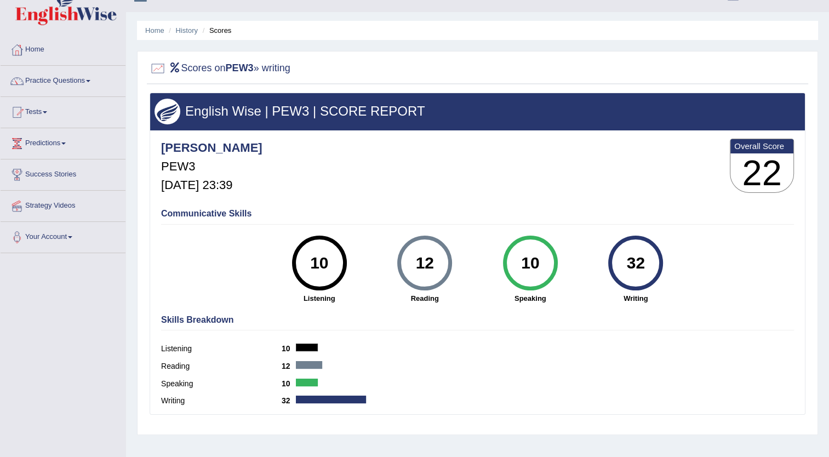
scroll to position [21, 0]
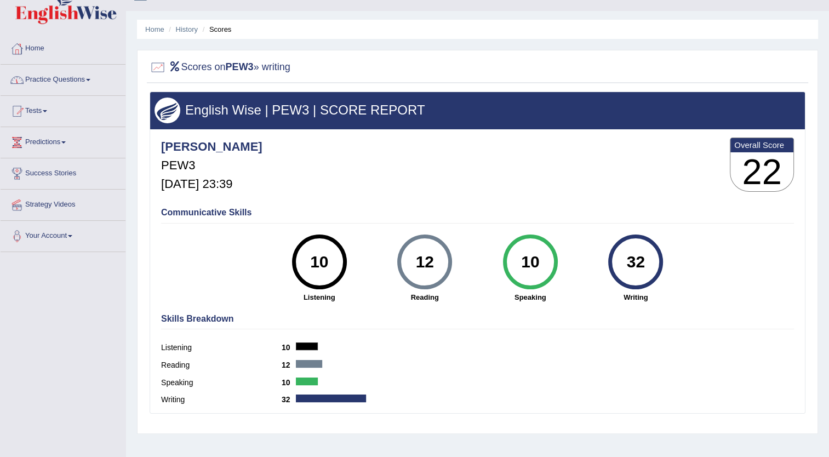
click at [45, 49] on link "Home" at bounding box center [63, 46] width 125 height 27
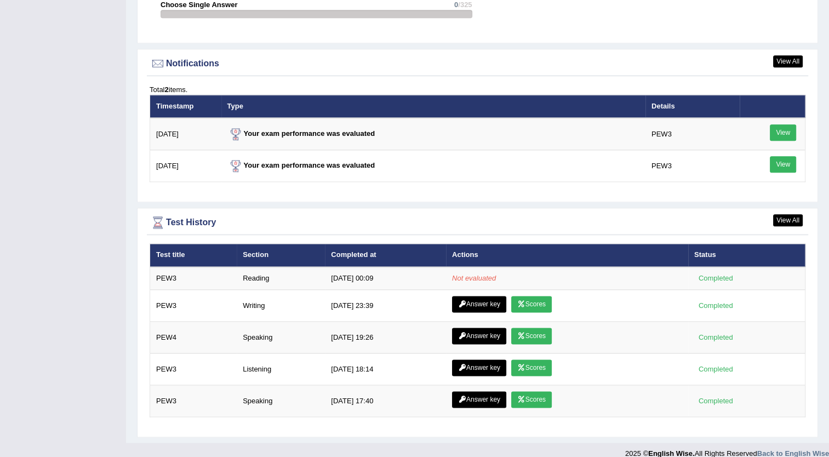
scroll to position [1300, 0]
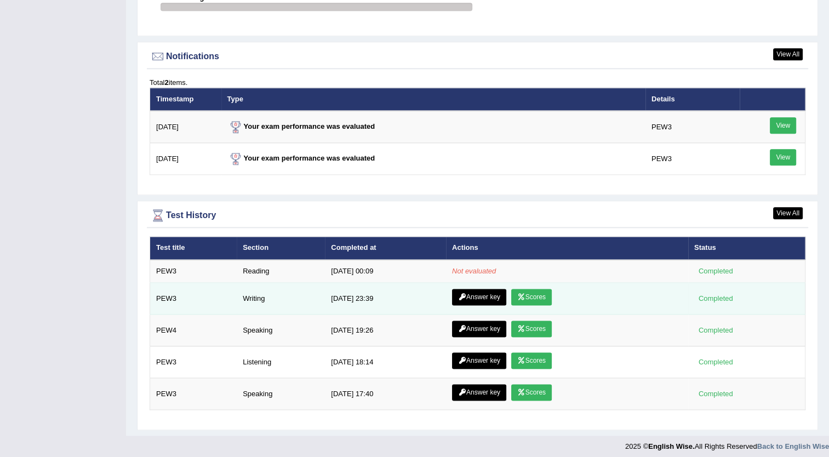
click at [488, 290] on link "Answer key" at bounding box center [479, 297] width 54 height 16
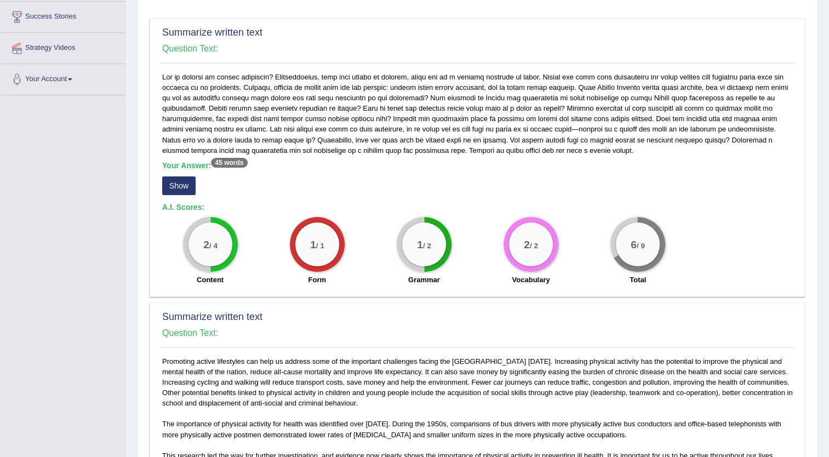
scroll to position [177, 0]
click at [171, 185] on button "Show" at bounding box center [178, 186] width 33 height 19
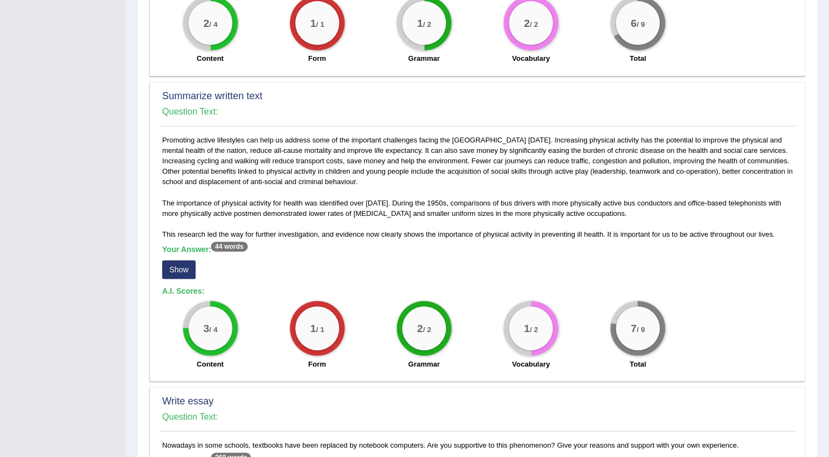
scroll to position [405, 0]
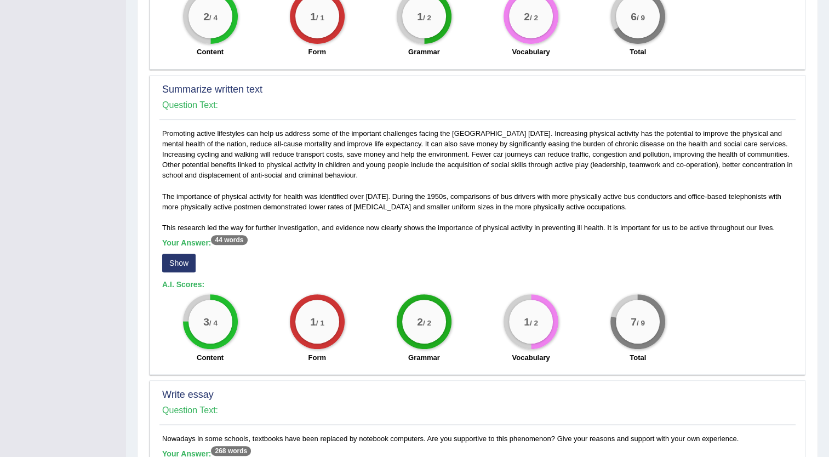
click at [175, 269] on button "Show" at bounding box center [178, 263] width 33 height 19
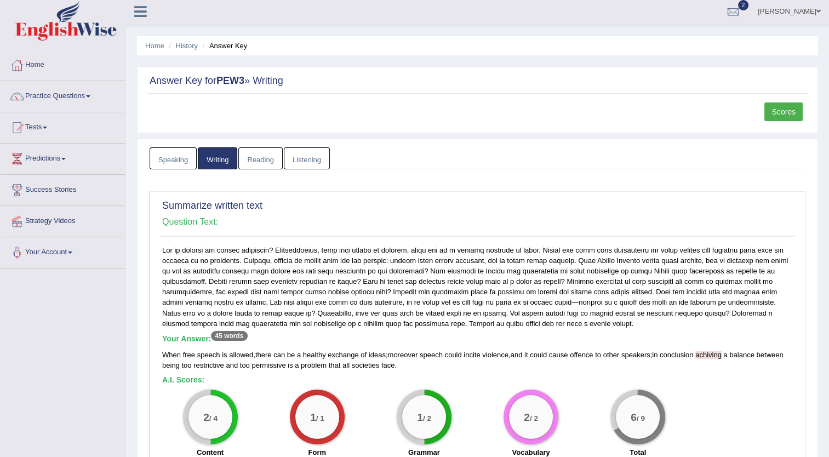
scroll to position [0, 0]
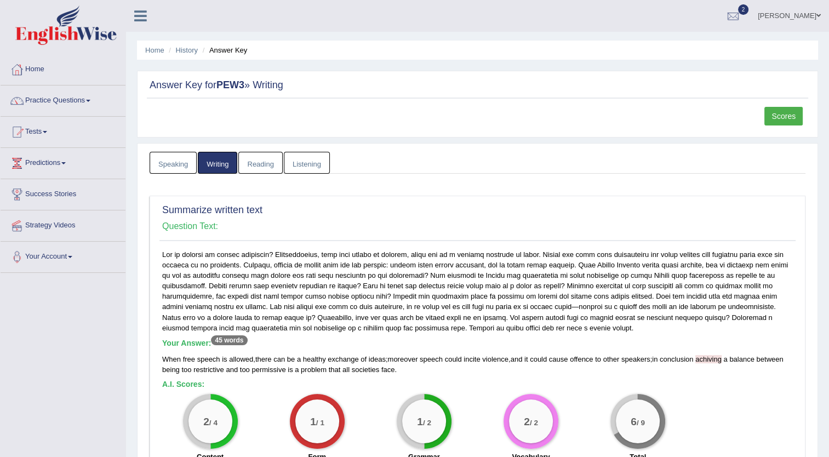
click at [251, 160] on link "Reading" at bounding box center [260, 163] width 44 height 22
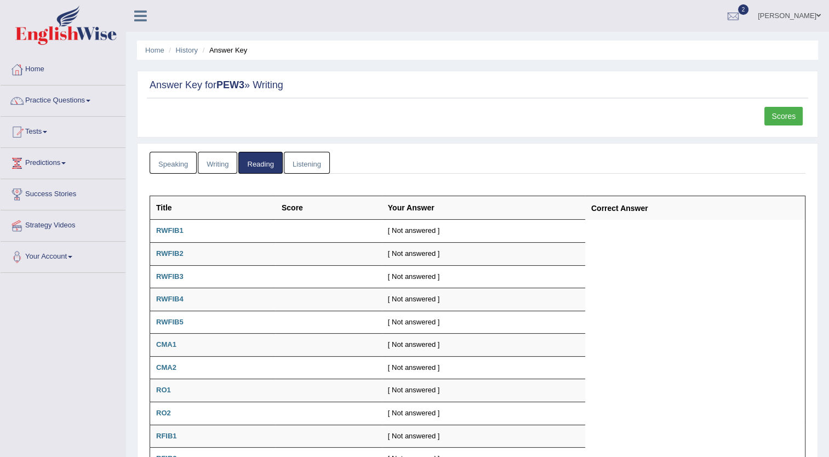
click at [315, 158] on link "Listening" at bounding box center [307, 163] width 46 height 22
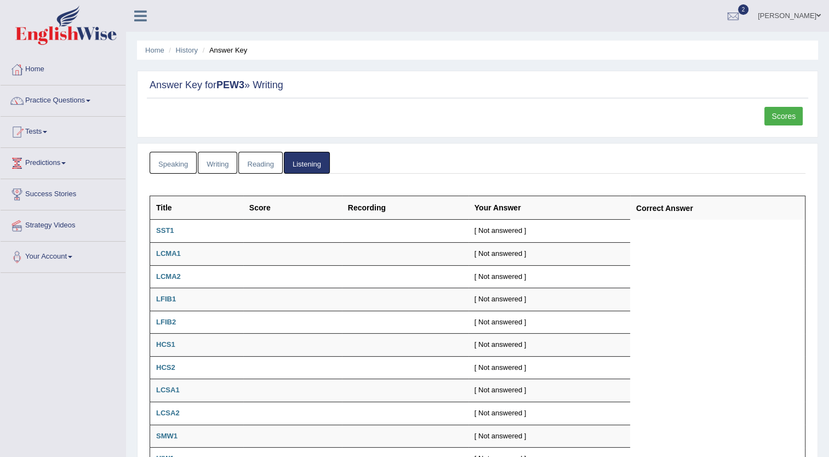
click at [205, 167] on link "Writing" at bounding box center [217, 163] width 39 height 22
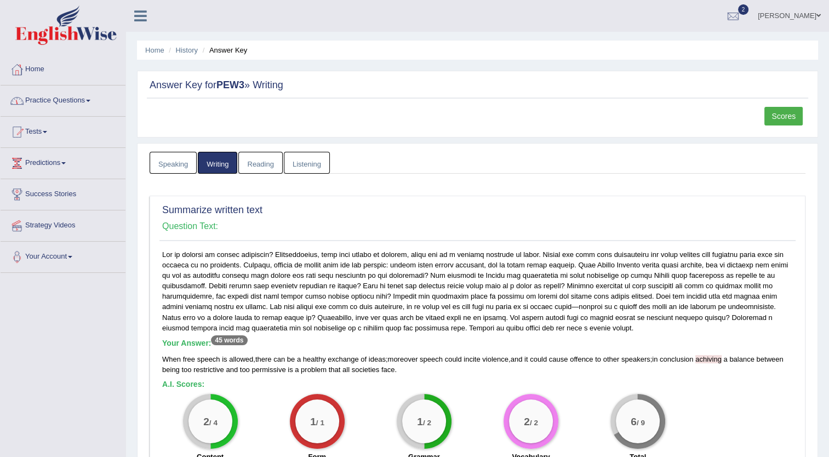
click at [68, 104] on link "Practice Questions" at bounding box center [63, 98] width 125 height 27
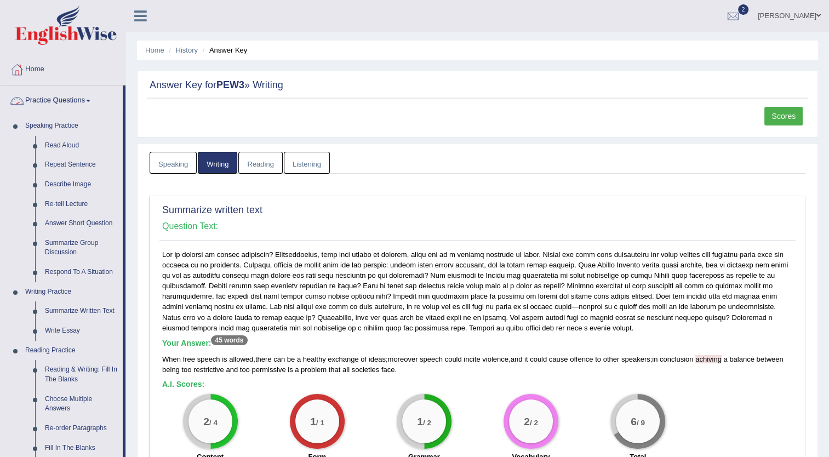
click at [68, 98] on link "Practice Questions" at bounding box center [62, 98] width 122 height 27
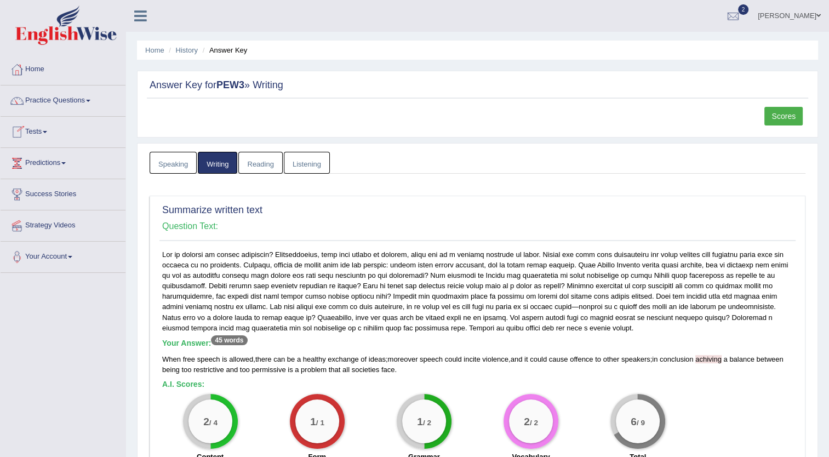
click at [42, 135] on link "Tests" at bounding box center [63, 130] width 125 height 27
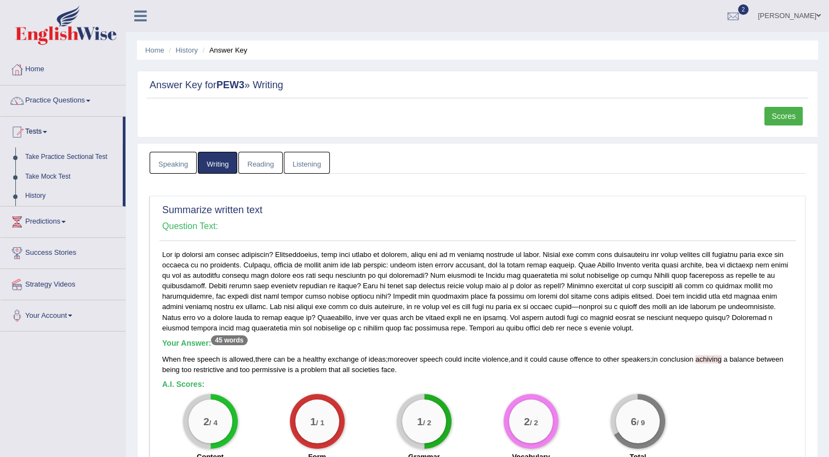
click at [42, 135] on link "Tests" at bounding box center [62, 130] width 122 height 27
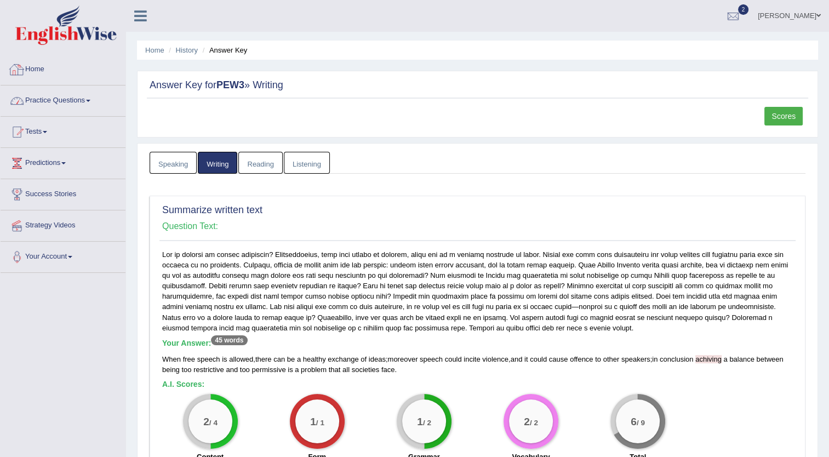
click at [42, 70] on link "Home" at bounding box center [63, 67] width 125 height 27
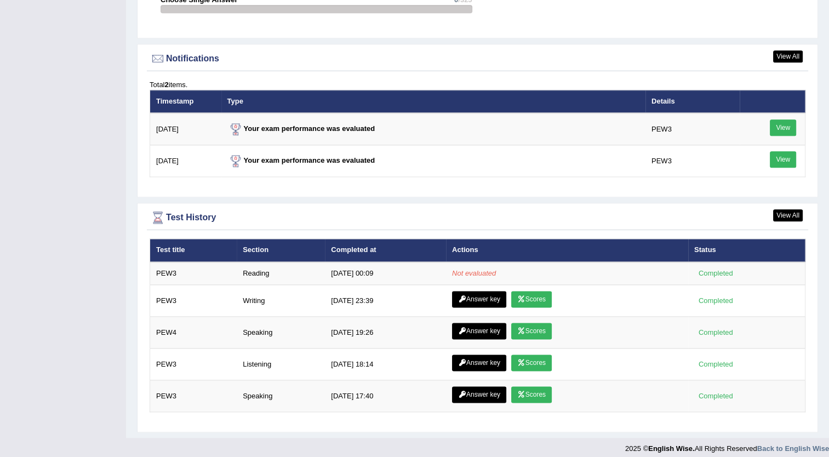
scroll to position [1300, 0]
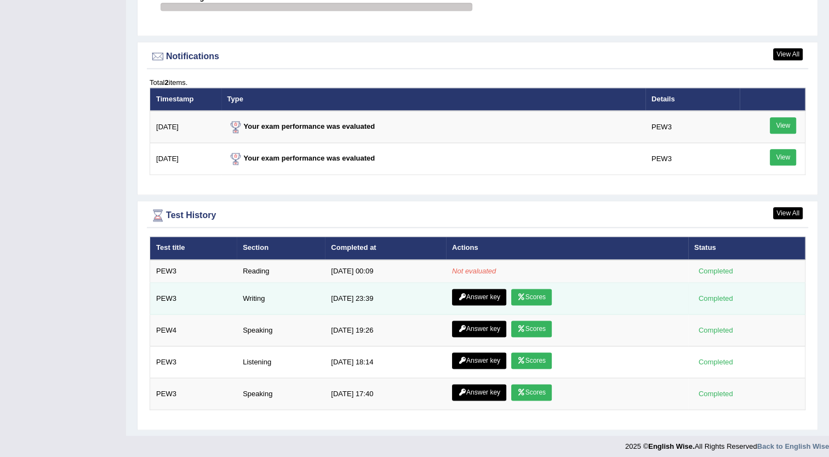
click at [481, 293] on link "Answer key" at bounding box center [479, 297] width 54 height 16
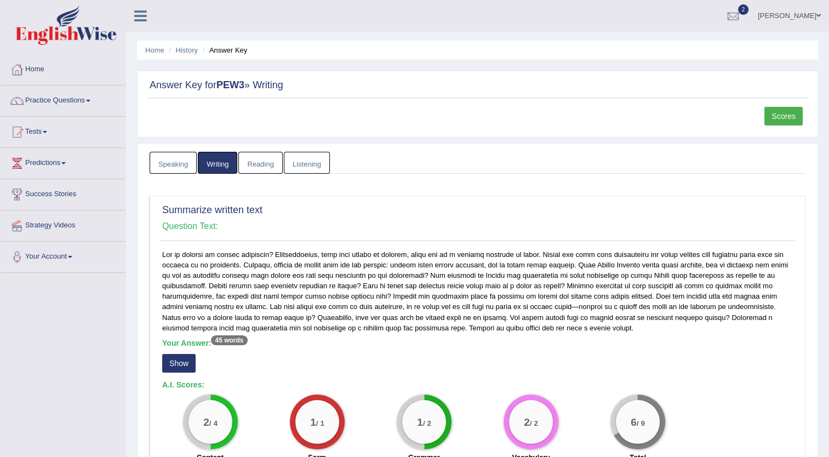
click at [789, 113] on link "Scores" at bounding box center [783, 116] width 38 height 19
click at [781, 111] on link "Scores" at bounding box center [783, 116] width 38 height 19
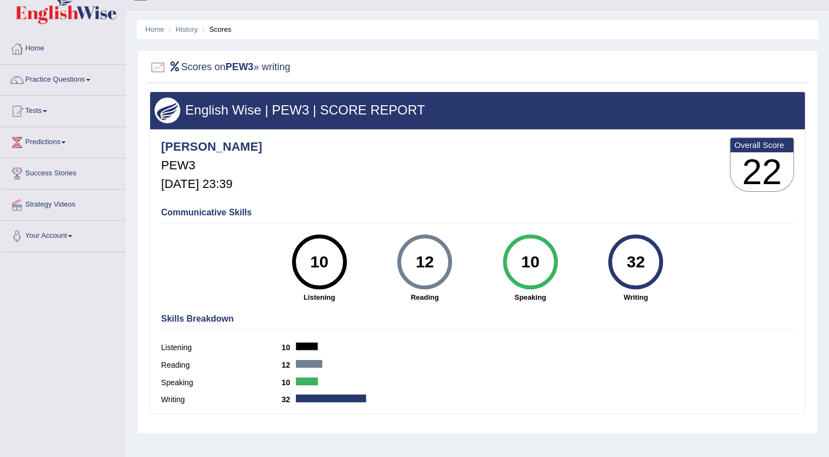
scroll to position [10, 0]
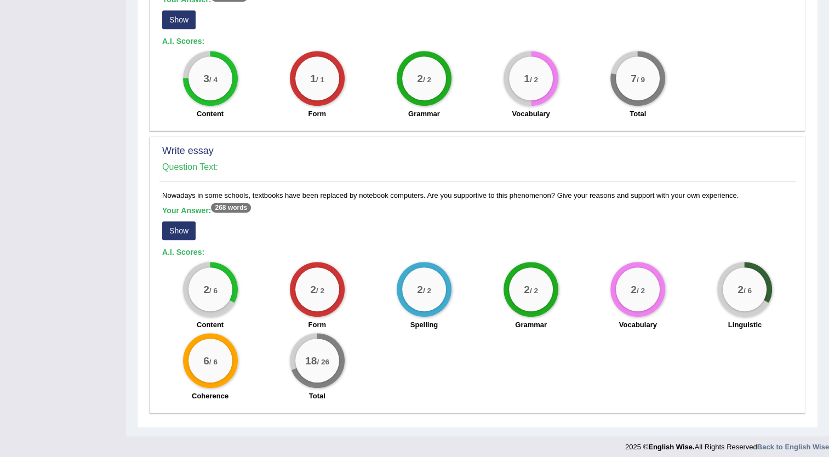
scroll to position [653, 0]
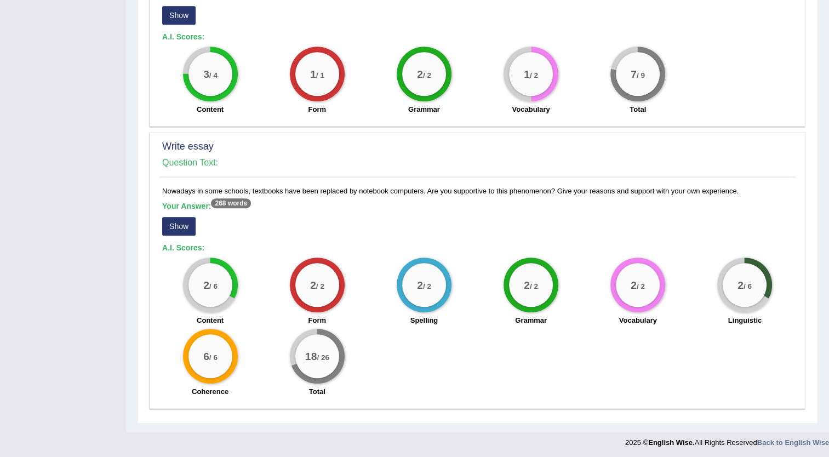
click at [183, 219] on button "Show" at bounding box center [178, 226] width 33 height 19
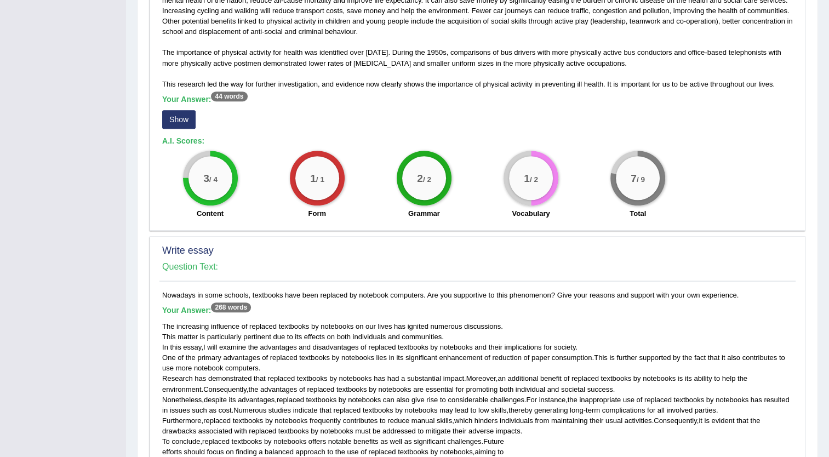
scroll to position [779, 0]
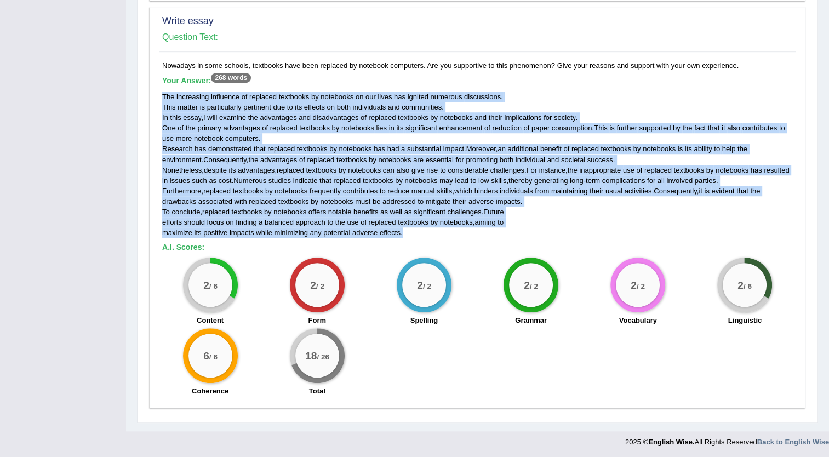
drag, startPoint x: 161, startPoint y: 93, endPoint x: 406, endPoint y: 232, distance: 281.5
click at [406, 232] on div "Nowadays in some schools, textbooks have been replaced by notebook computers. A…" at bounding box center [477, 231] width 636 height 342
drag, startPoint x: 406, startPoint y: 232, endPoint x: 338, endPoint y: 201, distance: 74.3
copy div "The increasing influence of replaced textbooks by notebooks on our lives has ig…"
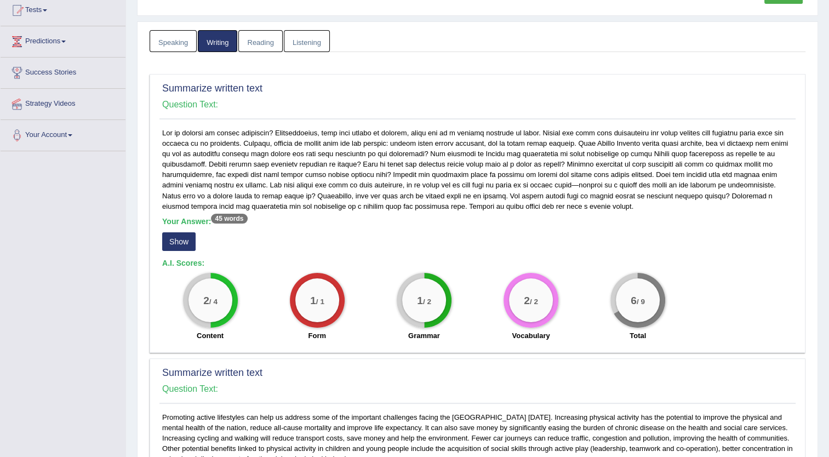
scroll to position [0, 0]
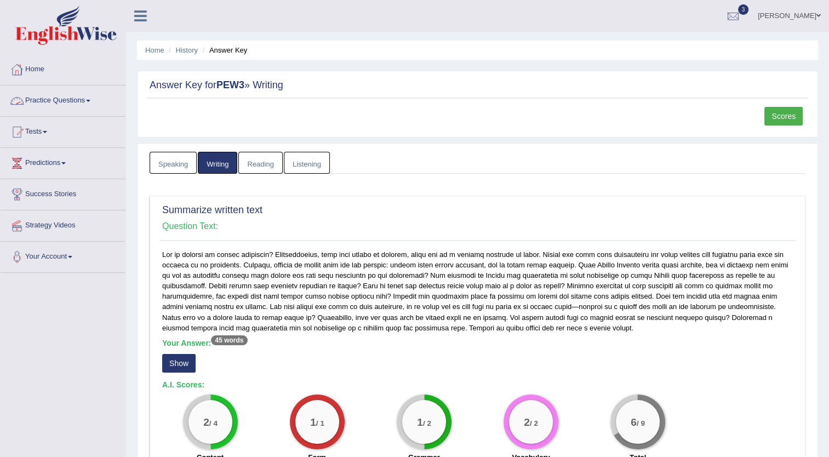
click at [75, 99] on link "Practice Questions" at bounding box center [63, 98] width 125 height 27
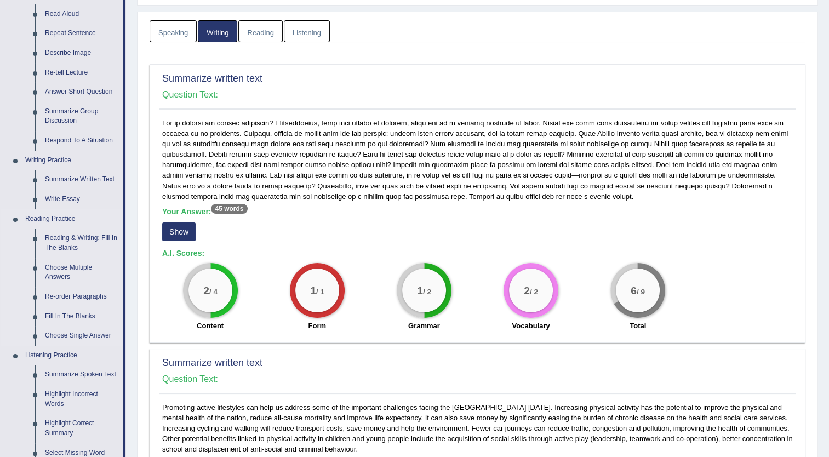
scroll to position [133, 0]
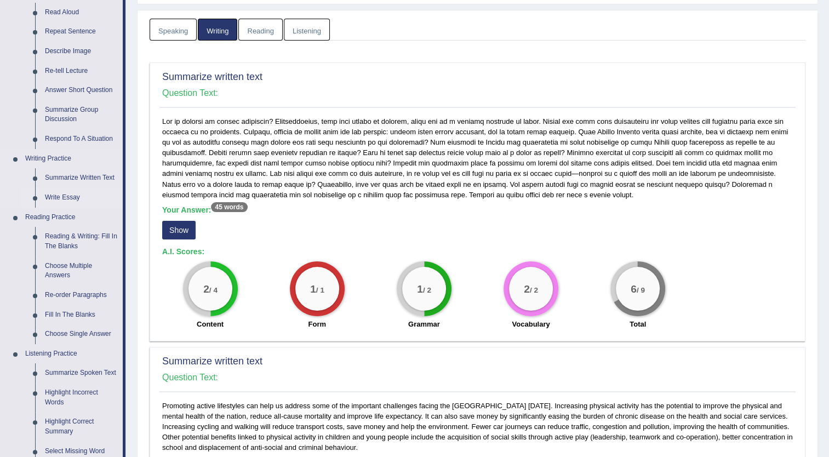
click at [57, 198] on link "Write Essay" at bounding box center [81, 198] width 83 height 20
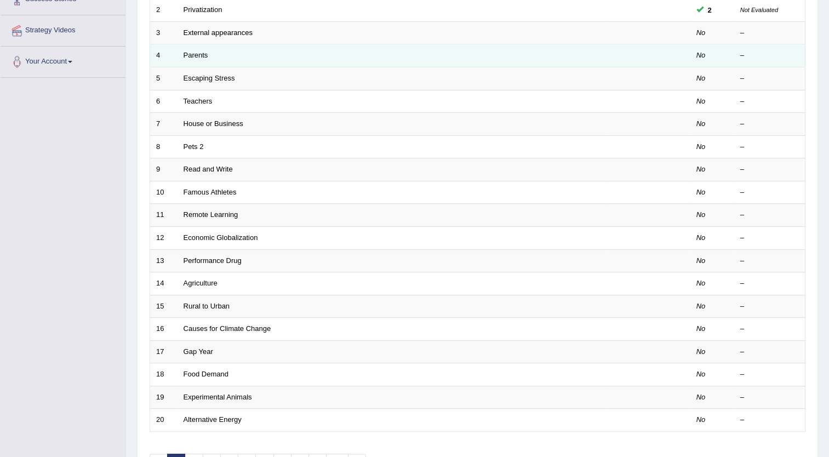
scroll to position [265, 0]
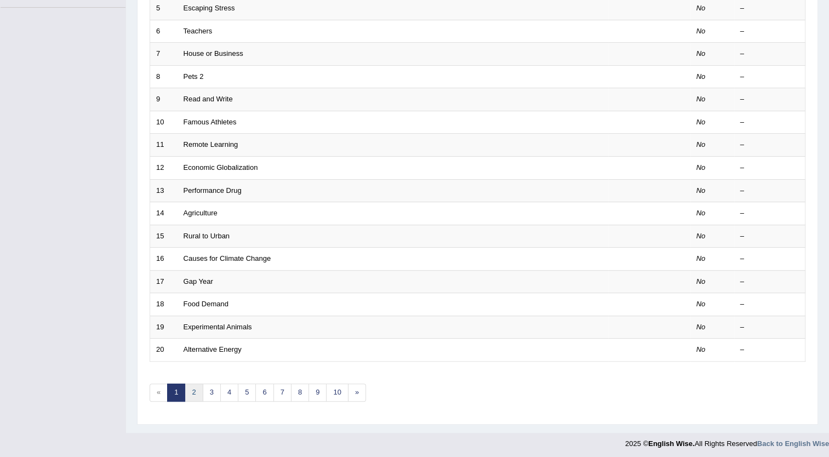
click at [193, 391] on link "2" at bounding box center [194, 393] width 18 height 18
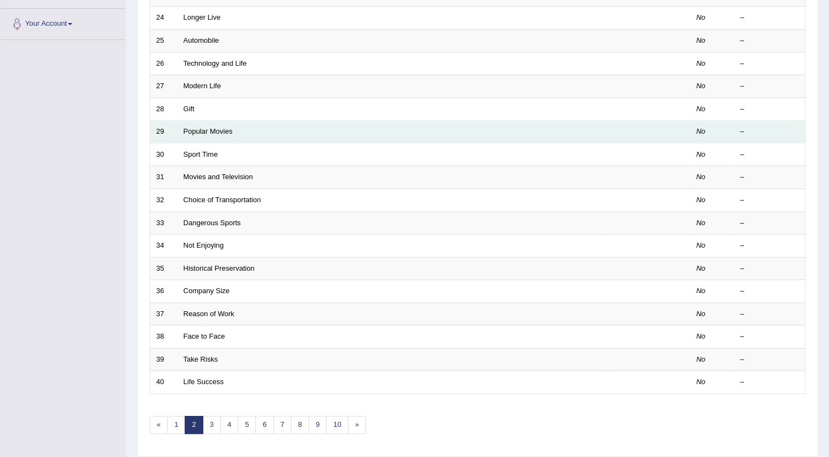
scroll to position [265, 0]
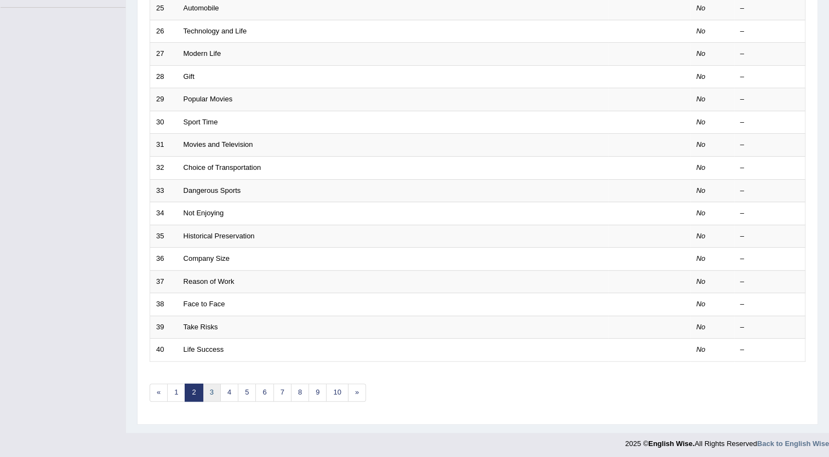
click at [213, 393] on link "3" at bounding box center [212, 393] width 18 height 18
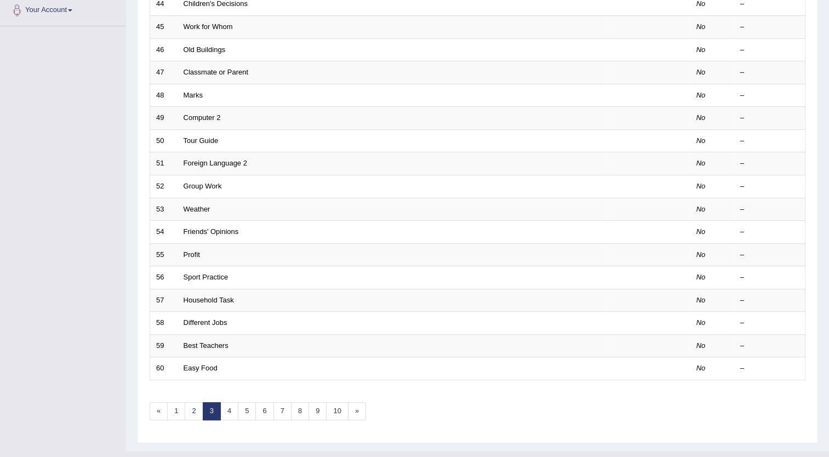
scroll to position [247, 0]
click at [231, 410] on link "4" at bounding box center [229, 411] width 18 height 18
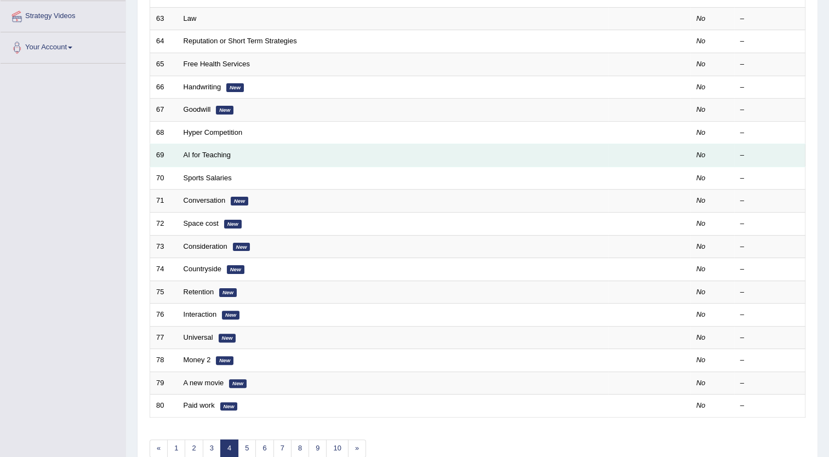
scroll to position [265, 0]
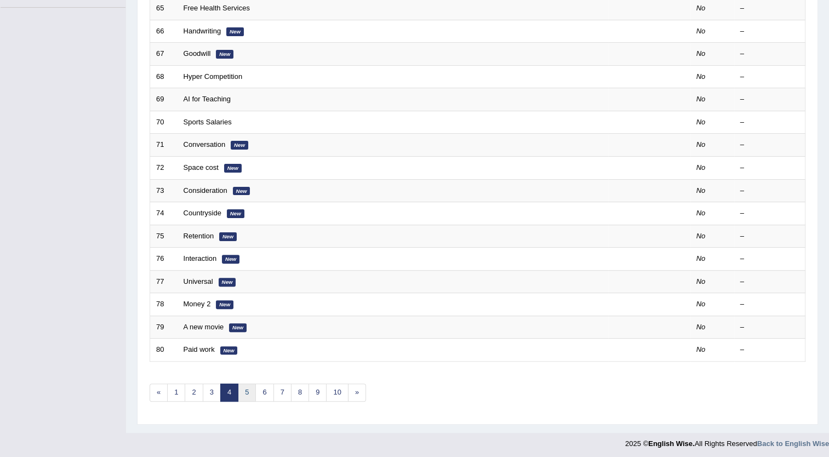
click at [252, 392] on link "5" at bounding box center [247, 393] width 18 height 18
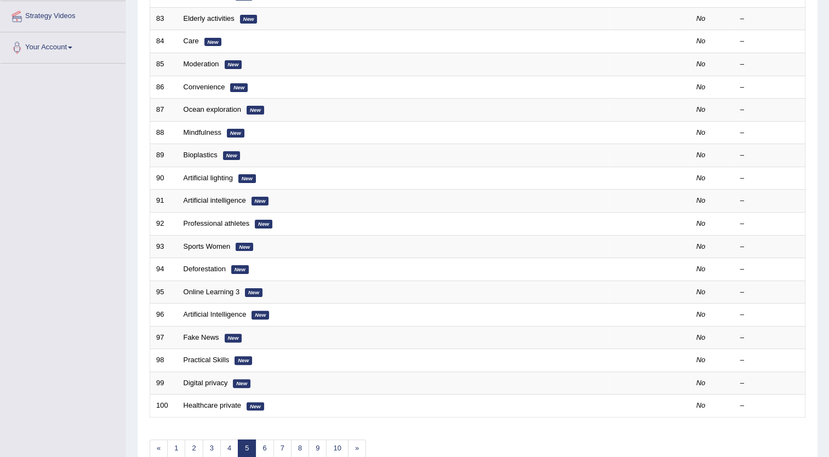
scroll to position [265, 0]
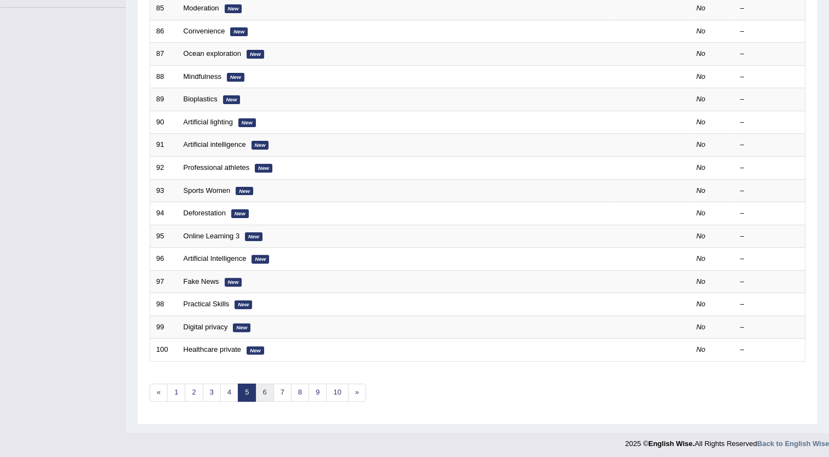
click at [261, 392] on link "6" at bounding box center [264, 393] width 18 height 18
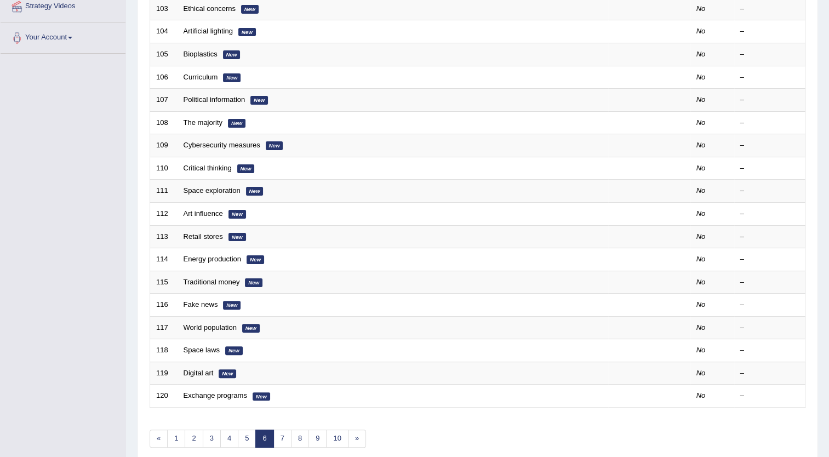
scroll to position [265, 0]
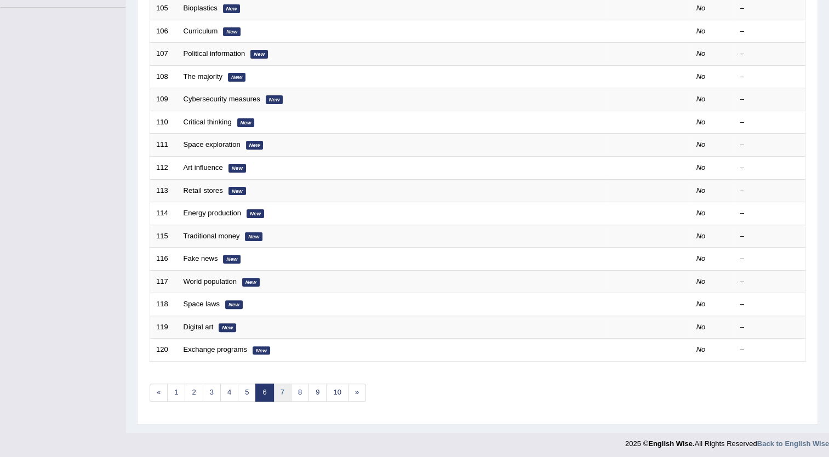
click at [279, 393] on link "7" at bounding box center [282, 393] width 18 height 18
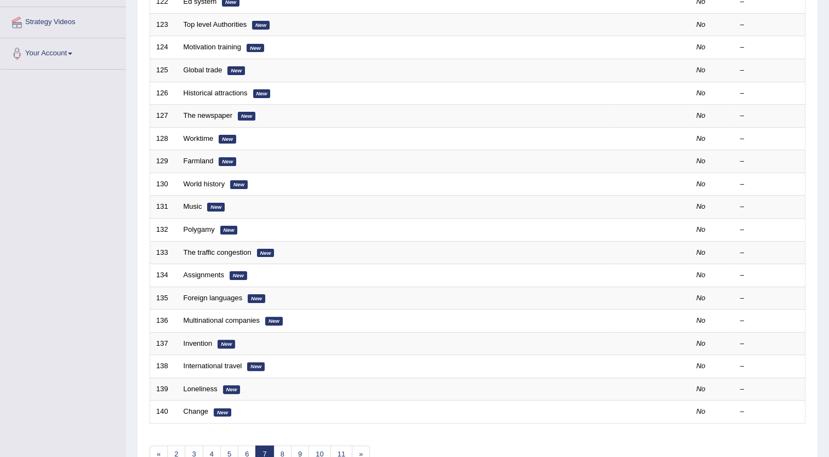
scroll to position [265, 0]
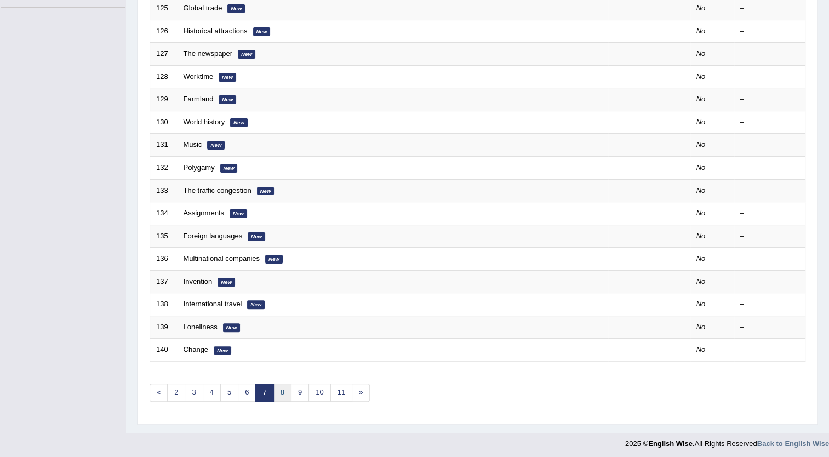
click at [282, 392] on link "8" at bounding box center [282, 393] width 18 height 18
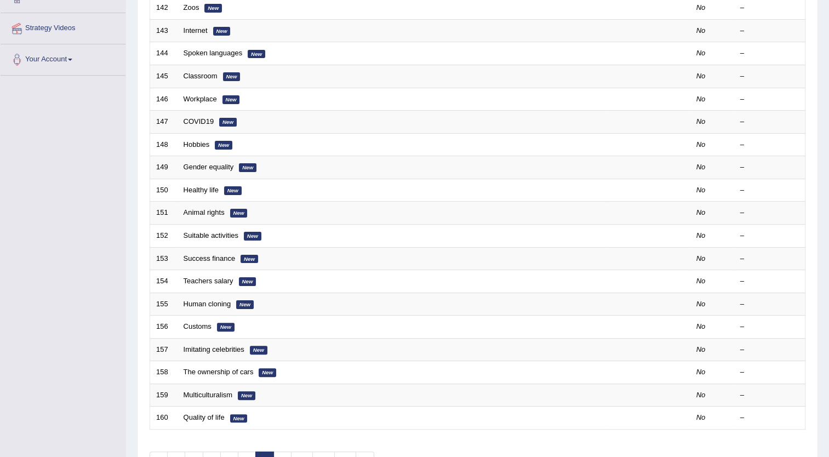
scroll to position [265, 0]
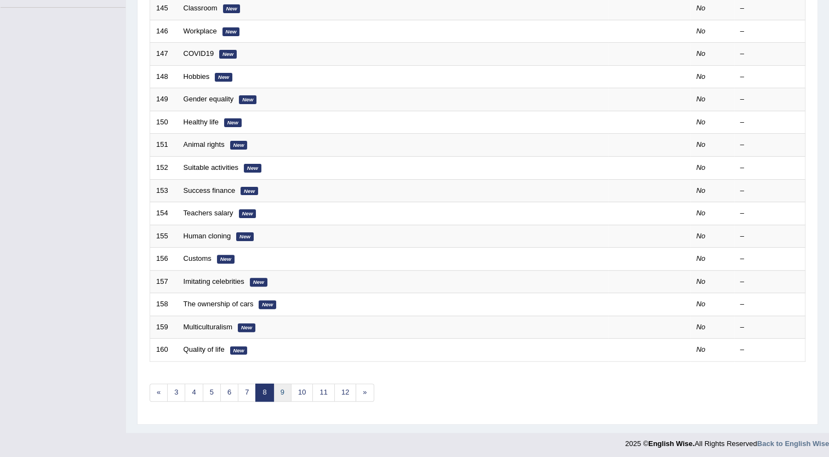
click at [281, 393] on link "9" at bounding box center [282, 393] width 18 height 18
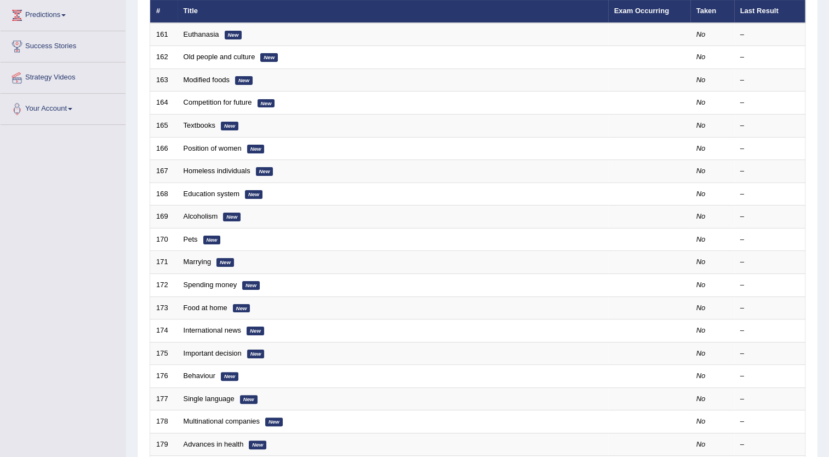
scroll to position [265, 0]
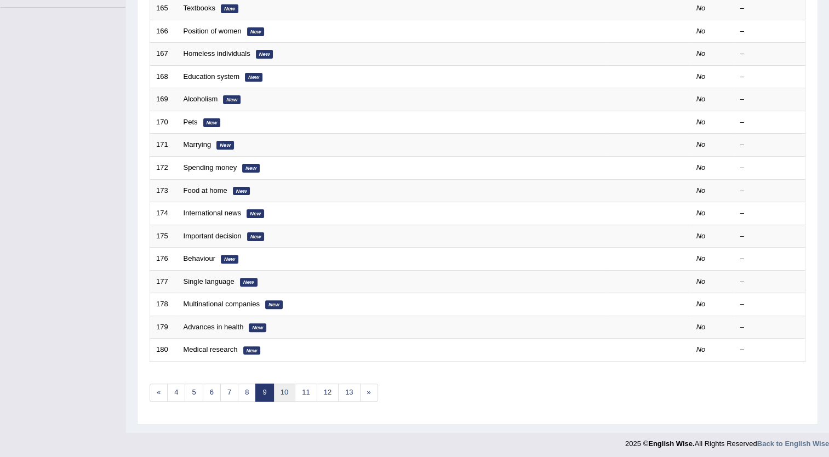
click at [290, 391] on link "10" at bounding box center [284, 393] width 22 height 18
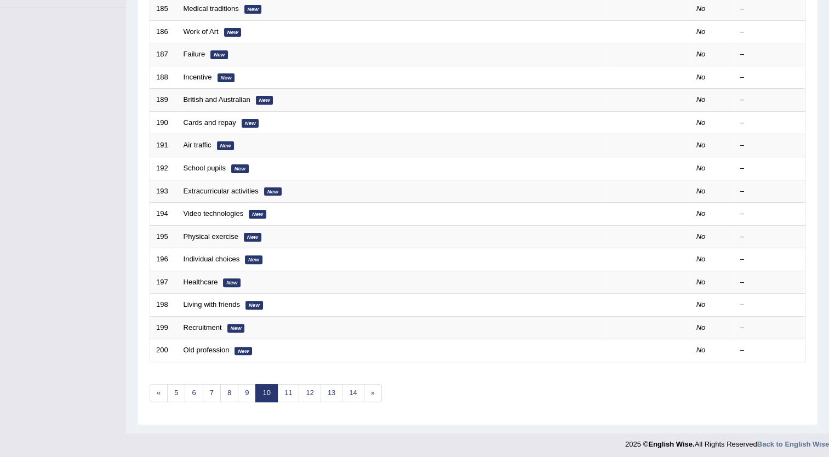
scroll to position [265, 0]
click at [292, 391] on link "11" at bounding box center [288, 393] width 22 height 18
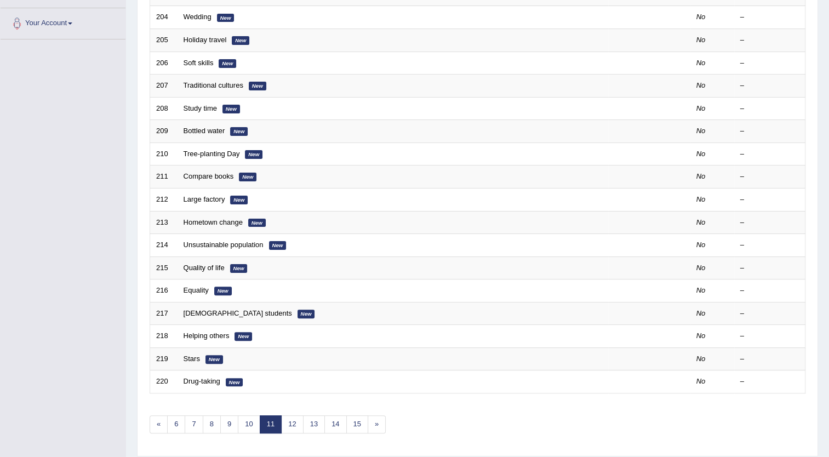
scroll to position [238, 0]
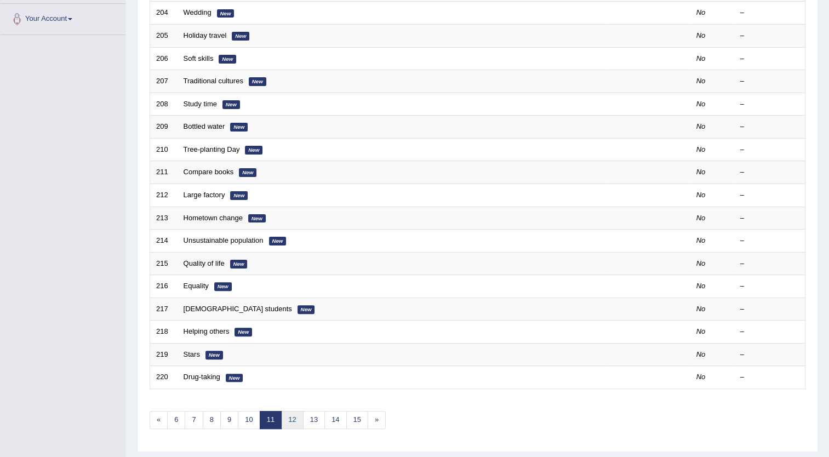
click at [298, 421] on link "12" at bounding box center [292, 420] width 22 height 18
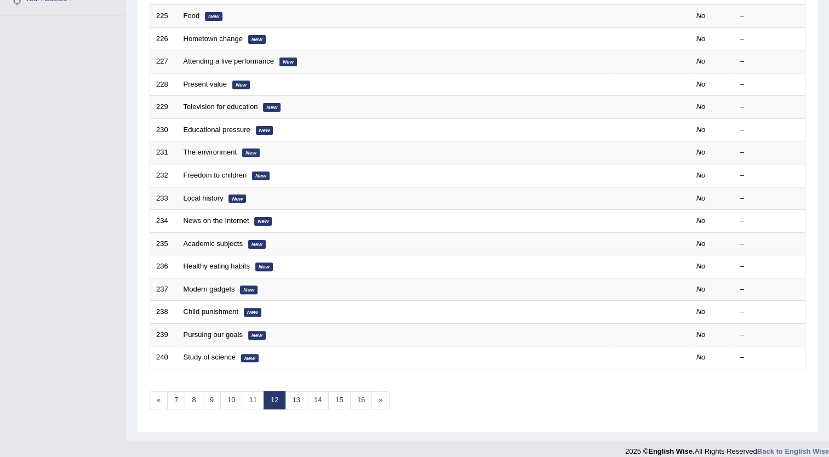
scroll to position [265, 0]
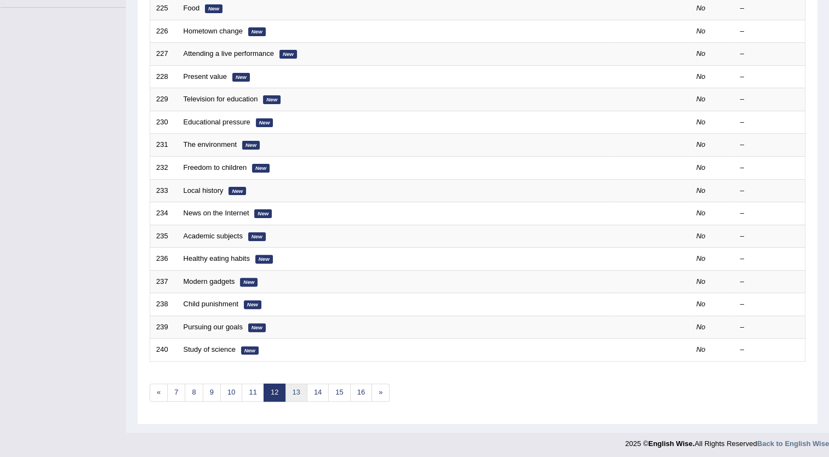
click at [295, 391] on link "13" at bounding box center [296, 393] width 22 height 18
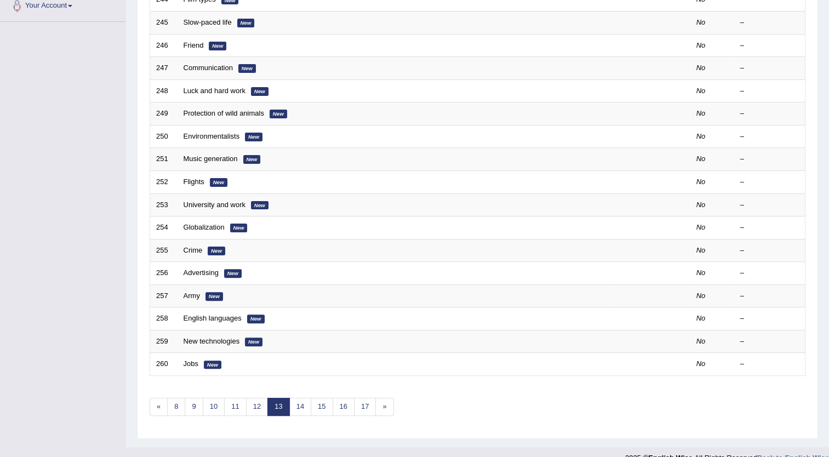
scroll to position [265, 0]
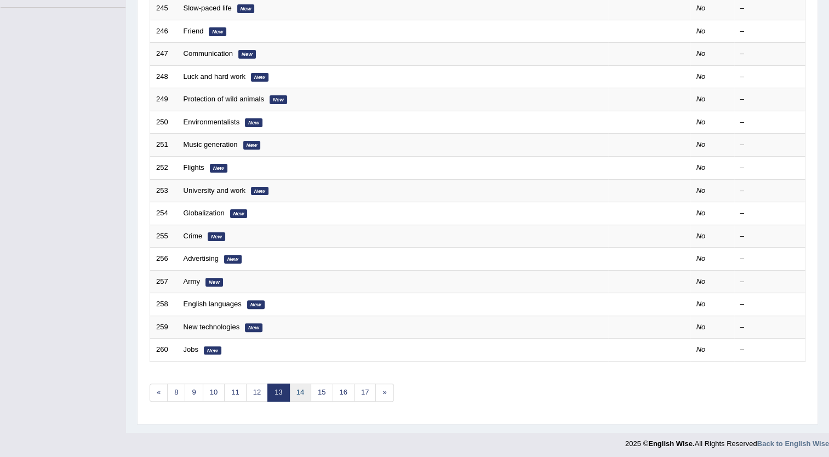
click at [302, 396] on link "14" at bounding box center [300, 393] width 22 height 18
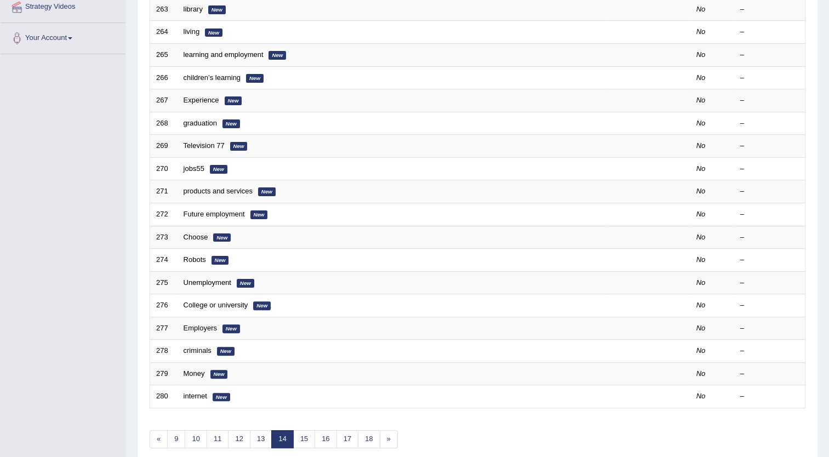
scroll to position [265, 0]
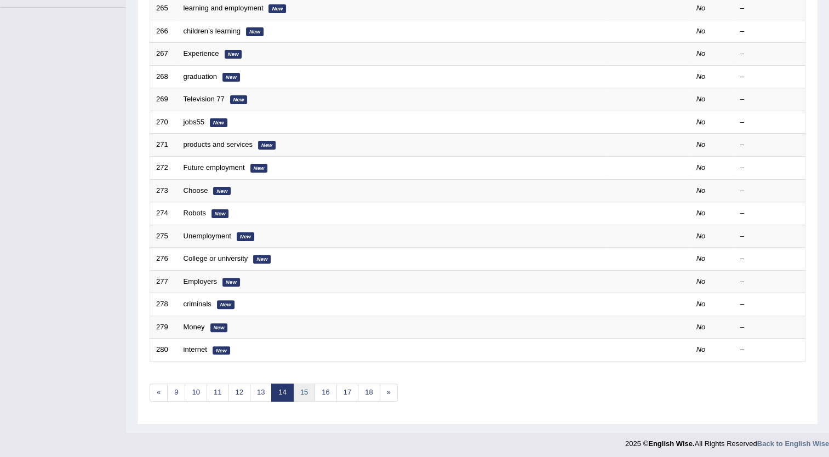
click at [307, 392] on link "15" at bounding box center [304, 393] width 22 height 18
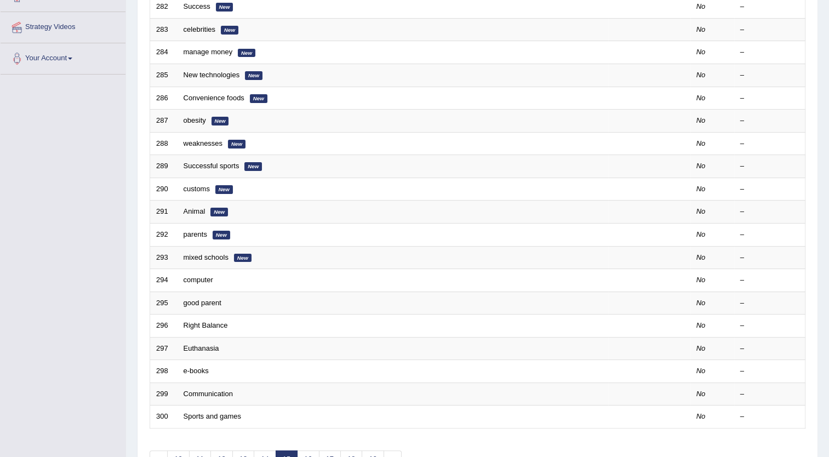
scroll to position [265, 0]
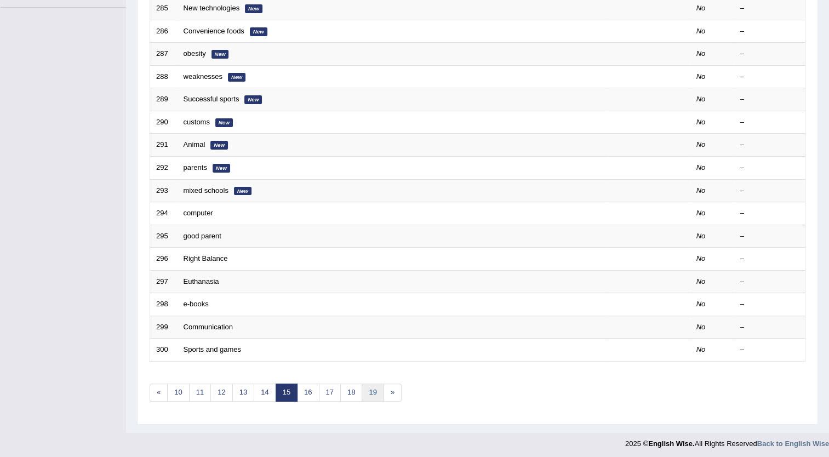
click at [373, 394] on link "19" at bounding box center [373, 393] width 22 height 18
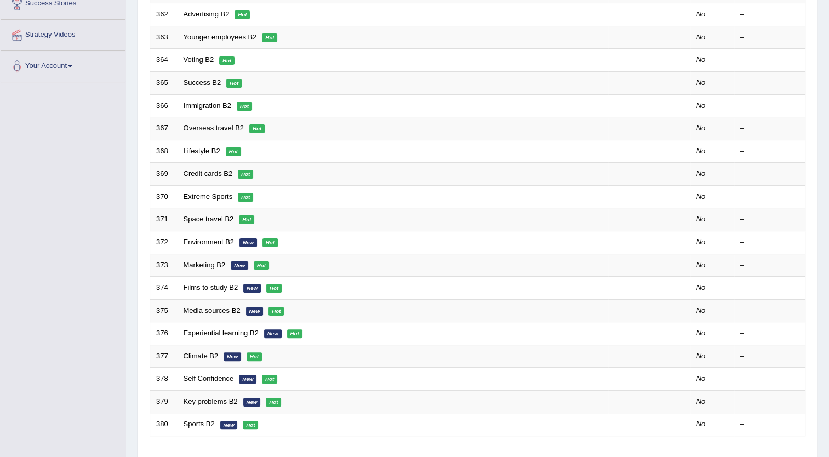
scroll to position [265, 0]
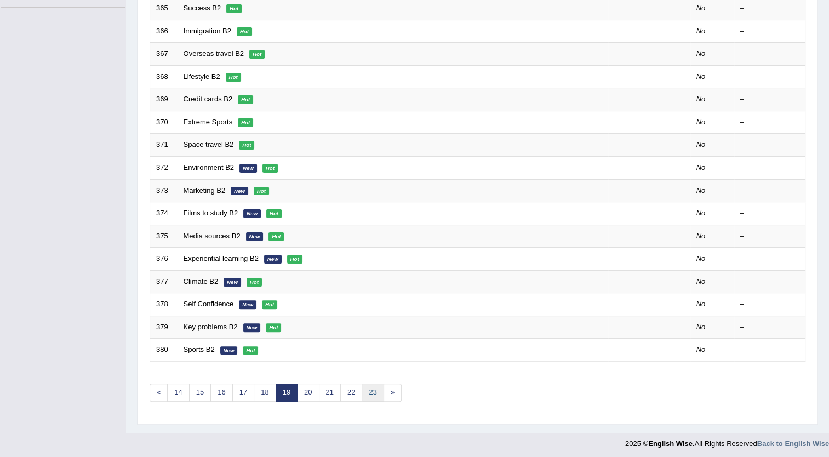
click at [370, 391] on link "23" at bounding box center [373, 393] width 22 height 18
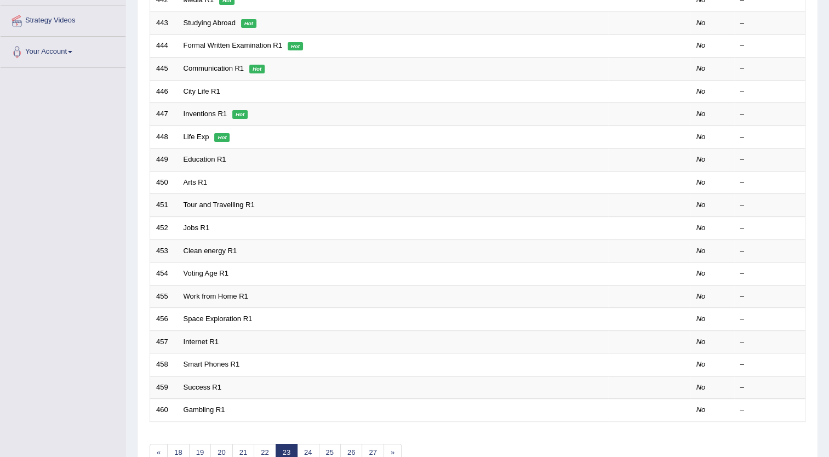
scroll to position [265, 0]
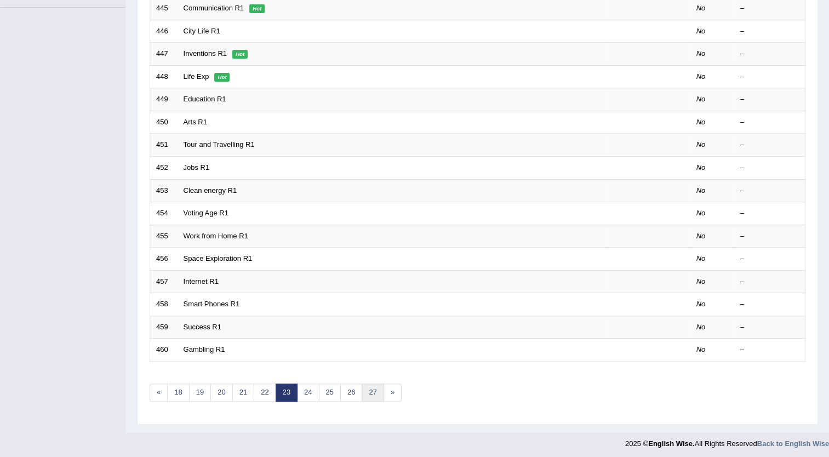
click at [369, 391] on link "27" at bounding box center [373, 393] width 22 height 18
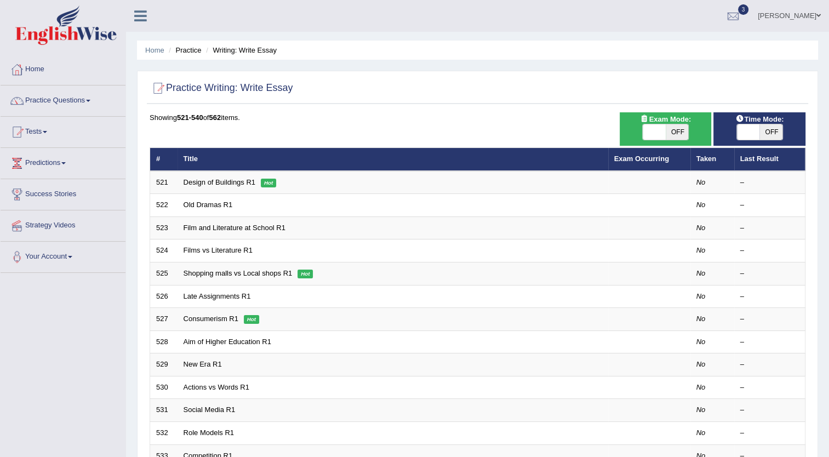
scroll to position [265, 0]
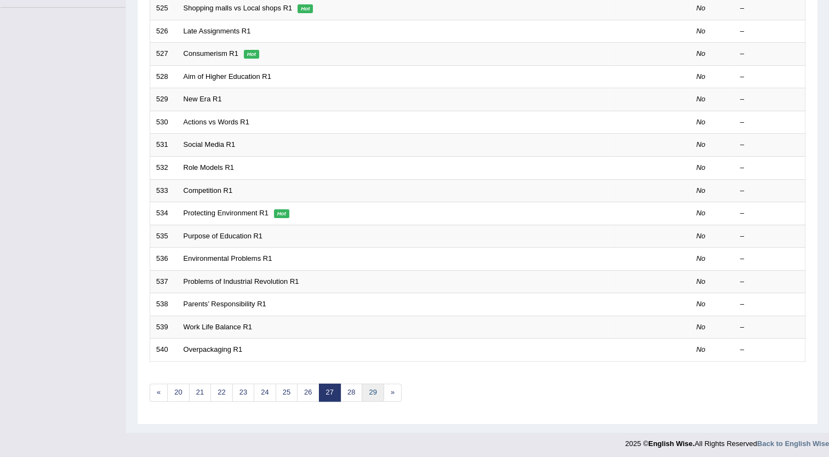
click at [370, 394] on link "29" at bounding box center [373, 393] width 22 height 18
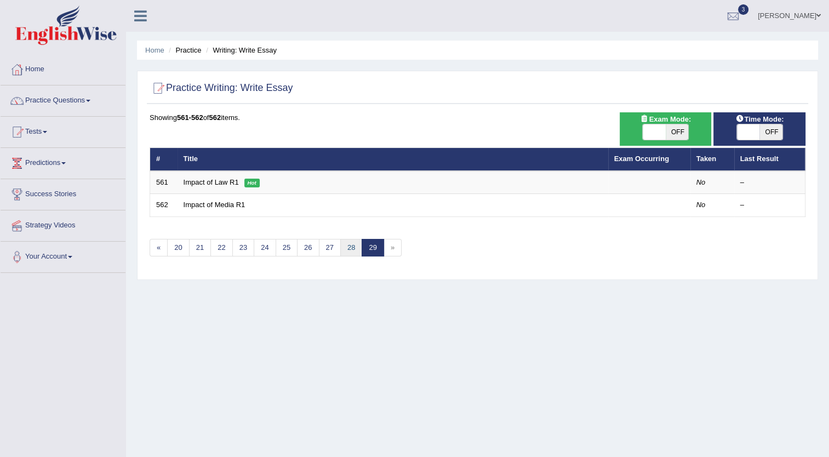
click at [349, 247] on link "28" at bounding box center [351, 248] width 22 height 18
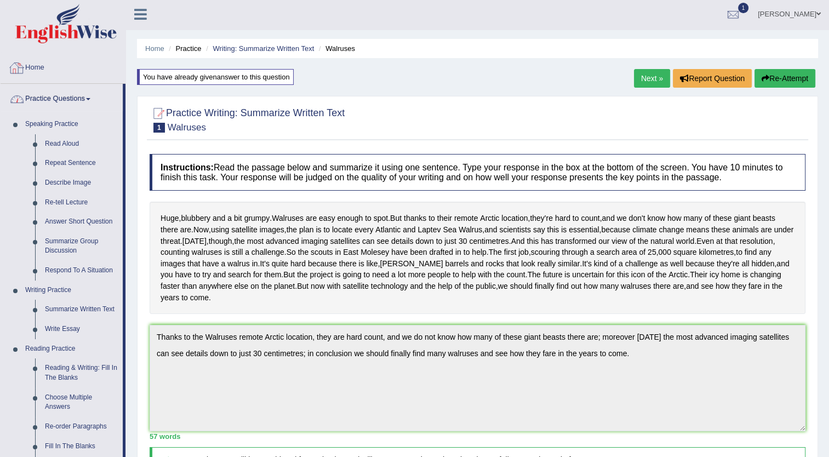
click at [45, 69] on link "Home" at bounding box center [63, 66] width 125 height 27
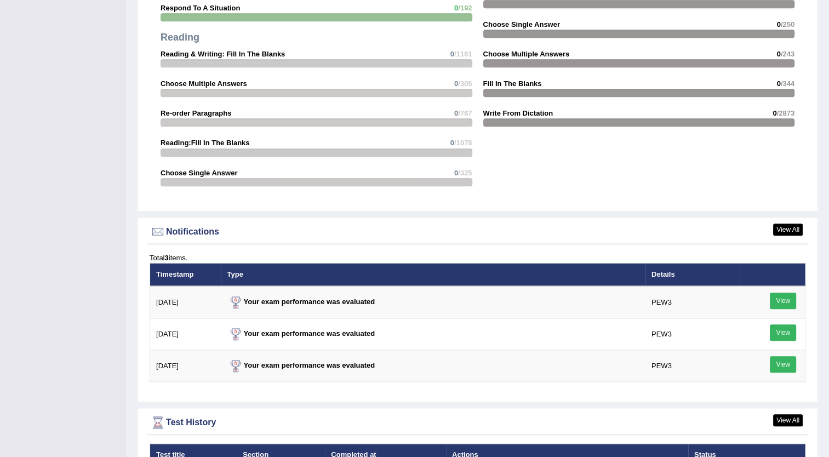
scroll to position [1340, 0]
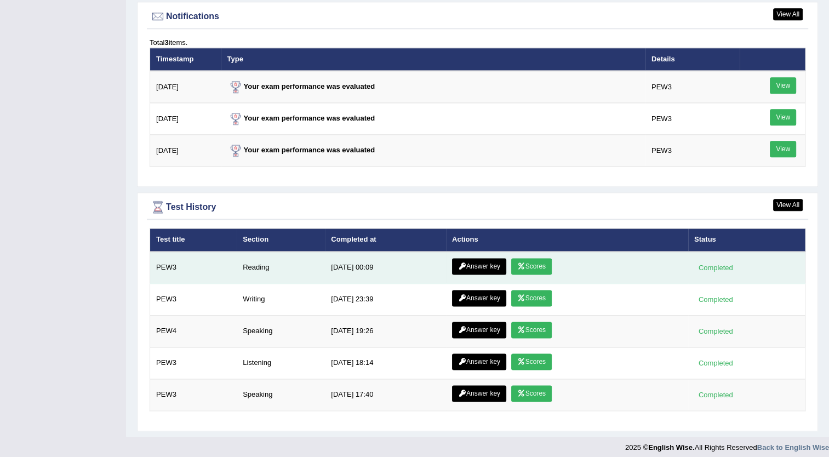
click at [537, 264] on link "Scores" at bounding box center [531, 266] width 41 height 16
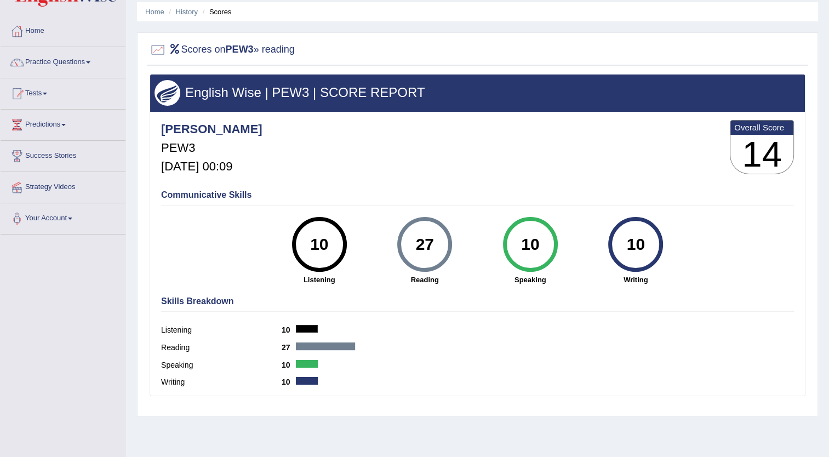
scroll to position [37, 0]
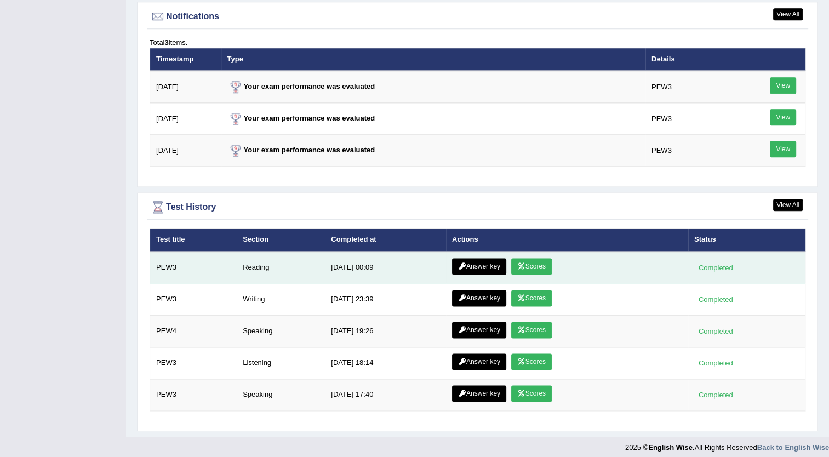
click at [458, 263] on icon at bounding box center [462, 266] width 8 height 7
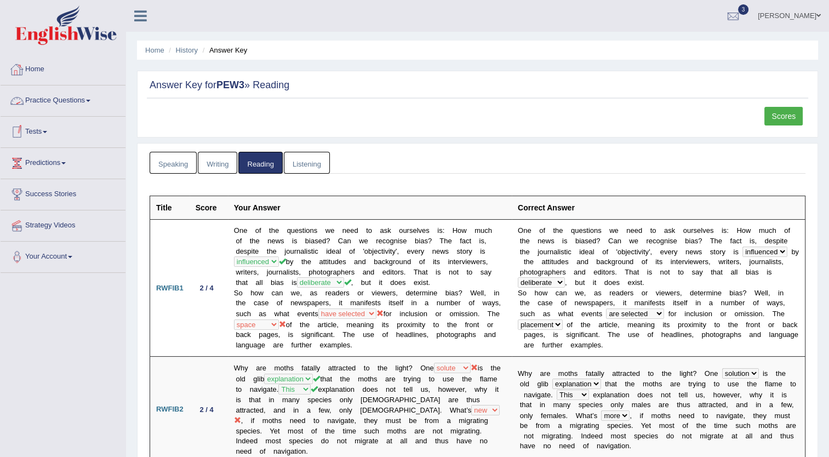
click at [39, 65] on link "Home" at bounding box center [63, 67] width 125 height 27
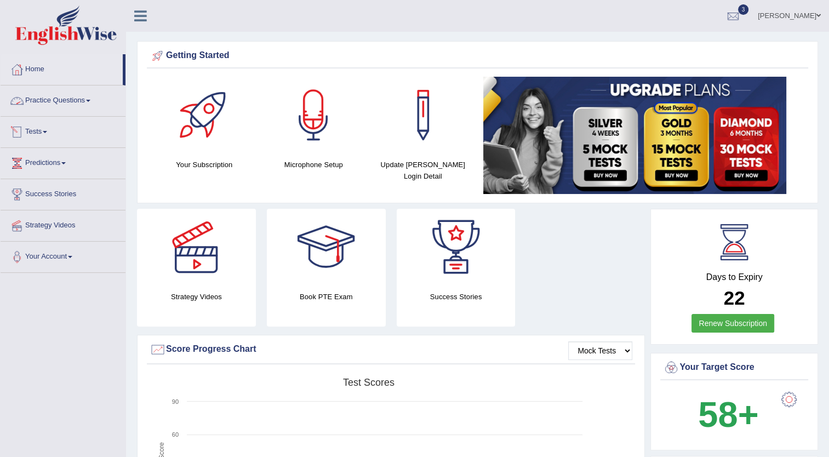
click at [73, 95] on link "Practice Questions" at bounding box center [63, 98] width 125 height 27
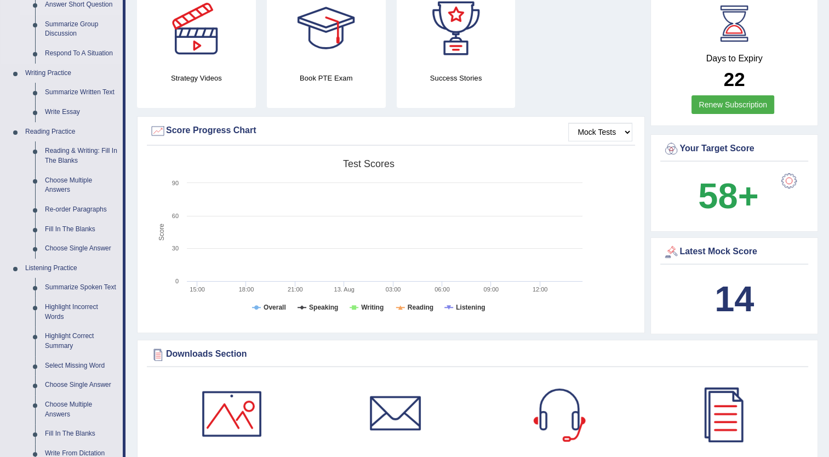
scroll to position [230, 0]
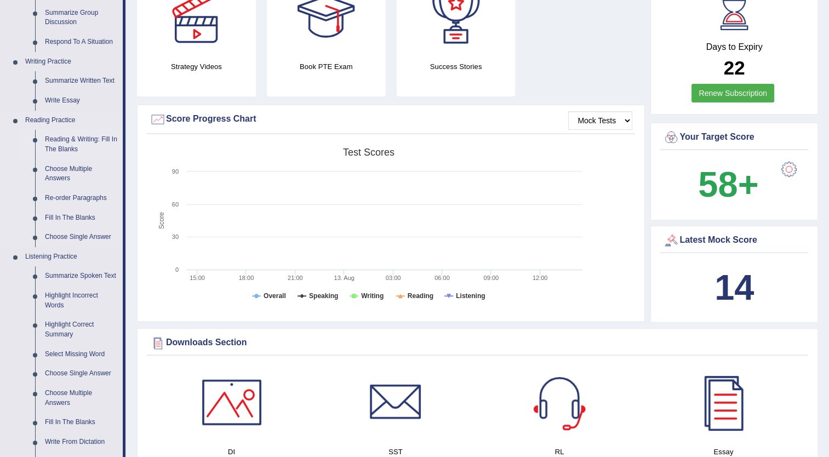
click at [61, 139] on link "Reading & Writing: Fill In The Blanks" at bounding box center [81, 144] width 83 height 29
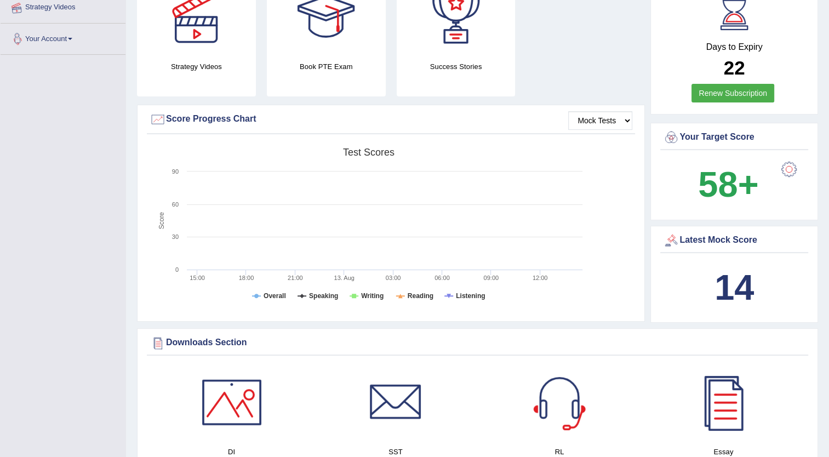
scroll to position [278, 0]
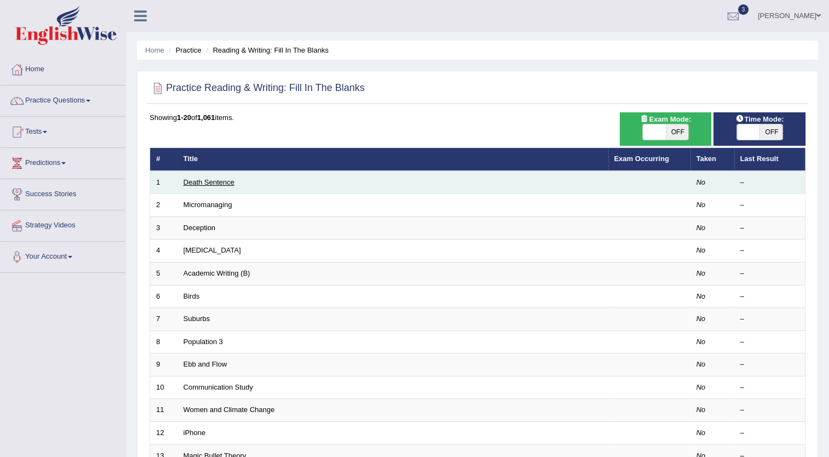
click at [205, 184] on link "Death Sentence" at bounding box center [209, 182] width 51 height 8
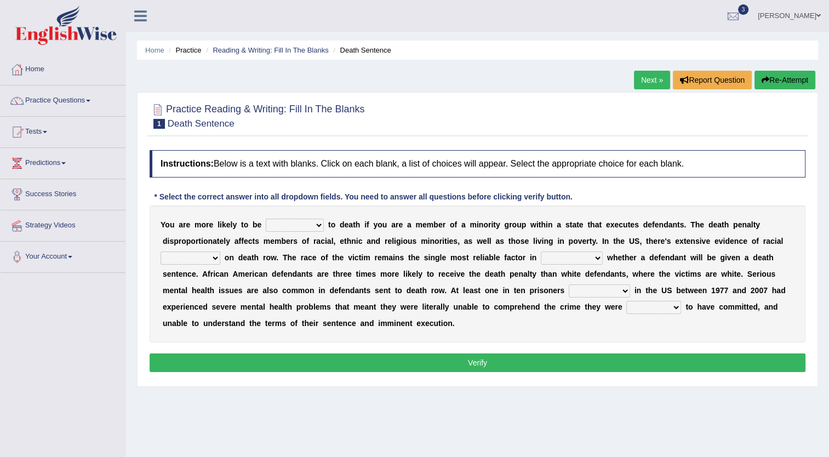
click at [298, 228] on select "penalized blamed complained sentenced" at bounding box center [295, 225] width 58 height 13
select select "sentenced"
click at [266, 219] on select "penalized blamed complained sentenced" at bounding box center [295, 225] width 58 height 13
click at [220, 252] on select "bias equality appearance background" at bounding box center [191, 258] width 60 height 13
select select "background"
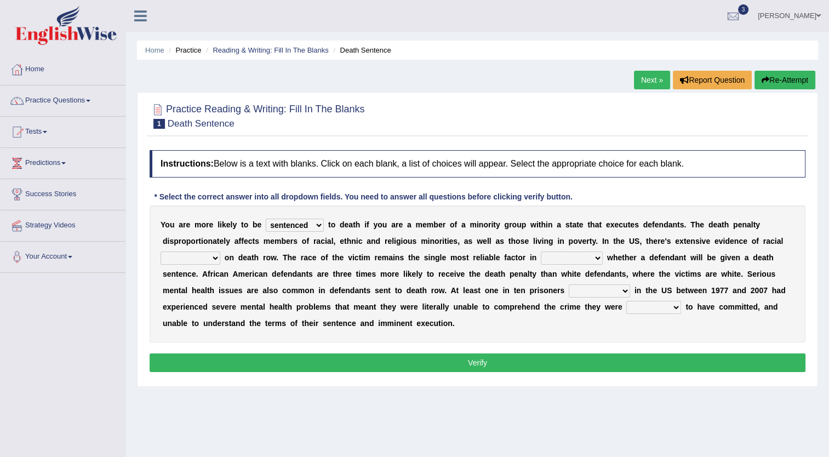
click at [220, 252] on select "bias equality appearance background" at bounding box center [191, 258] width 60 height 13
click at [541, 262] on select "determining adjoining undermining examining" at bounding box center [572, 258] width 62 height 13
select select "determining"
click at [541, 252] on select "determining adjoining undermining examining" at bounding box center [572, 258] width 62 height 13
click at [569, 290] on select "electrocuted persecuted executed captured" at bounding box center [599, 290] width 61 height 13
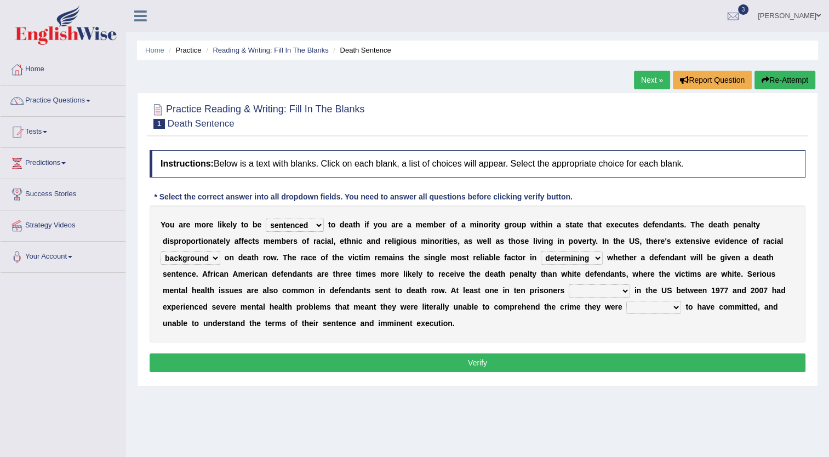
select select "electrocuted"
click at [569, 284] on select "electrocuted persecuted executed captured" at bounding box center [599, 290] width 61 height 13
click at [626, 306] on select "alleged acclaimed persuaded claimed" at bounding box center [653, 307] width 55 height 13
select select "alleged"
click at [626, 301] on select "alleged acclaimed persuaded claimed" at bounding box center [653, 307] width 55 height 13
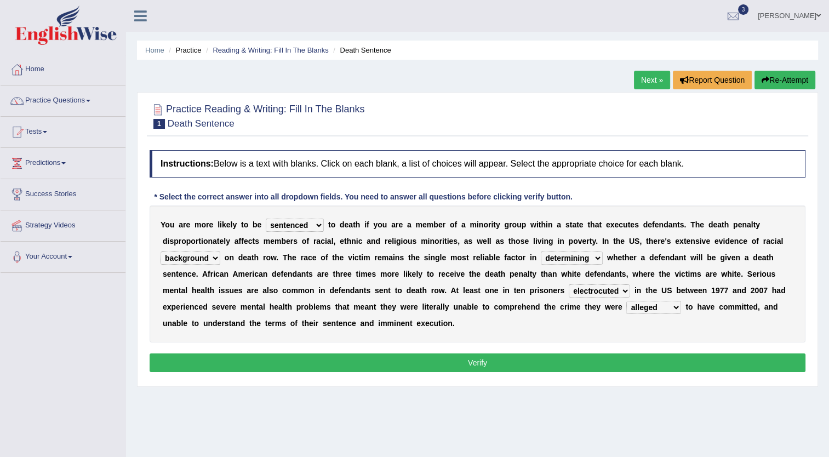
click at [468, 353] on button "Verify" at bounding box center [478, 362] width 656 height 19
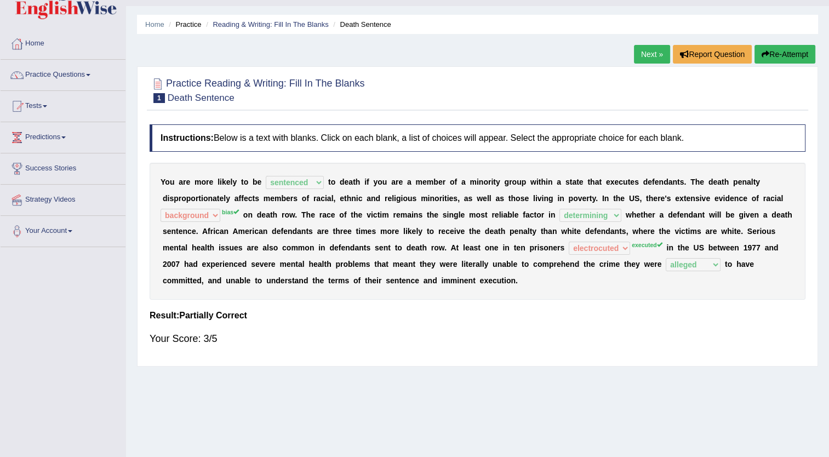
scroll to position [4, 0]
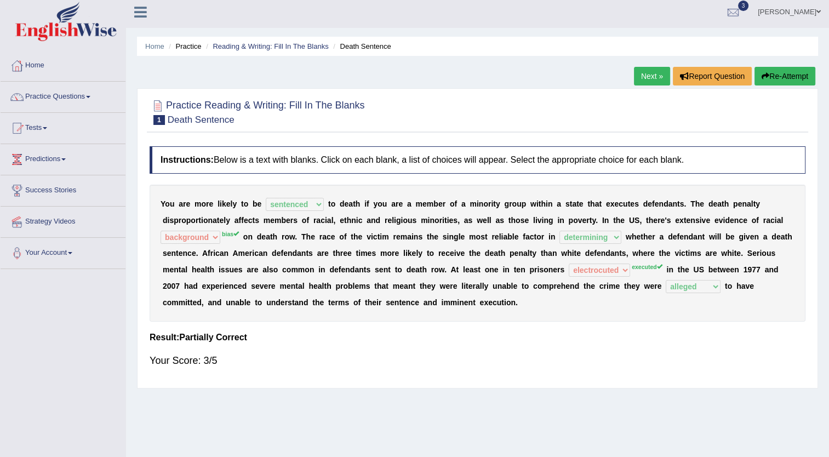
click at [649, 71] on link "Next »" at bounding box center [652, 76] width 36 height 19
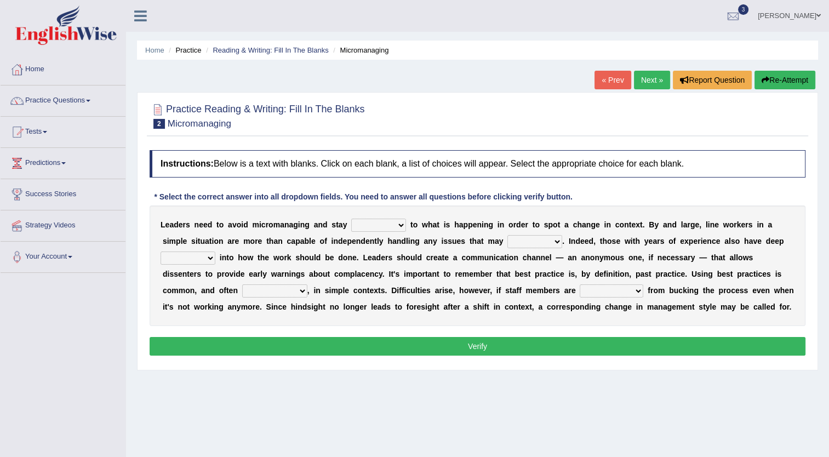
click at [387, 225] on select "complied connected precise concise" at bounding box center [378, 225] width 55 height 13
select select "connected"
click at [351, 219] on select "complied connected precise concise" at bounding box center [378, 225] width 55 height 13
click at [507, 242] on select "apprise rise encounter arise" at bounding box center [534, 241] width 55 height 13
select select "rise"
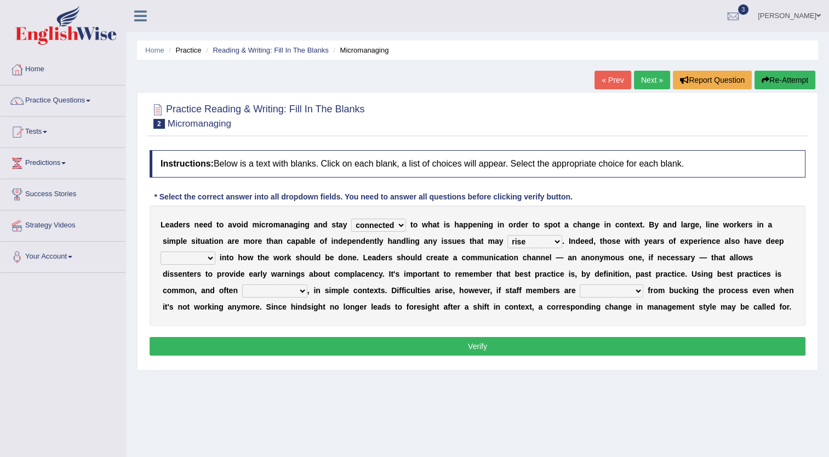
click at [507, 235] on select "apprise rise encounter arise" at bounding box center [534, 241] width 55 height 13
click at [215, 252] on select "incursion insight indignity indication" at bounding box center [188, 258] width 55 height 13
select select "incursion"
click at [215, 252] on select "incursion insight indignity indication" at bounding box center [188, 258] width 55 height 13
click at [307, 284] on select "inappropriate apprehensive appropriate forbidden" at bounding box center [274, 290] width 65 height 13
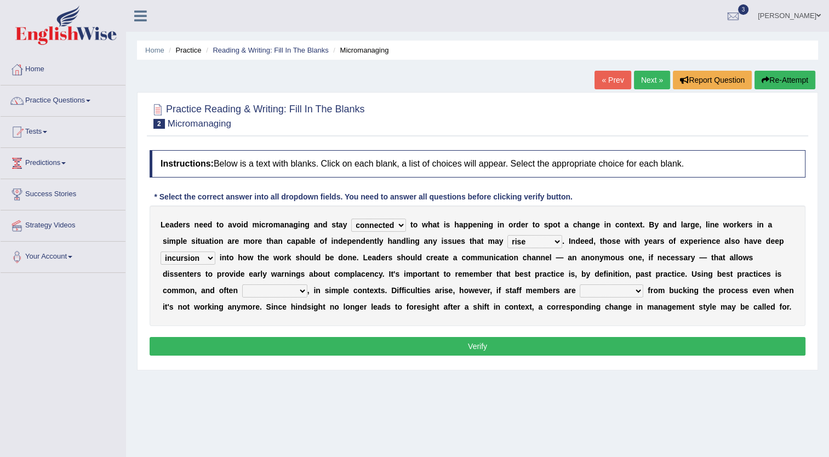
select select "appropriate"
click at [307, 284] on select "inappropriate apprehensive appropriate forbidden" at bounding box center [274, 290] width 65 height 13
click at [580, 293] on select "disarranged disinclined discouraged disintegrated" at bounding box center [612, 290] width 64 height 13
select select "disarranged"
click at [580, 284] on select "disarranged disinclined discouraged disintegrated" at bounding box center [612, 290] width 64 height 13
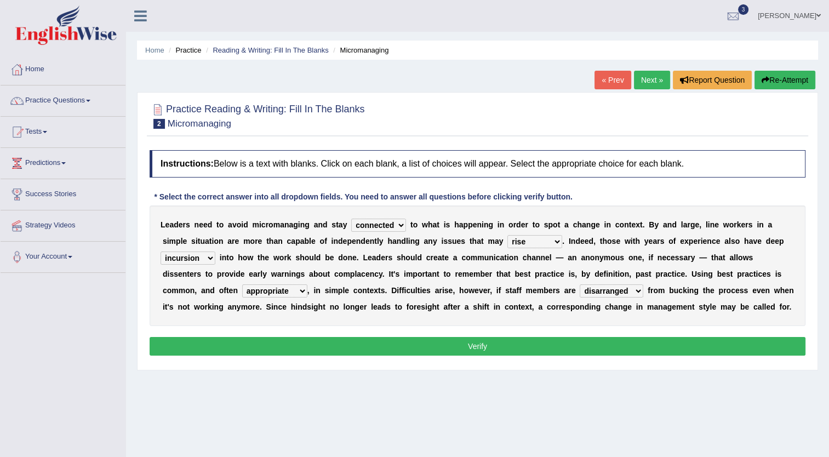
click at [449, 343] on button "Verify" at bounding box center [478, 346] width 656 height 19
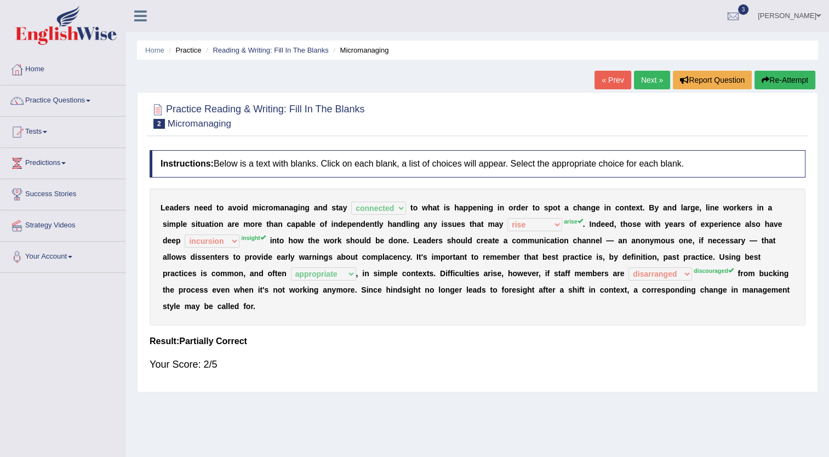
click at [652, 77] on link "Next »" at bounding box center [652, 80] width 36 height 19
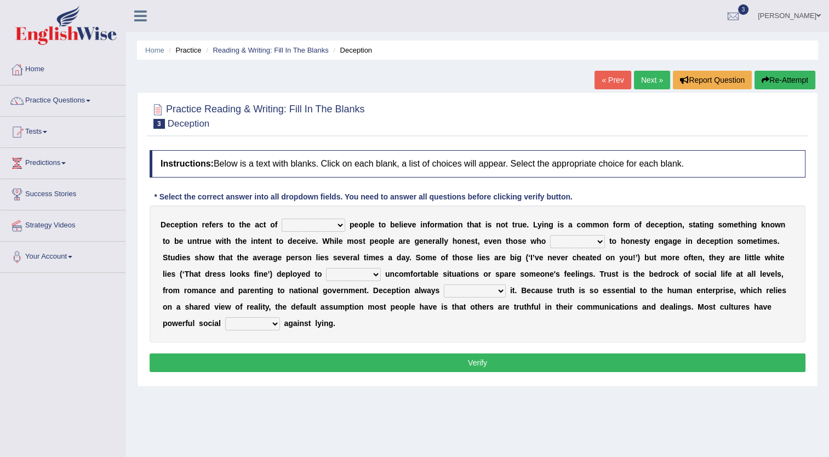
click at [317, 224] on select "discouraging forbidding detecting encouraging" at bounding box center [314, 225] width 64 height 13
select select "discouraging"
click at [282, 219] on select "discouraging forbidding detecting encouraging" at bounding box center [314, 225] width 64 height 13
click at [550, 236] on select "describe prescribe inscribe subscribe" at bounding box center [577, 241] width 55 height 13
click at [550, 235] on select "describe prescribe inscribe subscribe" at bounding box center [577, 241] width 55 height 13
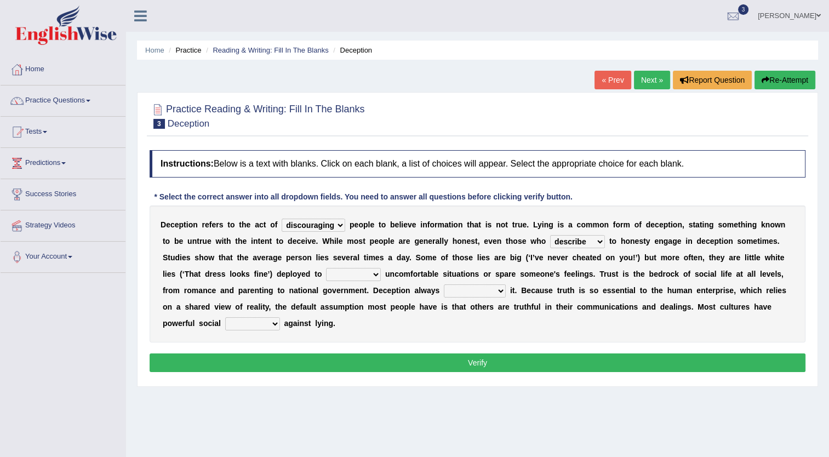
click at [550, 238] on select "describe prescribe inscribe subscribe" at bounding box center [577, 241] width 55 height 13
select select "prescribe"
click at [550, 235] on select "describe prescribe inscribe subscribe" at bounding box center [577, 241] width 55 height 13
click at [326, 276] on select "contest illuminate disguise avoid" at bounding box center [353, 274] width 55 height 13
select select "disguise"
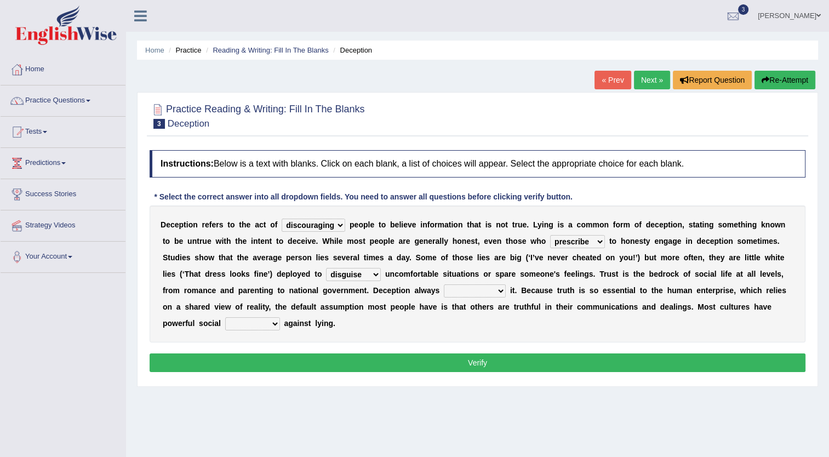
click at [326, 268] on select "contest illuminate disguise avoid" at bounding box center [353, 274] width 55 height 13
click at [444, 291] on select "undermines underscores undertakes underwrites" at bounding box center [475, 290] width 62 height 13
select select "underscores"
click at [444, 284] on select "undermines underscores undertakes underwrites" at bounding box center [475, 290] width 62 height 13
click at [280, 317] on select "ejections sanctions fractions inductions" at bounding box center [252, 323] width 55 height 13
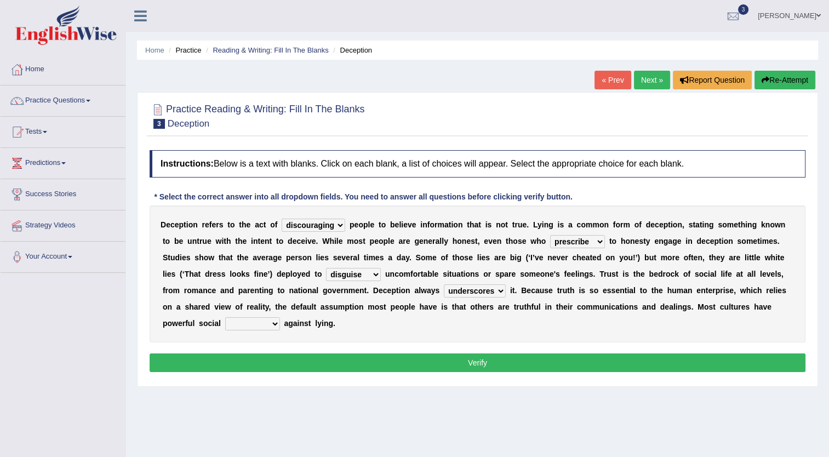
select select "sanctions"
click at [280, 317] on select "ejections sanctions fractions inductions" at bounding box center [252, 323] width 55 height 13
click at [573, 353] on button "Verify" at bounding box center [478, 362] width 656 height 19
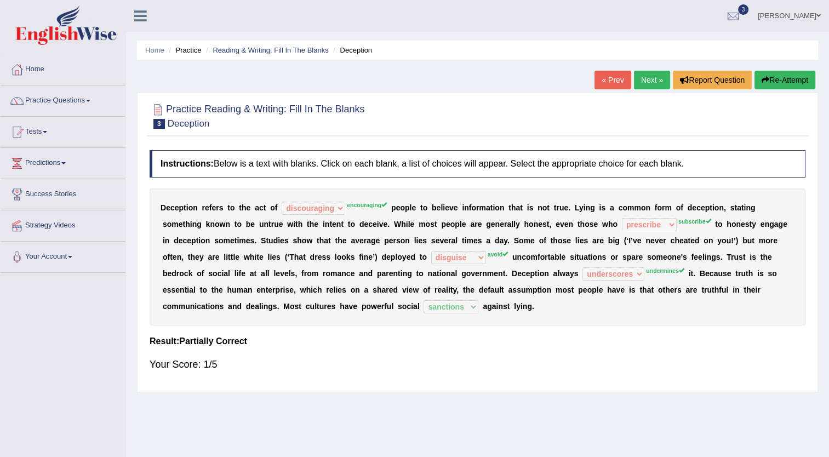
click at [778, 83] on button "Re-Attempt" at bounding box center [785, 80] width 61 height 19
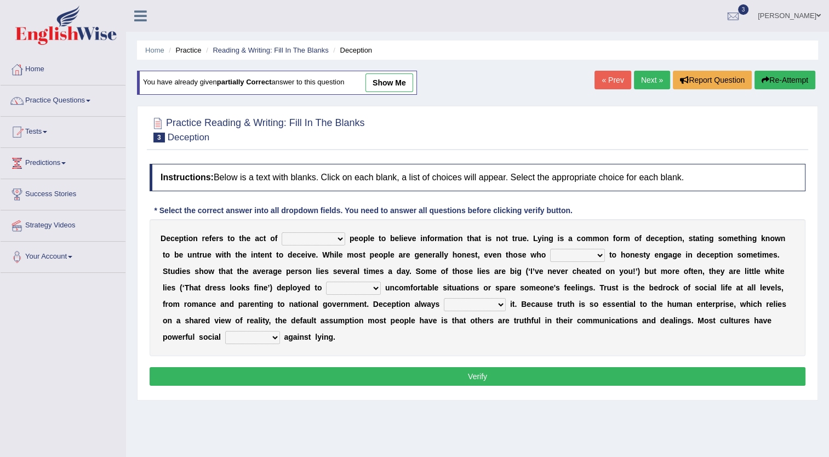
click at [317, 240] on select "discouraging forbidding detecting encouraging" at bounding box center [314, 238] width 64 height 13
select select "encouraging"
click at [282, 232] on select "discouraging forbidding detecting encouraging" at bounding box center [314, 238] width 64 height 13
click at [550, 258] on select "describe prescribe inscribe subscribe" at bounding box center [577, 255] width 55 height 13
select select "subscribe"
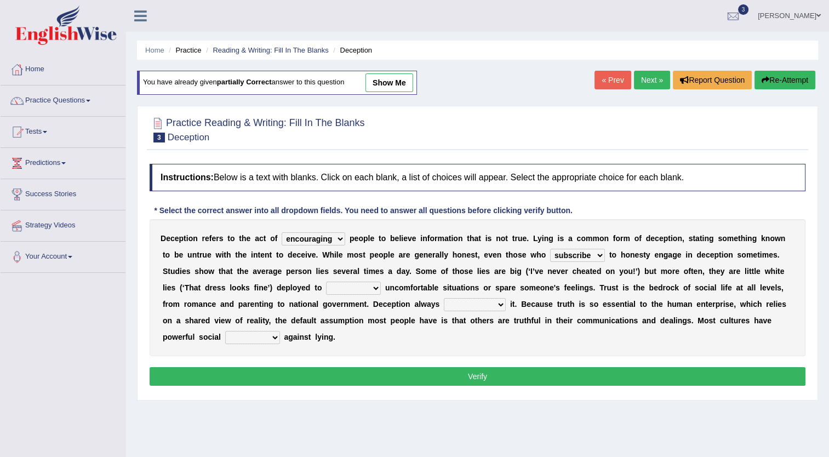
click at [550, 249] on select "describe prescribe inscribe subscribe" at bounding box center [577, 255] width 55 height 13
click at [326, 288] on select "contest illuminate disguise avoid" at bounding box center [353, 288] width 55 height 13
select select "avoid"
click at [326, 282] on select "contest illuminate disguise avoid" at bounding box center [353, 288] width 55 height 13
click at [444, 300] on select "undermines underscores undertakes underwrites" at bounding box center [475, 304] width 62 height 13
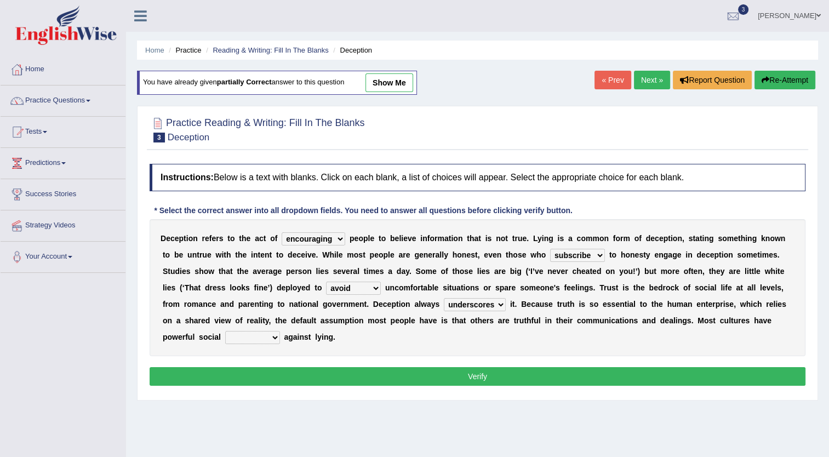
click at [444, 298] on select "undermines underscores undertakes underwrites" at bounding box center [475, 304] width 62 height 13
click at [309, 348] on div "Instructions: Below is a text with blanks. Click on each blank, a list of choic…" at bounding box center [477, 276] width 661 height 236
click at [444, 305] on select "undermines underscores undertakes underwrites" at bounding box center [475, 304] width 62 height 13
select select "undertakes"
click at [444, 298] on select "undermines underscores undertakes underwrites" at bounding box center [475, 304] width 62 height 13
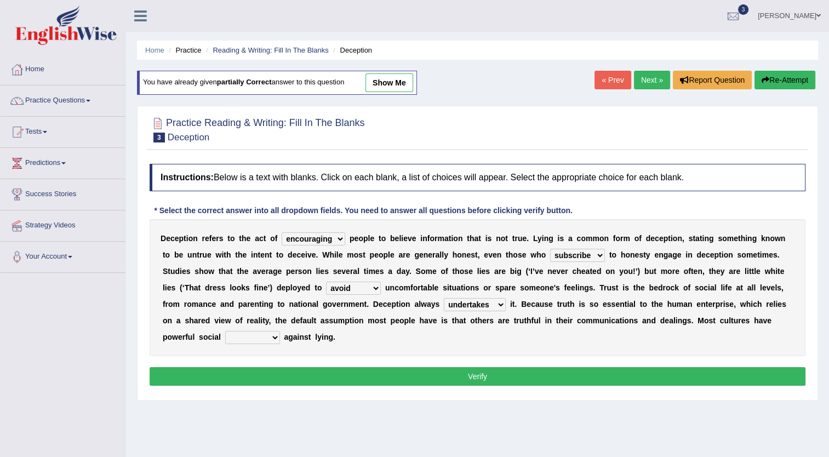
click at [280, 331] on select "ejections sanctions fractions inductions" at bounding box center [252, 337] width 55 height 13
select select "sanctions"
click at [280, 331] on select "ejections sanctions fractions inductions" at bounding box center [252, 337] width 55 height 13
click at [523, 367] on button "Verify" at bounding box center [478, 376] width 656 height 19
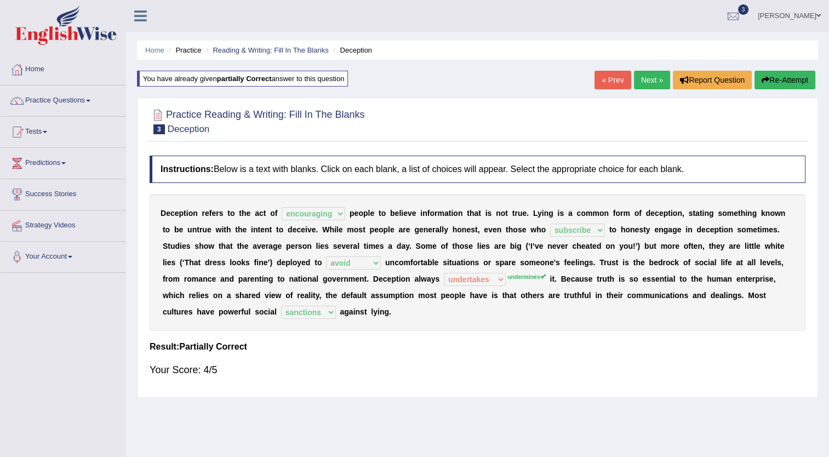
click at [649, 82] on link "Next »" at bounding box center [652, 80] width 36 height 19
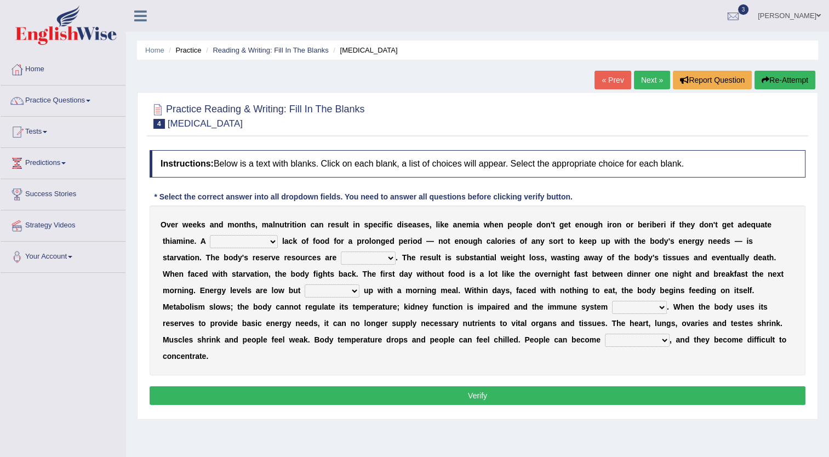
click at [217, 241] on select "severe distinguishing proper distinctive" at bounding box center [244, 241] width 68 height 13
select select "severe"
click at [210, 235] on select "severe distinguishing proper distinctive" at bounding box center [244, 241] width 68 height 13
click at [341, 256] on select "obsoleted depleted pelleted deleted" at bounding box center [368, 258] width 55 height 13
select select "depleted"
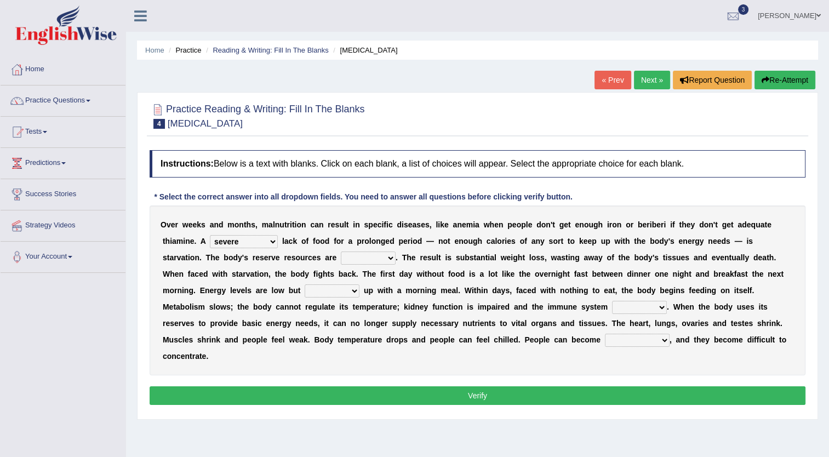
click at [341, 252] on select "obsoleted depleted pelleted deleted" at bounding box center [368, 258] width 55 height 13
click at [359, 284] on select "feed come chill pick" at bounding box center [332, 290] width 55 height 13
select select "come"
click at [359, 284] on select "feed come chill pick" at bounding box center [332, 290] width 55 height 13
click at [612, 309] on select "deepens deafens weakens surpasses" at bounding box center [639, 307] width 55 height 13
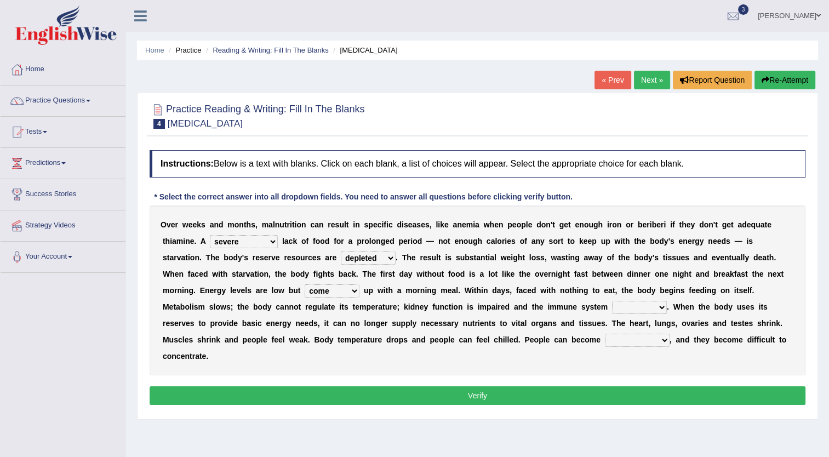
select select "deafens"
click at [612, 301] on select "deepens deafens weakens surpasses" at bounding box center [639, 307] width 55 height 13
click at [605, 341] on select "irritable commutable indisputable transportable" at bounding box center [637, 340] width 65 height 13
select select "irritable"
click at [605, 334] on select "irritable commutable indisputable transportable" at bounding box center [637, 340] width 65 height 13
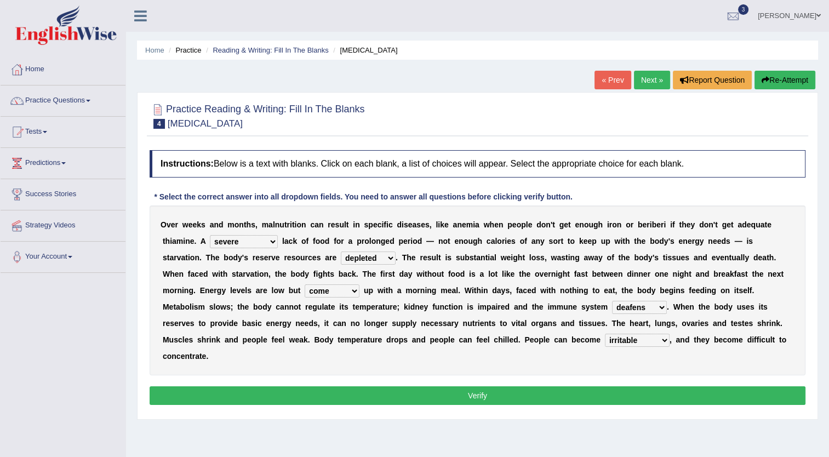
click at [447, 386] on button "Verify" at bounding box center [478, 395] width 656 height 19
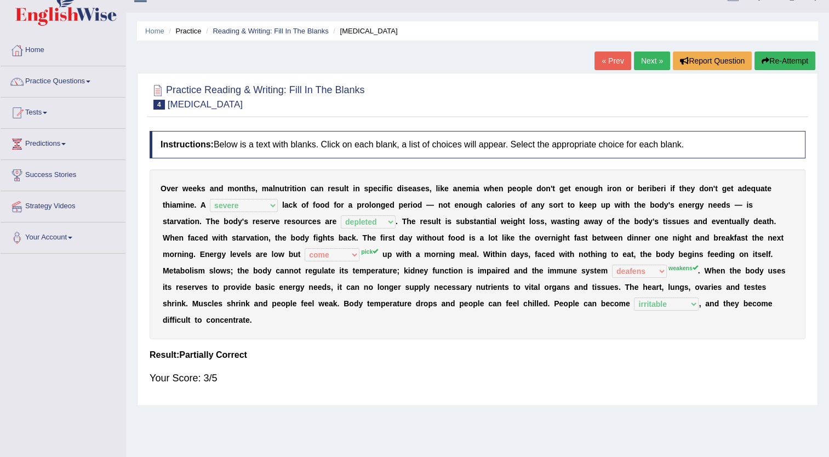
scroll to position [20, 0]
click at [652, 62] on link "Next »" at bounding box center [652, 60] width 36 height 19
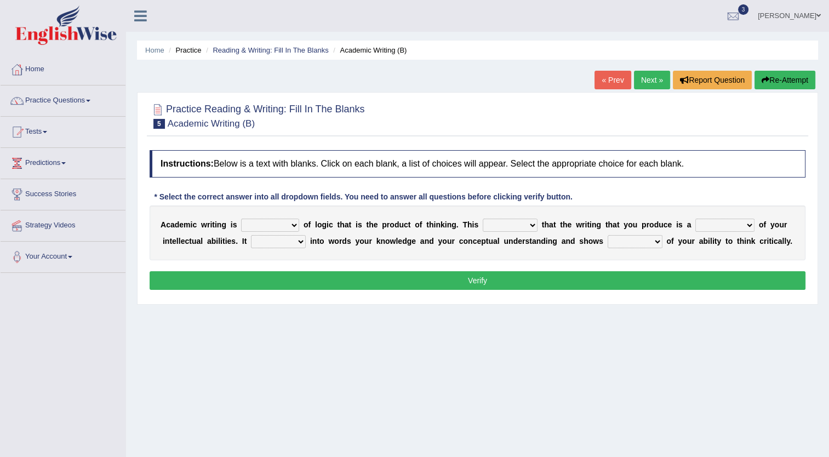
click at [287, 228] on select "expectation entitlement expression exchange" at bounding box center [270, 225] width 58 height 13
select select "entitlement"
click at [241, 219] on select "expectation entitlement expression exchange" at bounding box center [270, 225] width 58 height 13
click at [513, 226] on select "means questions stipulates answers" at bounding box center [510, 225] width 55 height 13
select select "stipulates"
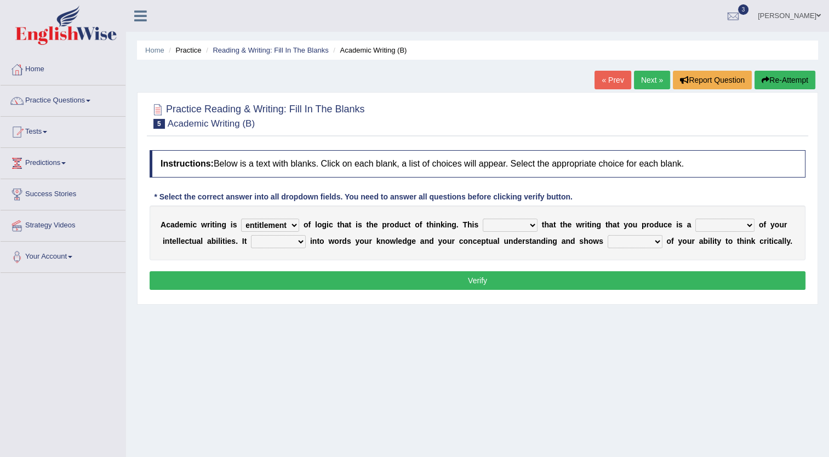
click at [483, 219] on select "means questions stipulates answers" at bounding box center [510, 225] width 55 height 13
click at [714, 225] on select "redundancy mission credit reflection" at bounding box center [724, 225] width 59 height 13
select select "reflection"
click at [695, 219] on select "redundancy mission credit reflection" at bounding box center [724, 225] width 59 height 13
click at [251, 241] on select "enriches shows allows puts" at bounding box center [278, 241] width 55 height 13
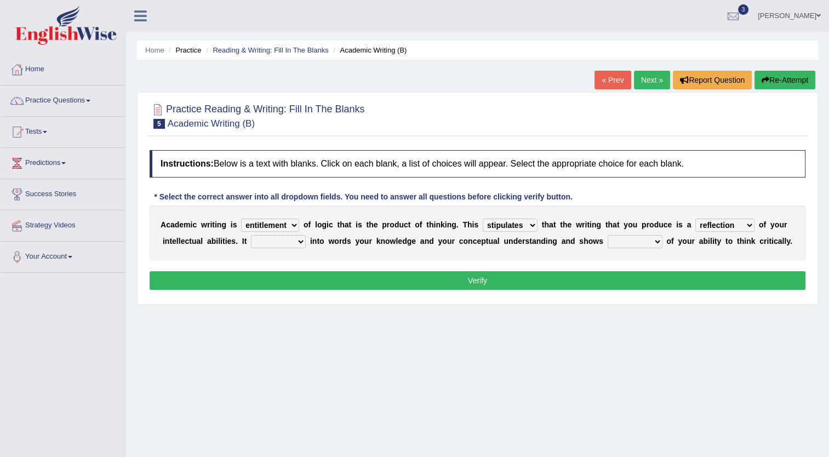
click at [251, 241] on select "enriches shows allows puts" at bounding box center [278, 241] width 55 height 13
select select "shows"
click at [251, 235] on select "enriches shows allows puts" at bounding box center [278, 241] width 55 height 13
click at [608, 243] on select "hassle excuse capacity evidence" at bounding box center [635, 241] width 55 height 13
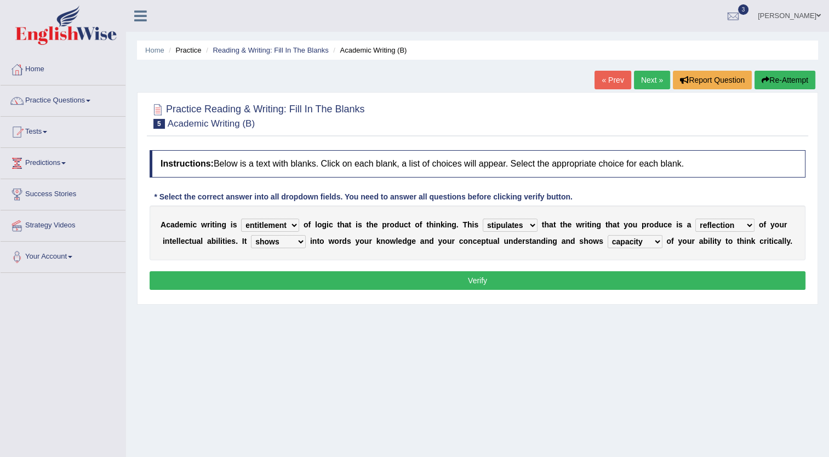
click at [608, 235] on select "hassle excuse capacity evidence" at bounding box center [635, 241] width 55 height 13
click at [608, 241] on select "hassle excuse capacity evidence" at bounding box center [635, 241] width 55 height 13
select select "evidence"
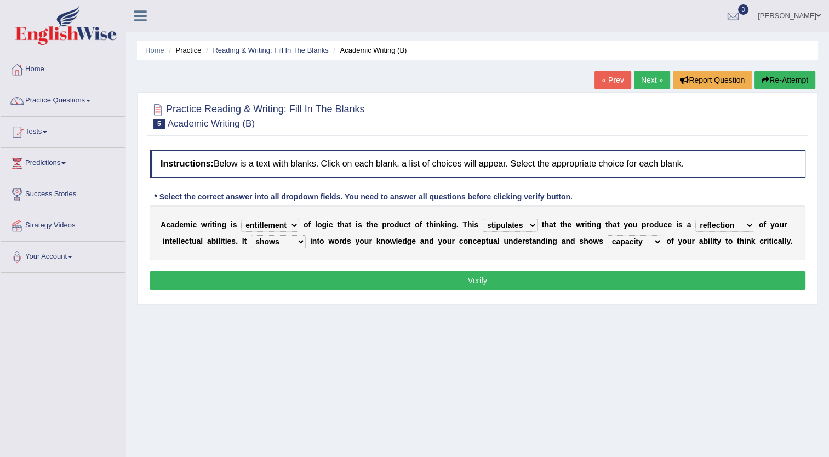
click at [608, 235] on select "hassle excuse capacity evidence" at bounding box center [635, 241] width 55 height 13
click at [482, 281] on button "Verify" at bounding box center [478, 280] width 656 height 19
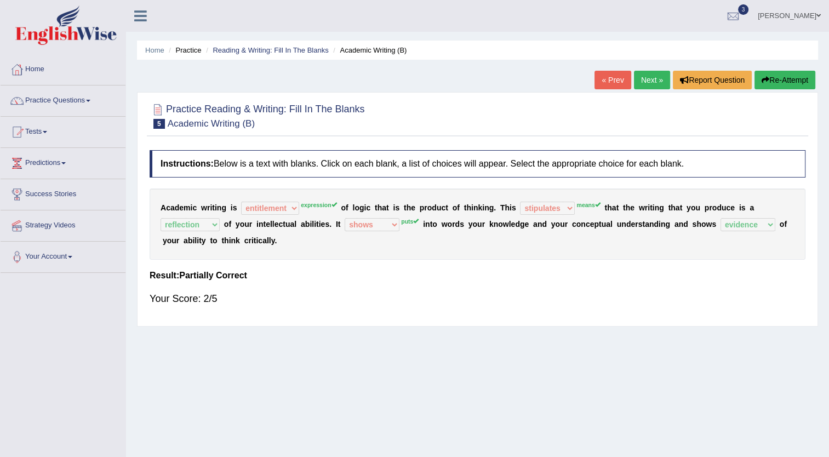
click at [774, 76] on button "Re-Attempt" at bounding box center [785, 80] width 61 height 19
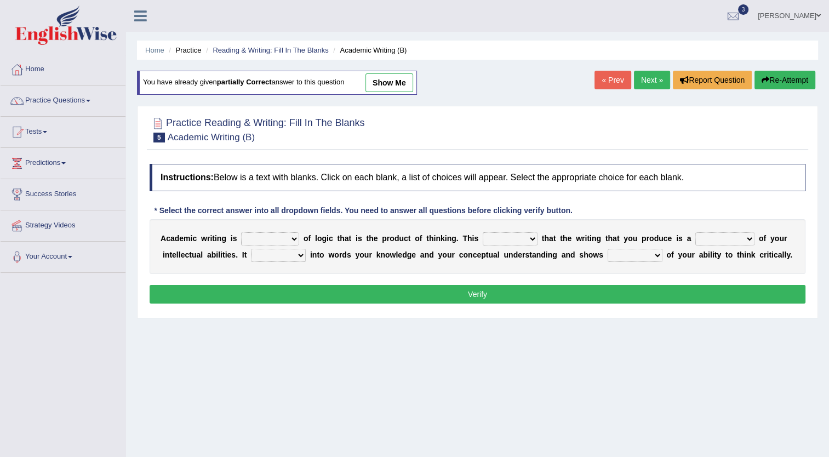
click at [286, 233] on select "expectation entitlement expression exchange" at bounding box center [270, 238] width 58 height 13
select select "expression"
click at [241, 232] on select "expectation entitlement expression exchange" at bounding box center [270, 238] width 58 height 13
click at [503, 235] on select "means questions stipulates answers" at bounding box center [510, 238] width 55 height 13
select select "means"
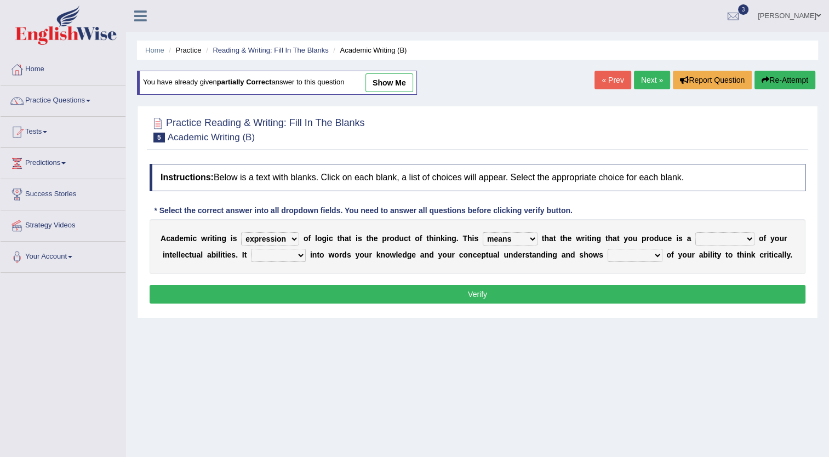
click at [483, 232] on select "means questions stipulates answers" at bounding box center [510, 238] width 55 height 13
click at [711, 239] on select "redundancy mission credit reflection" at bounding box center [724, 238] width 59 height 13
select select "reflection"
click at [695, 232] on select "redundancy mission credit reflection" at bounding box center [724, 238] width 59 height 13
click at [251, 260] on select "enriches shows allows puts" at bounding box center [278, 255] width 55 height 13
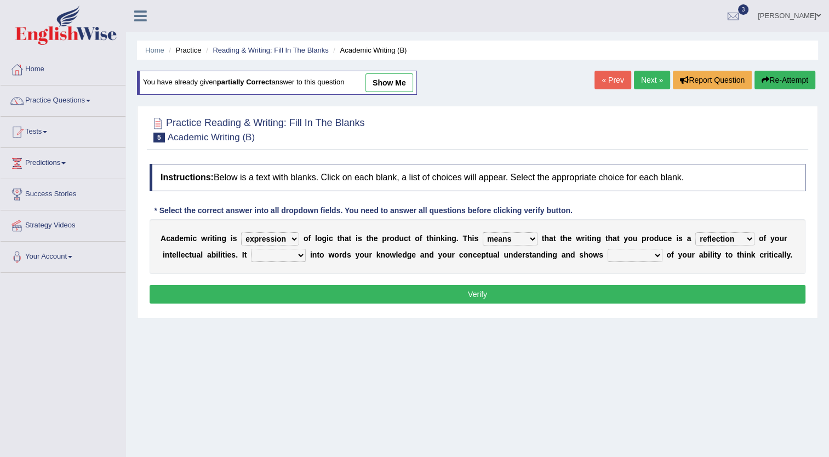
select select "puts"
click at [251, 249] on select "enriches shows allows puts" at bounding box center [278, 255] width 55 height 13
click at [608, 252] on select "hassle excuse capacity evidence" at bounding box center [635, 255] width 55 height 13
select select "evidence"
click at [608, 249] on select "hassle excuse capacity evidence" at bounding box center [635, 255] width 55 height 13
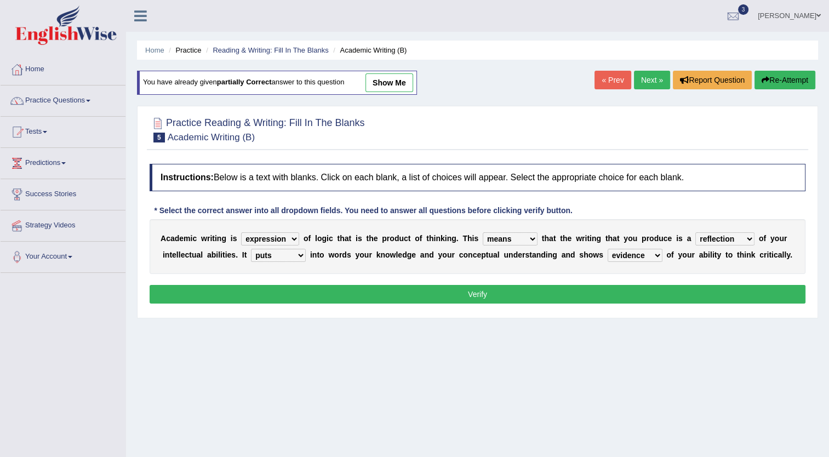
click at [513, 237] on select "means questions stipulates answers" at bounding box center [510, 238] width 55 height 13
click at [471, 293] on button "Verify" at bounding box center [478, 294] width 656 height 19
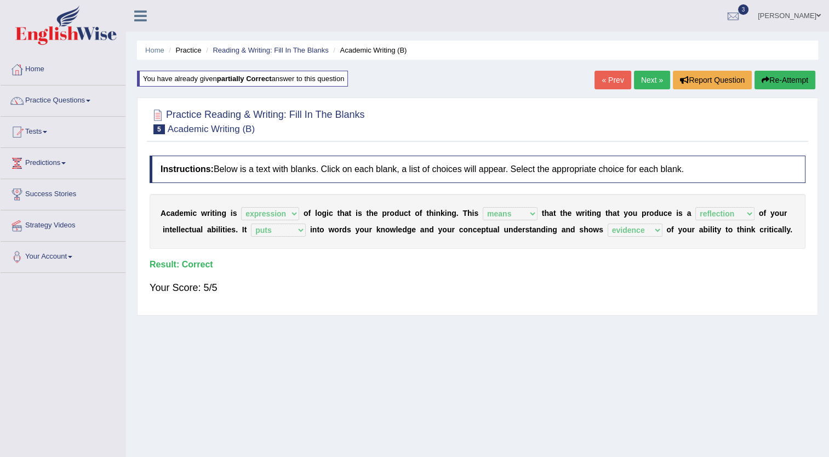
click at [656, 79] on link "Next »" at bounding box center [652, 80] width 36 height 19
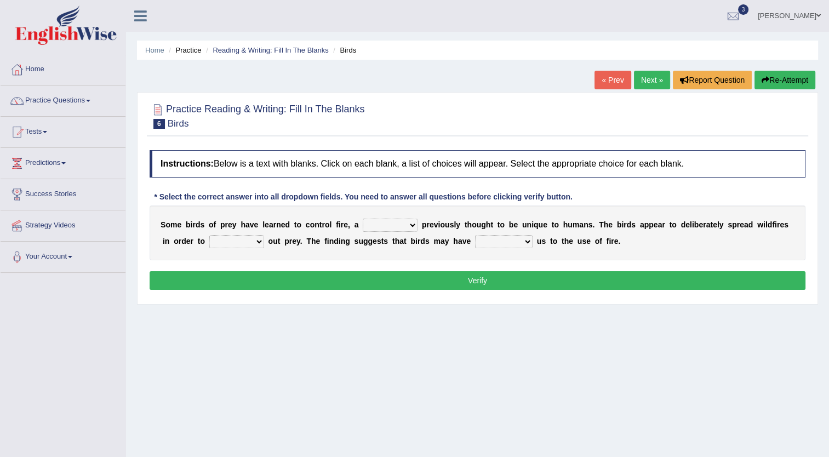
click at [398, 225] on select "question profile tale skill" at bounding box center [390, 225] width 55 height 13
select select "skill"
click at [363, 219] on select "question profile tale skill" at bounding box center [390, 225] width 55 height 13
click at [211, 241] on select "prevent limit span flush" at bounding box center [236, 241] width 55 height 13
click at [209, 235] on select "prevent limit span flush" at bounding box center [236, 241] width 55 height 13
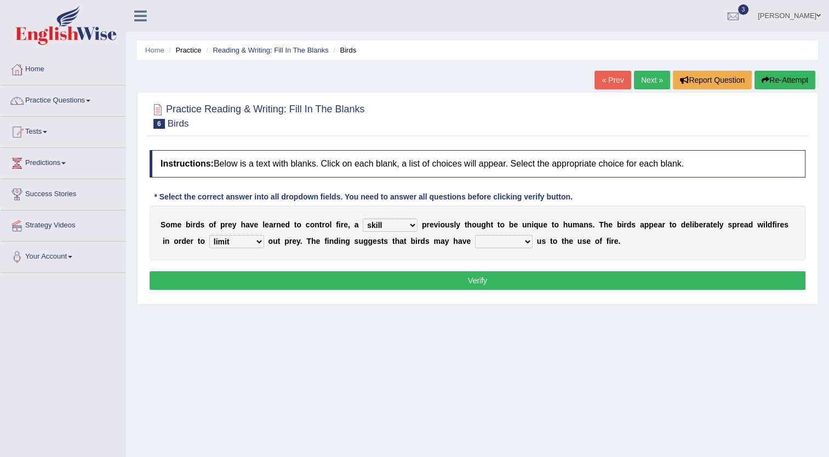
click at [209, 243] on select "prevent limit span flush" at bounding box center [236, 241] width 55 height 13
select select "flush"
click at [209, 235] on select "prevent limit span flush" at bounding box center [236, 241] width 55 height 13
click at [475, 240] on select "prophesied beaten transmitted forced" at bounding box center [504, 241] width 58 height 13
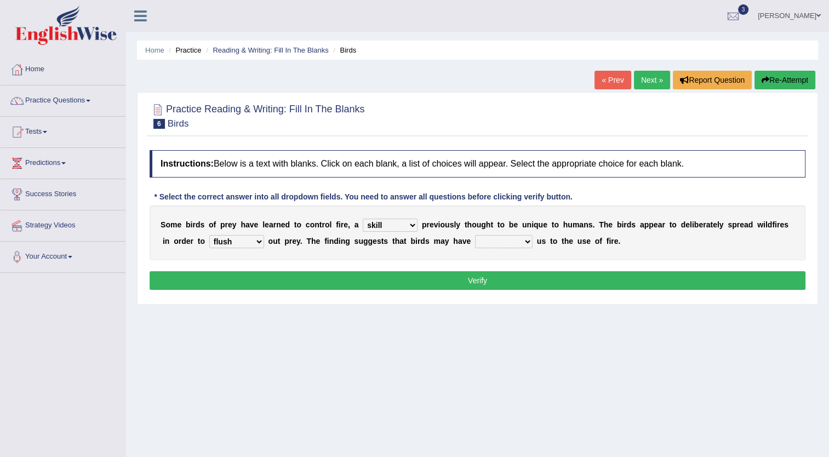
click at [475, 240] on select "prophesied beaten transmitted forced" at bounding box center [504, 241] width 58 height 13
select select "forced"
click at [475, 235] on select "prophesied beaten transmitted forced" at bounding box center [504, 241] width 58 height 13
click at [478, 282] on button "Verify" at bounding box center [478, 280] width 656 height 19
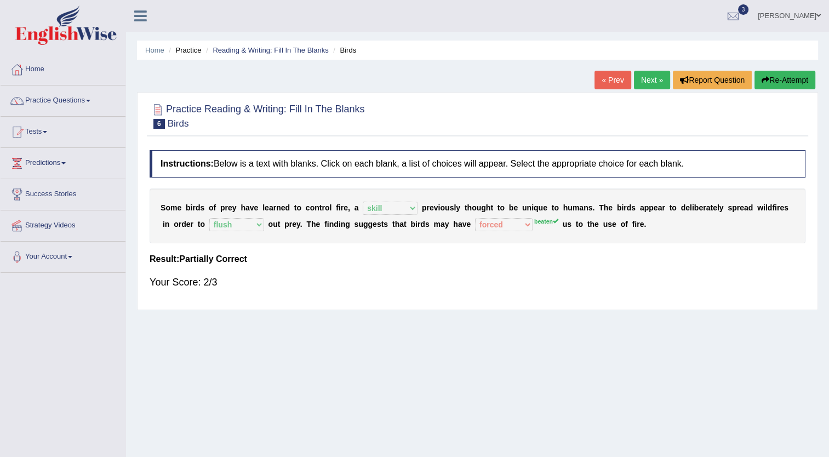
click at [653, 82] on link "Next »" at bounding box center [652, 80] width 36 height 19
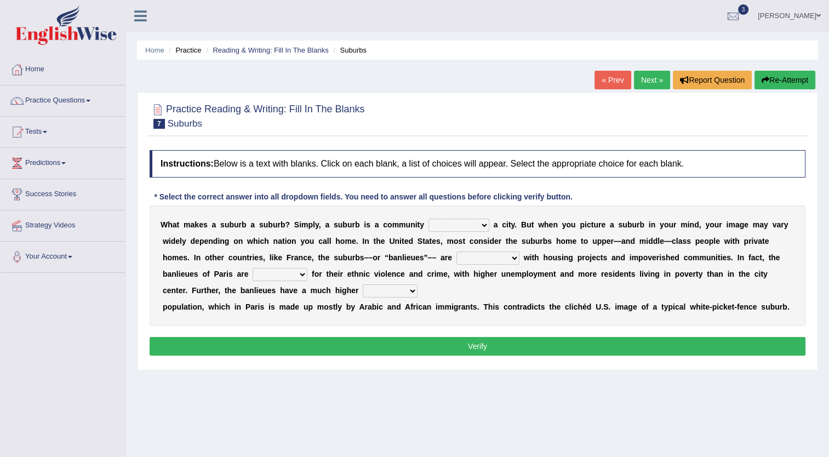
click at [445, 225] on select "lying locating situating surrounding" at bounding box center [459, 225] width 61 height 13
select select "surrounding"
click at [429, 219] on select "lying locating situating surrounding" at bounding box center [459, 225] width 61 height 13
click at [456, 254] on select "antonymous antibiotic synonymous synthetic" at bounding box center [487, 258] width 63 height 13
select select "antonymous"
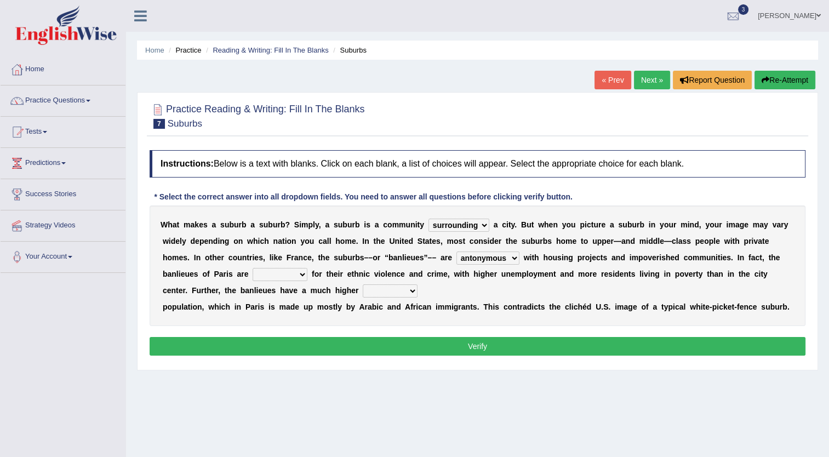
click at [456, 252] on select "antonymous antibiotic synonymous synthetic" at bounding box center [487, 258] width 63 height 13
click at [307, 275] on b at bounding box center [309, 274] width 4 height 9
click at [253, 277] on select "clamorous sensitive famous notorious" at bounding box center [280, 274] width 55 height 13
select select "notorious"
click at [253, 268] on select "clamorous sensitive famous notorious" at bounding box center [280, 274] width 55 height 13
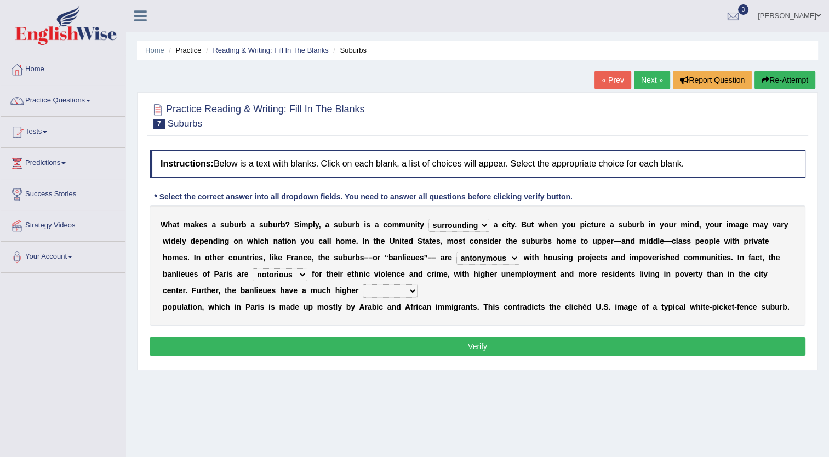
click at [363, 288] on select "local young immigrant senior" at bounding box center [390, 290] width 55 height 13
select select "immigrant"
click at [363, 284] on select "local young immigrant senior" at bounding box center [390, 290] width 55 height 13
click at [482, 342] on button "Verify" at bounding box center [478, 346] width 656 height 19
